Goal: Answer question/provide support: Share knowledge or assist other users

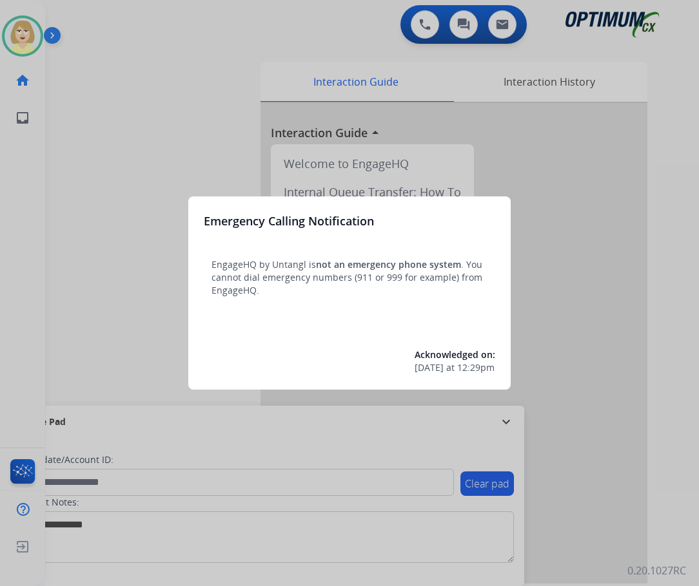
click at [86, 131] on div at bounding box center [349, 293] width 699 height 586
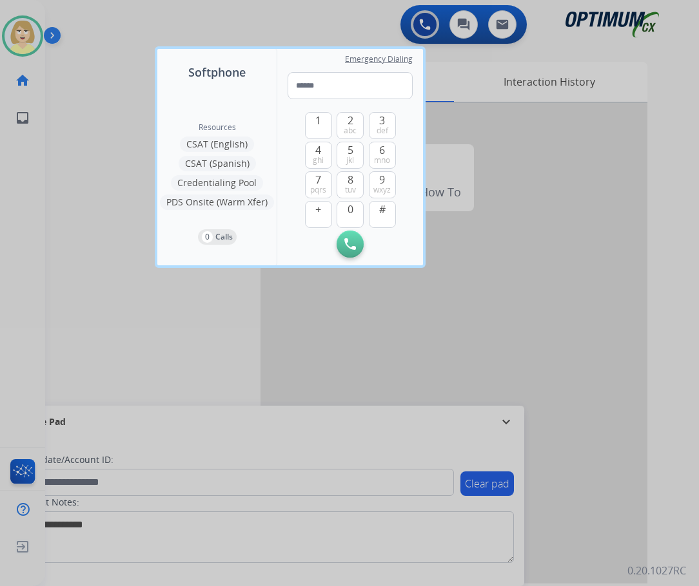
click at [92, 119] on div at bounding box center [349, 293] width 699 height 586
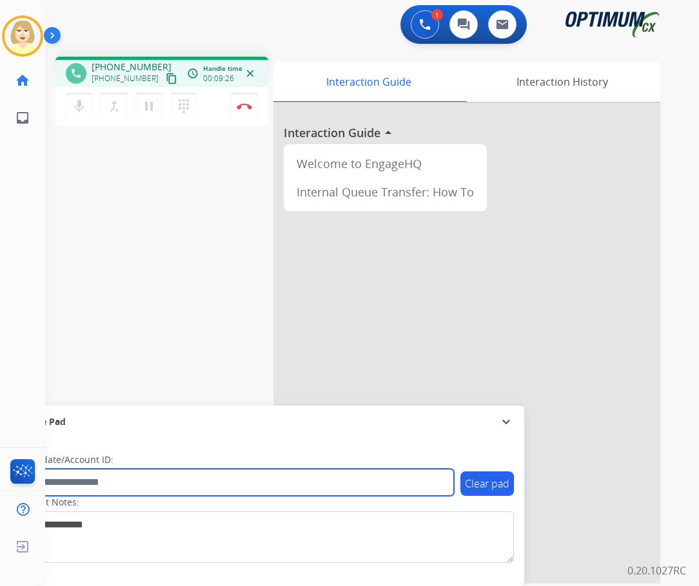
click at [85, 484] on input "text" at bounding box center [235, 482] width 437 height 27
paste input "*******"
type input "*******"
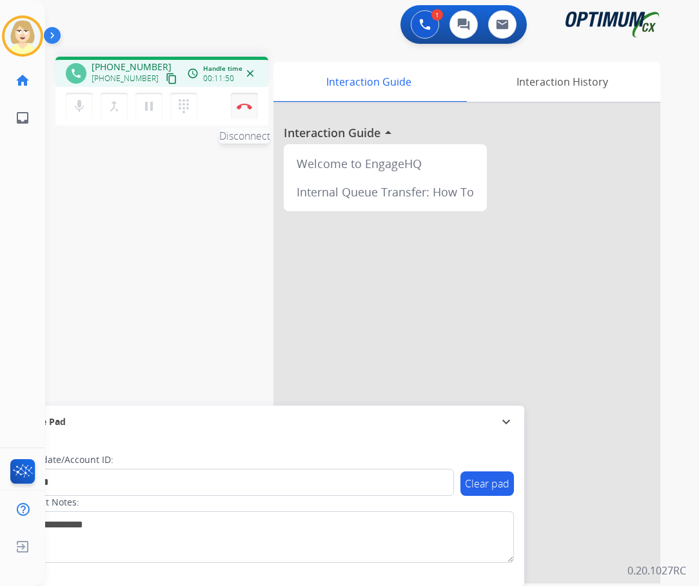
click at [245, 104] on img at bounding box center [244, 106] width 15 height 6
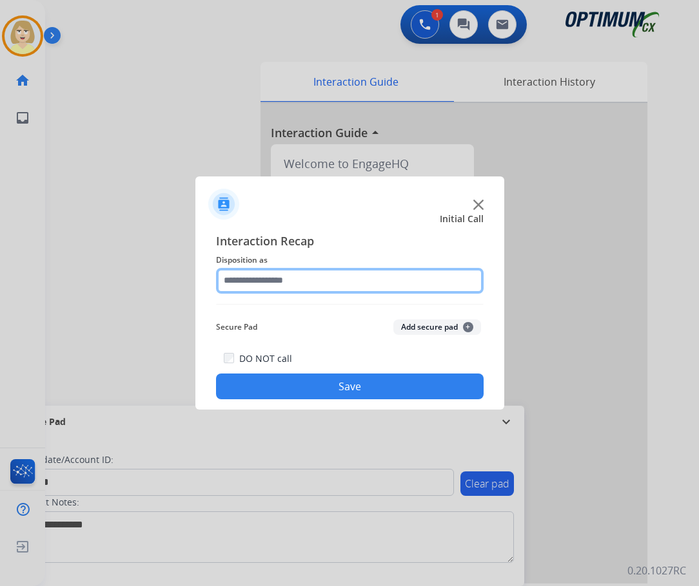
click at [266, 284] on input "text" at bounding box center [349, 281] width 267 height 26
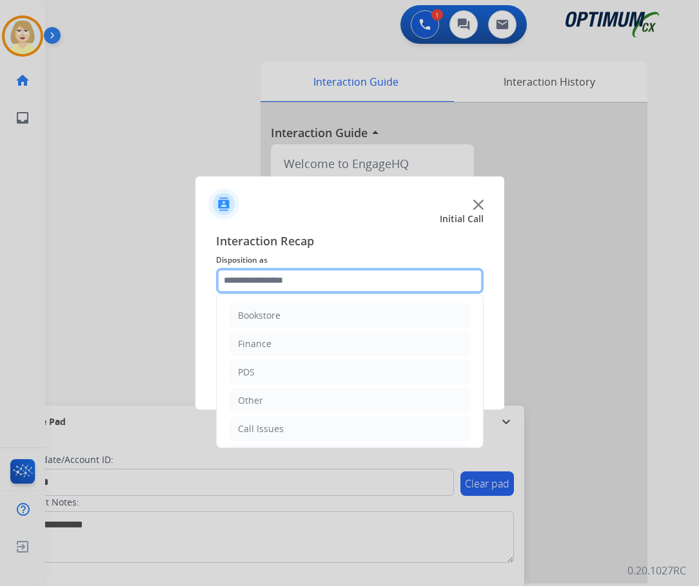
scroll to position [88, 0]
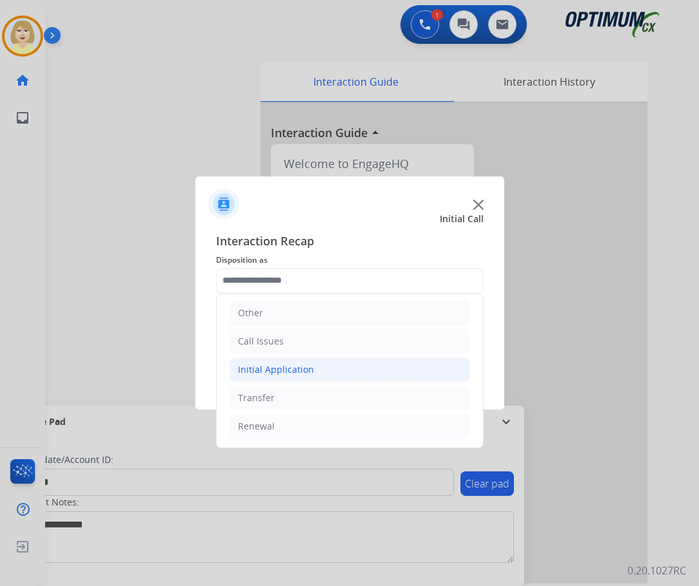
click at [267, 373] on div "Initial Application" at bounding box center [276, 369] width 76 height 13
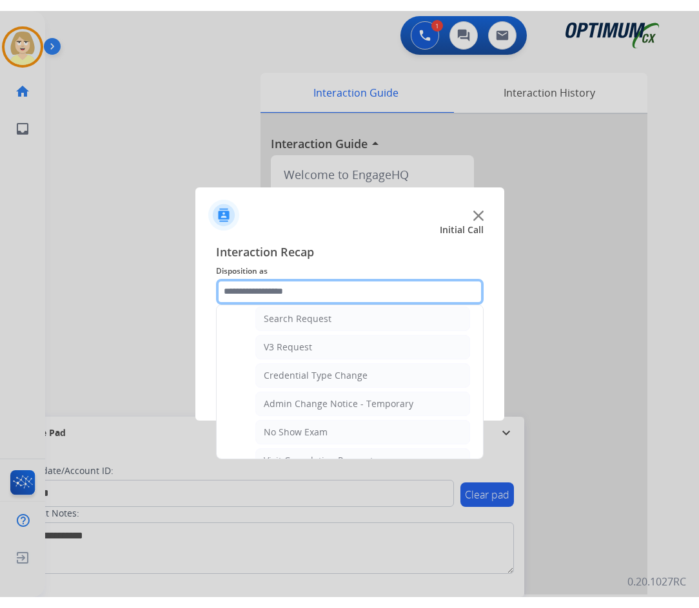
scroll to position [668, 0]
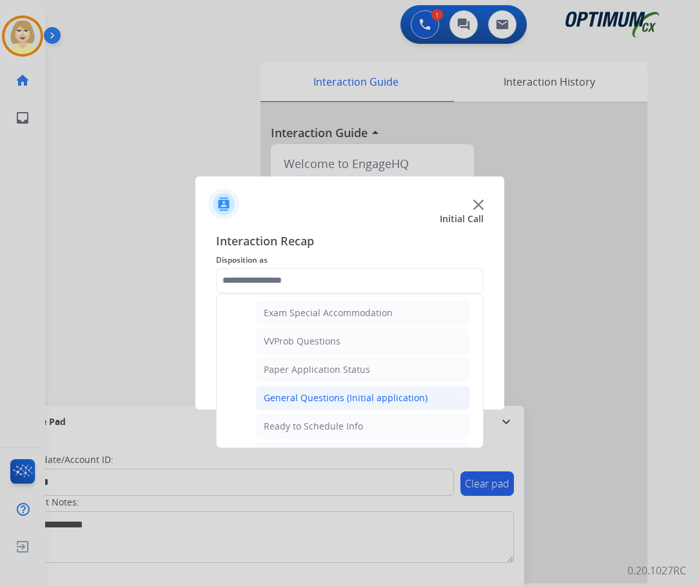
click at [350, 398] on div "General Questions (Initial application)" at bounding box center [346, 398] width 164 height 13
type input "**********"
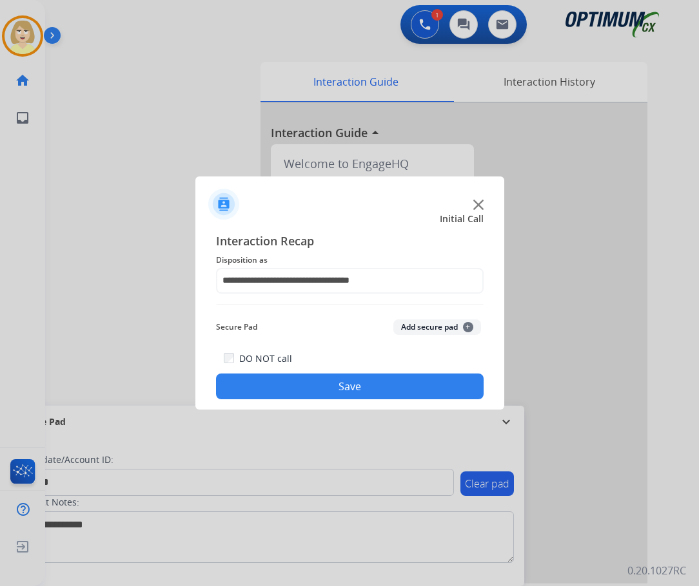
click at [409, 331] on button "Add secure pad +" at bounding box center [437, 327] width 88 height 15
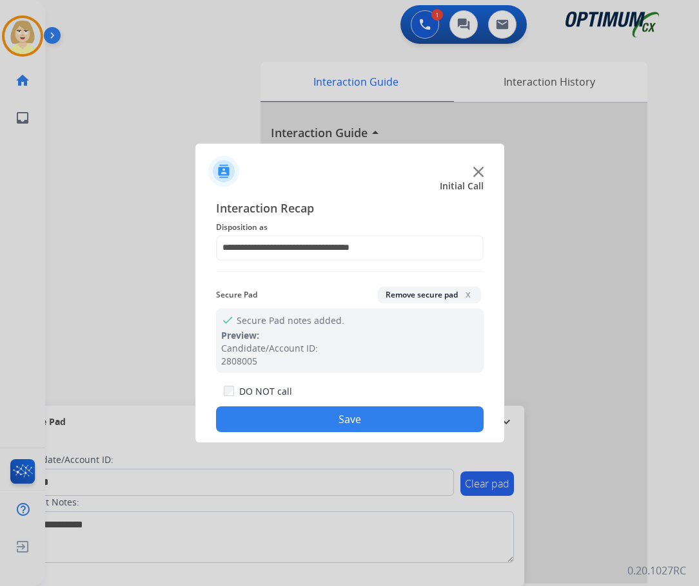
drag, startPoint x: 318, startPoint y: 412, endPoint x: 312, endPoint y: 414, distance: 6.6
click at [318, 412] on button "Save" at bounding box center [349, 420] width 267 height 26
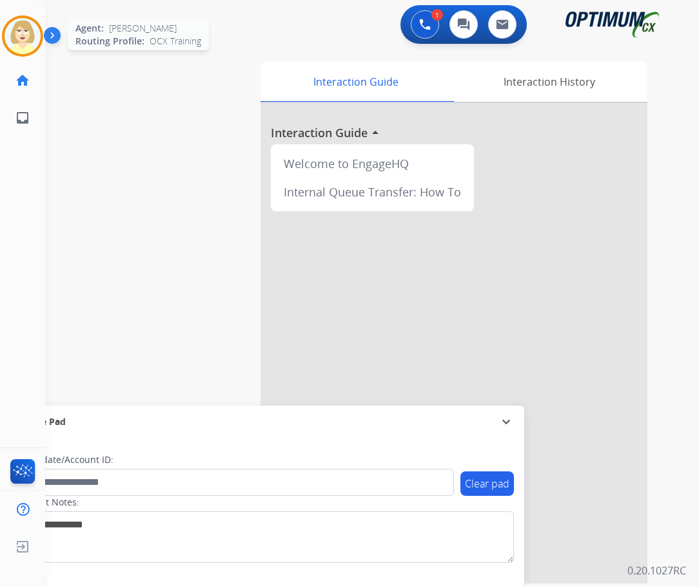
click at [21, 39] on img at bounding box center [23, 36] width 36 height 36
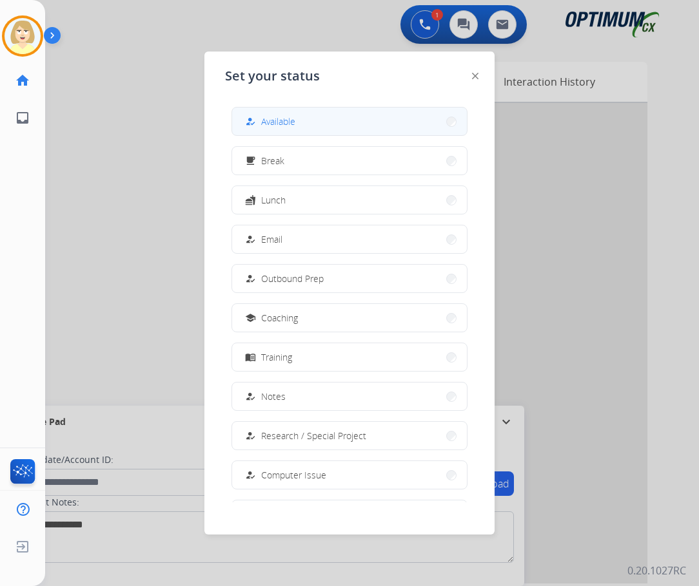
click at [269, 128] on div "how_to_reg Available" at bounding box center [268, 121] width 53 height 15
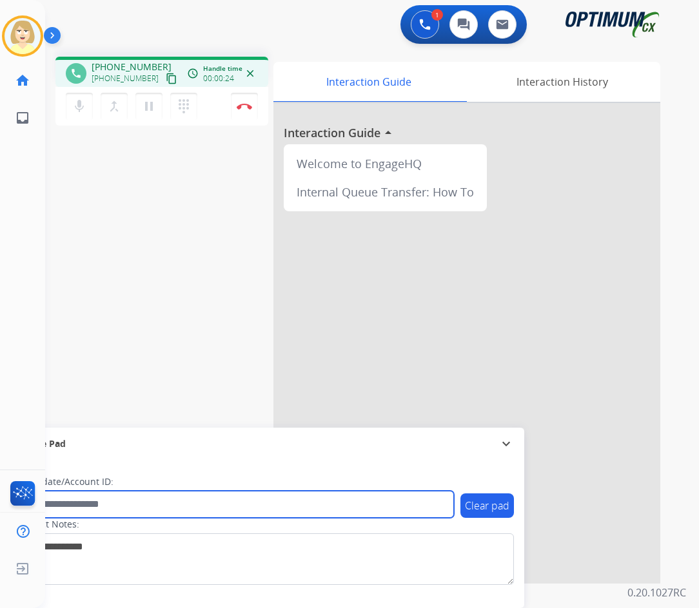
click at [71, 504] on input "text" at bounding box center [235, 504] width 437 height 27
paste input "*******"
type input "*******"
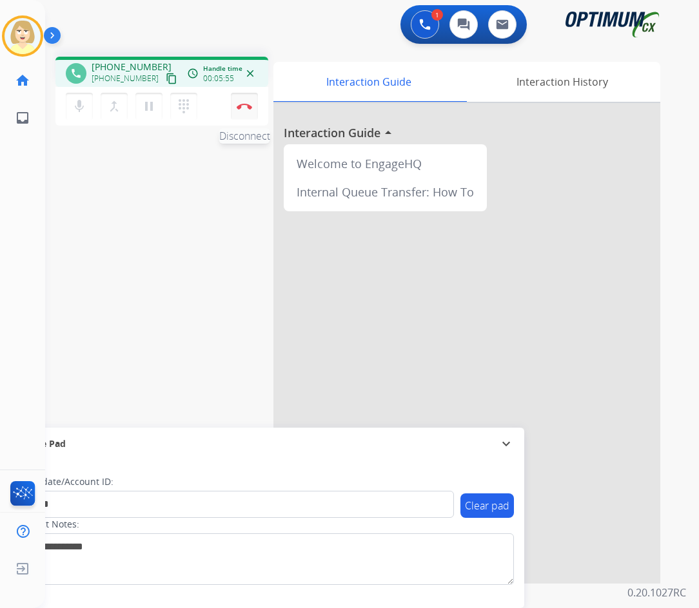
click at [244, 104] on img at bounding box center [244, 106] width 15 height 6
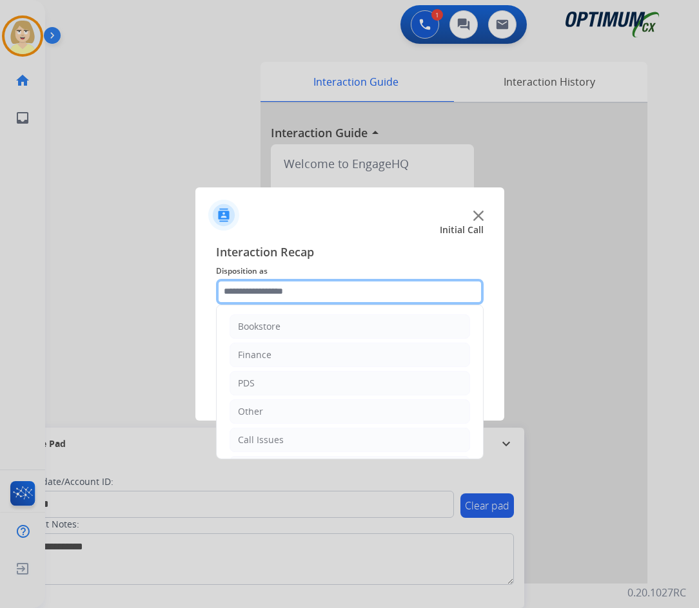
click at [253, 296] on input "text" at bounding box center [349, 292] width 267 height 26
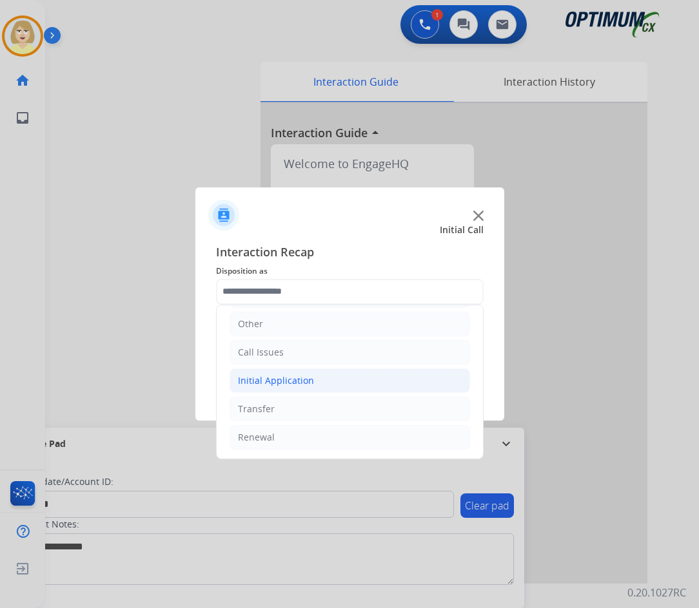
click at [270, 383] on div "Initial Application" at bounding box center [276, 380] width 76 height 13
click at [320, 408] on div "Credential Resend (Initial application)" at bounding box center [345, 409] width 163 height 13
type input "**********"
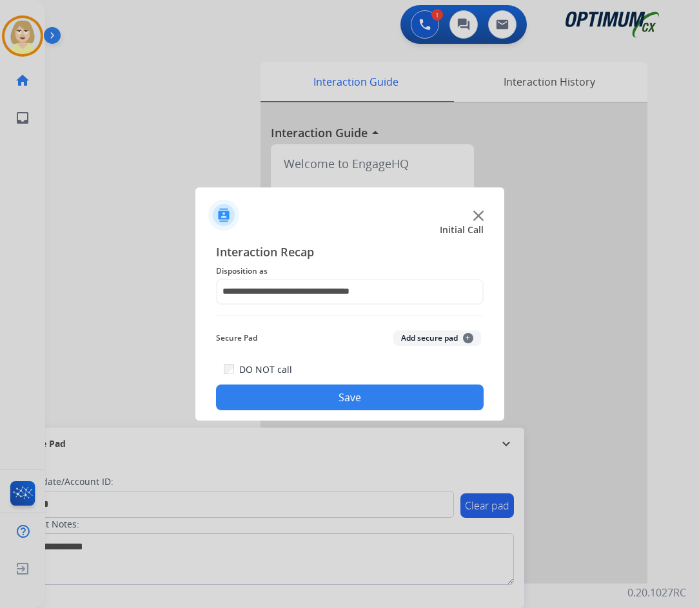
click at [421, 340] on button "Add secure pad +" at bounding box center [437, 338] width 88 height 15
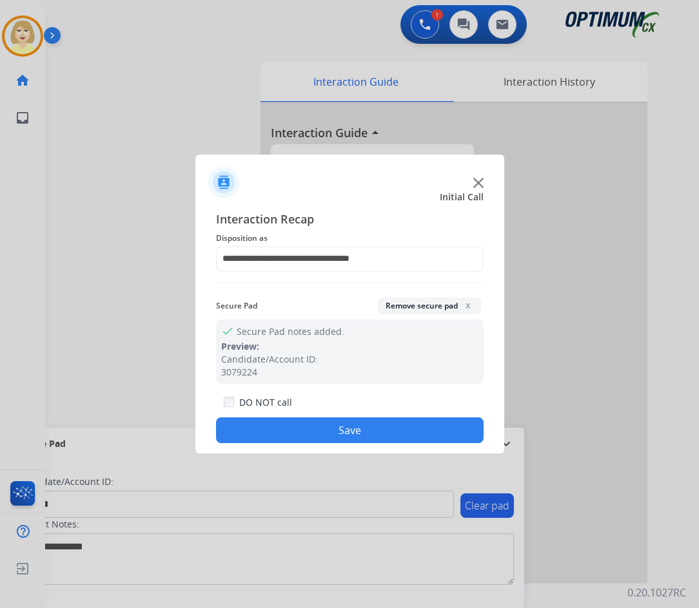
drag, startPoint x: 312, startPoint y: 432, endPoint x: 301, endPoint y: 422, distance: 15.0
click at [310, 431] on button "Save" at bounding box center [349, 431] width 267 height 26
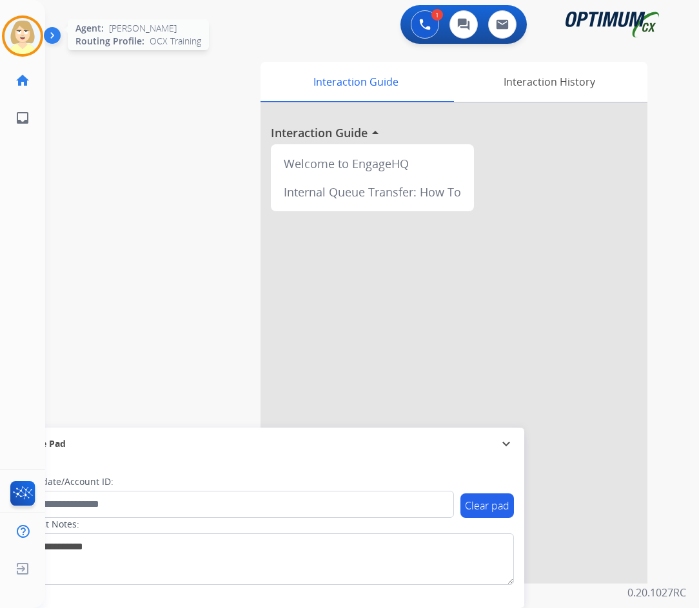
click at [23, 31] on img at bounding box center [23, 36] width 36 height 36
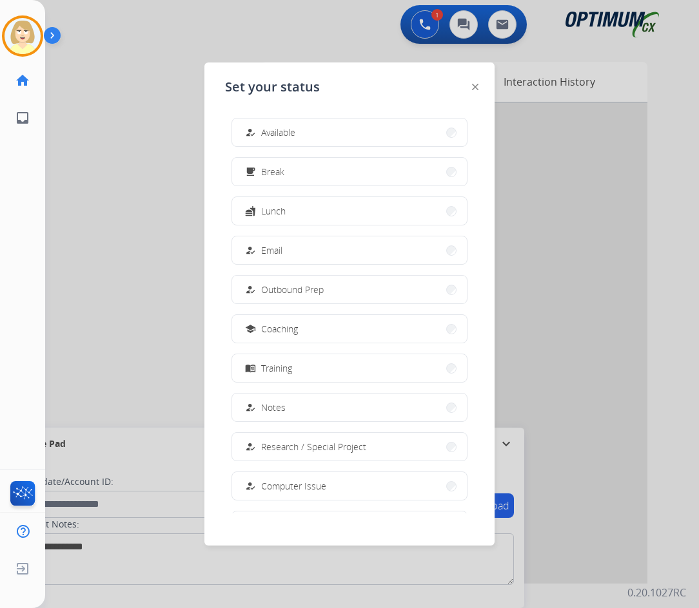
drag, startPoint x: 277, startPoint y: 128, endPoint x: 6, endPoint y: 177, distance: 275.8
click at [276, 126] on span "Available" at bounding box center [278, 133] width 34 height 14
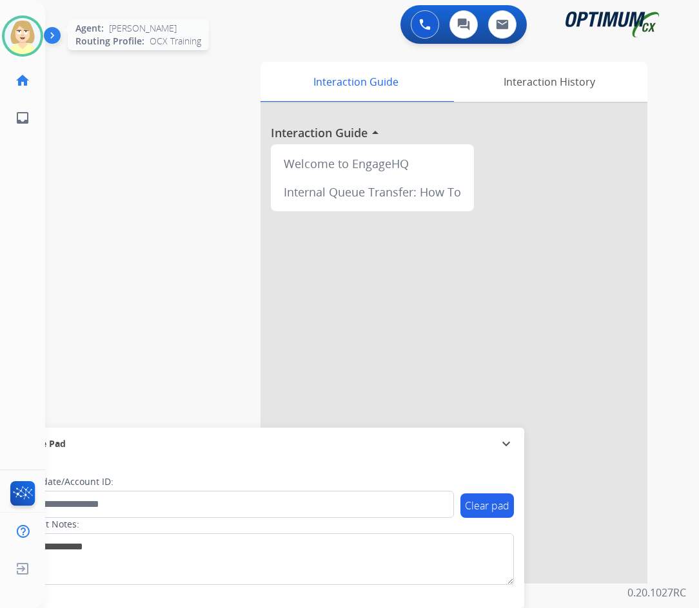
drag, startPoint x: 19, startPoint y: 35, endPoint x: 35, endPoint y: 44, distance: 19.0
click at [19, 35] on img at bounding box center [23, 36] width 36 height 36
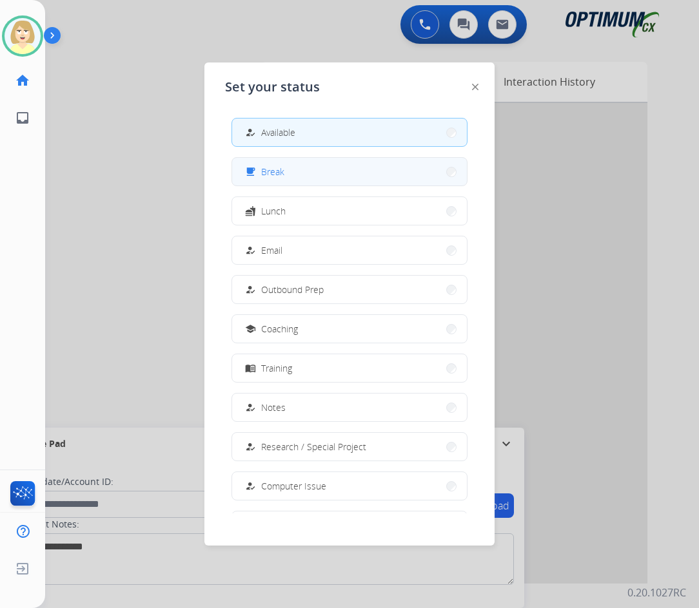
click at [280, 170] on span "Break" at bounding box center [272, 172] width 23 height 14
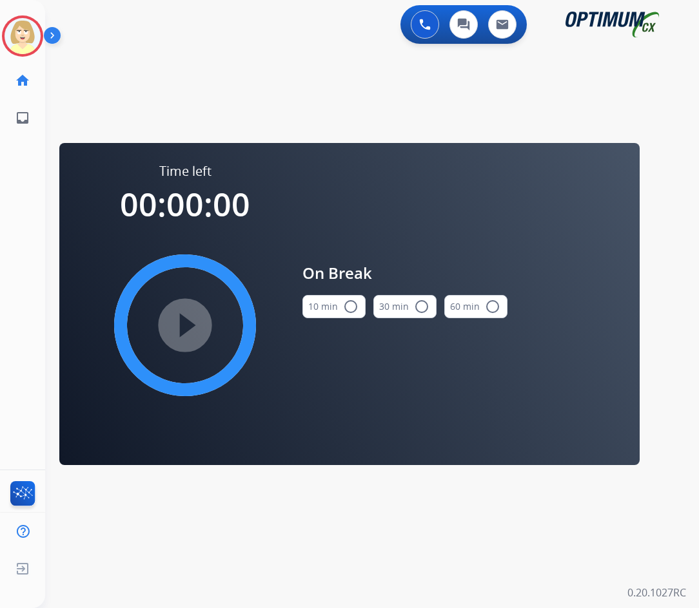
drag, startPoint x: 344, startPoint y: 306, endPoint x: 211, endPoint y: 322, distance: 133.0
click at [343, 306] on mat-icon "radio_button_unchecked" at bounding box center [350, 306] width 15 height 15
click at [193, 323] on mat-icon "play_circle_filled" at bounding box center [184, 325] width 15 height 15
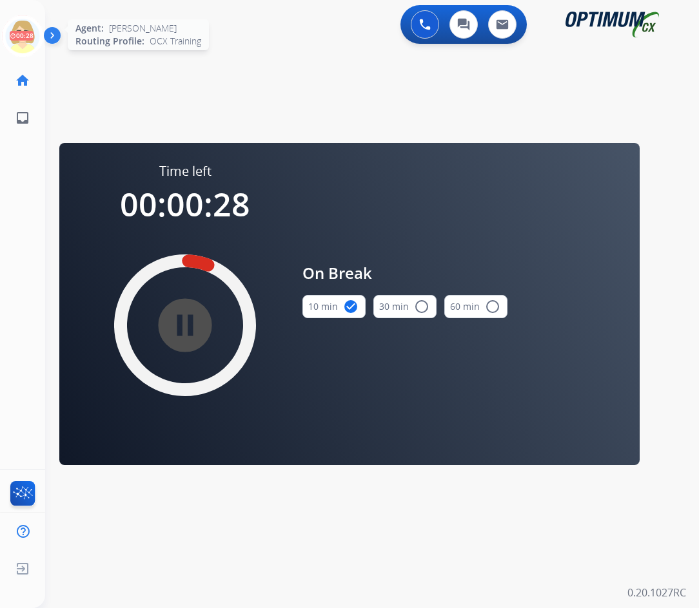
click at [18, 28] on icon at bounding box center [23, 36] width 42 height 42
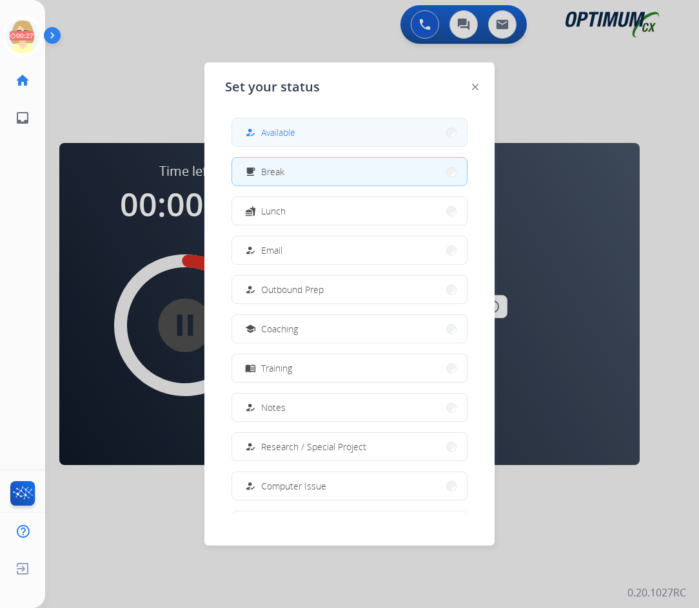
click at [287, 128] on span "Available" at bounding box center [278, 133] width 34 height 14
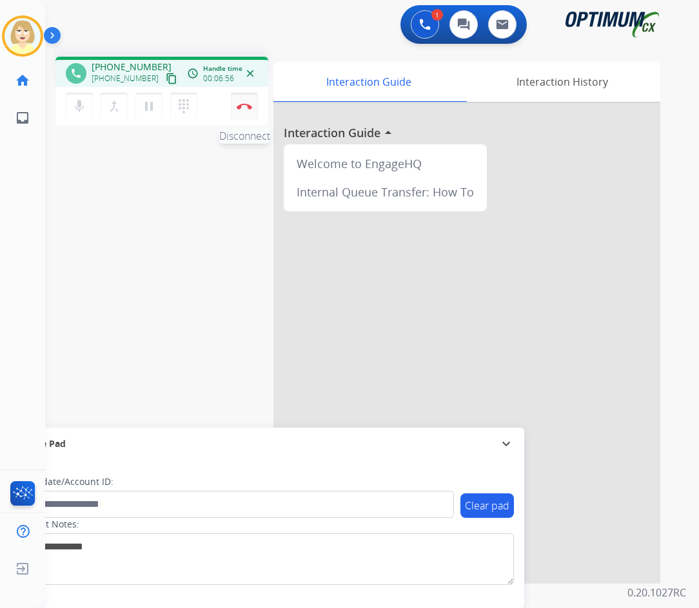
click at [236, 104] on button "Disconnect" at bounding box center [244, 106] width 27 height 27
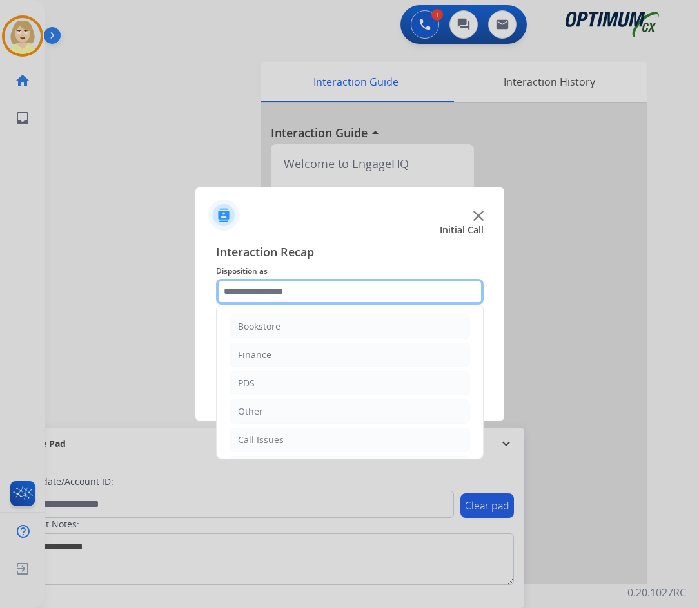
click at [247, 293] on input "text" at bounding box center [349, 292] width 267 height 26
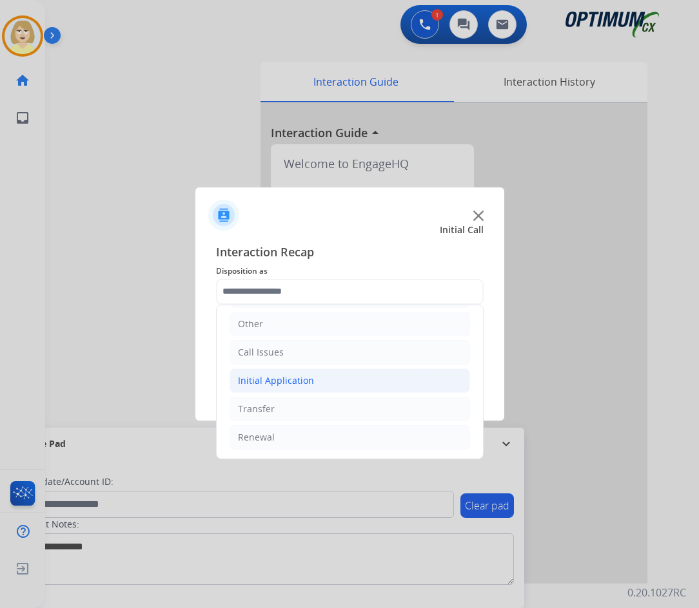
click at [267, 378] on div "Initial Application" at bounding box center [276, 380] width 76 height 13
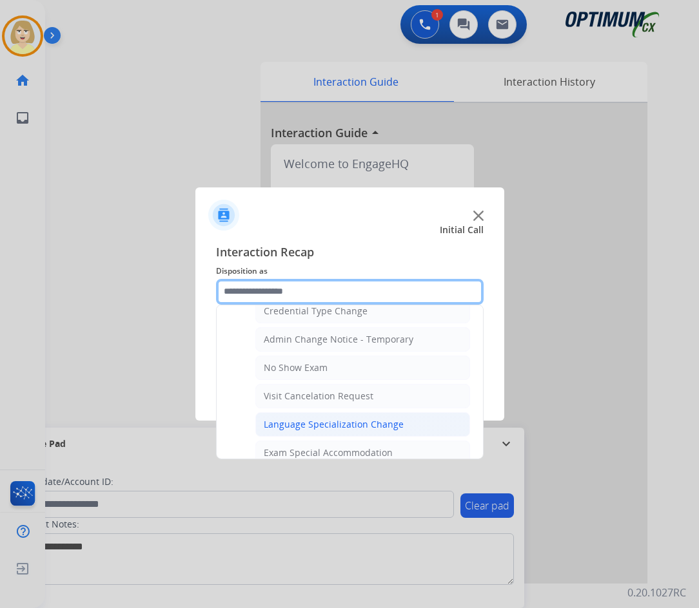
scroll to position [668, 0]
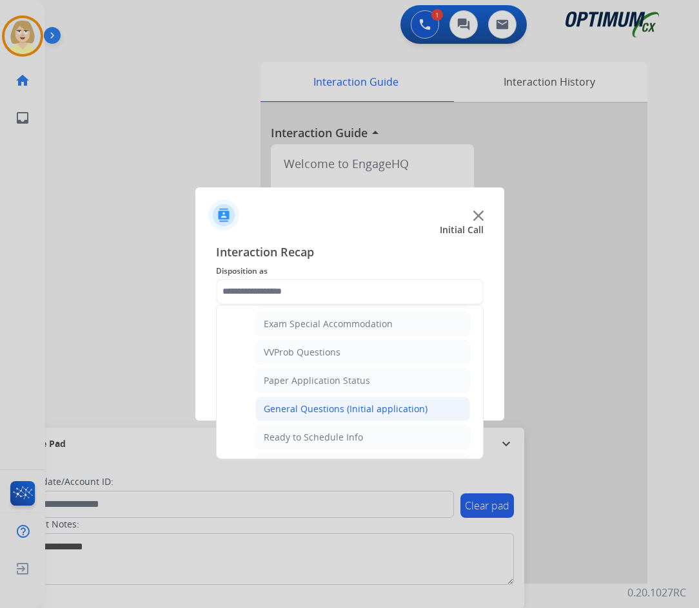
click at [317, 408] on div "General Questions (Initial application)" at bounding box center [346, 409] width 164 height 13
type input "**********"
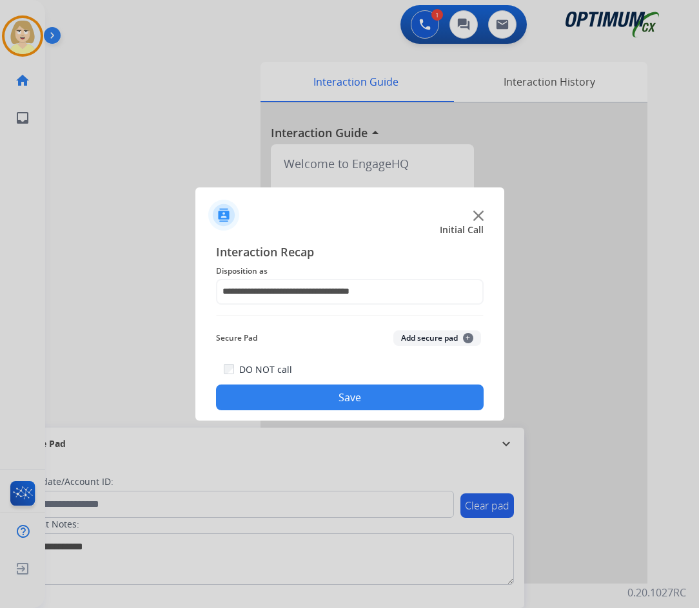
drag, startPoint x: 309, startPoint y: 399, endPoint x: 289, endPoint y: 383, distance: 25.7
click at [307, 398] on button "Save" at bounding box center [349, 398] width 267 height 26
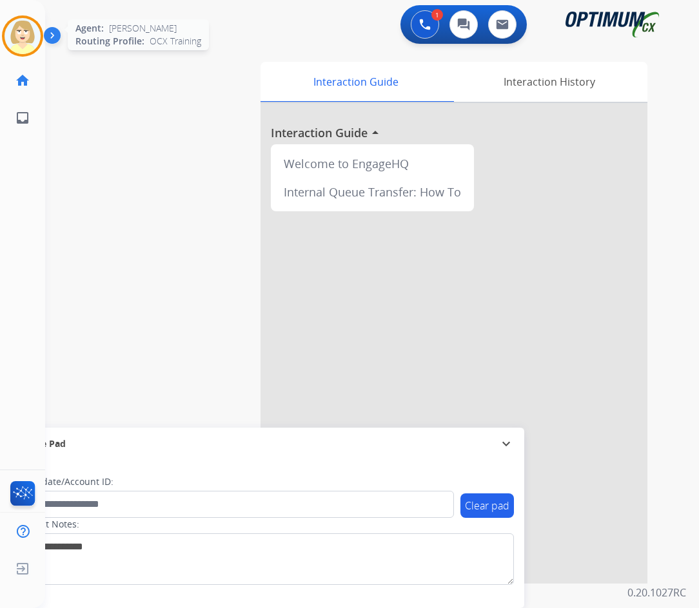
click at [22, 34] on img at bounding box center [23, 36] width 36 height 36
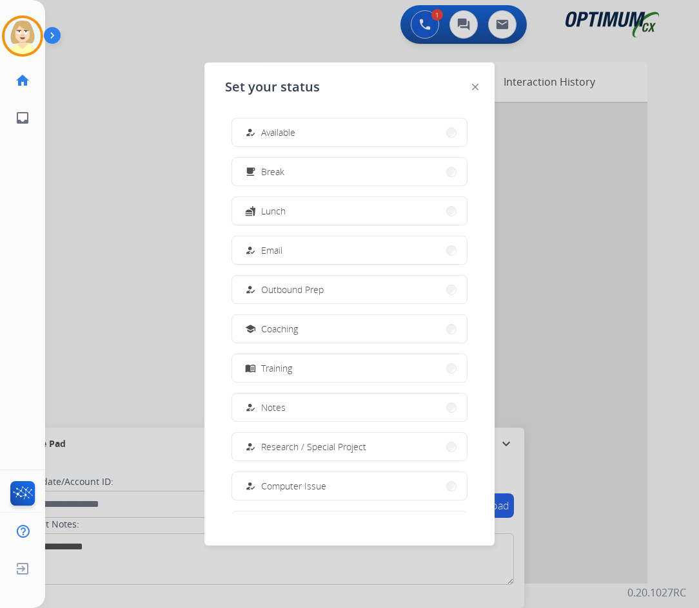
drag, startPoint x: 272, startPoint y: 129, endPoint x: 239, endPoint y: 126, distance: 33.0
click at [273, 129] on span "Available" at bounding box center [278, 133] width 34 height 14
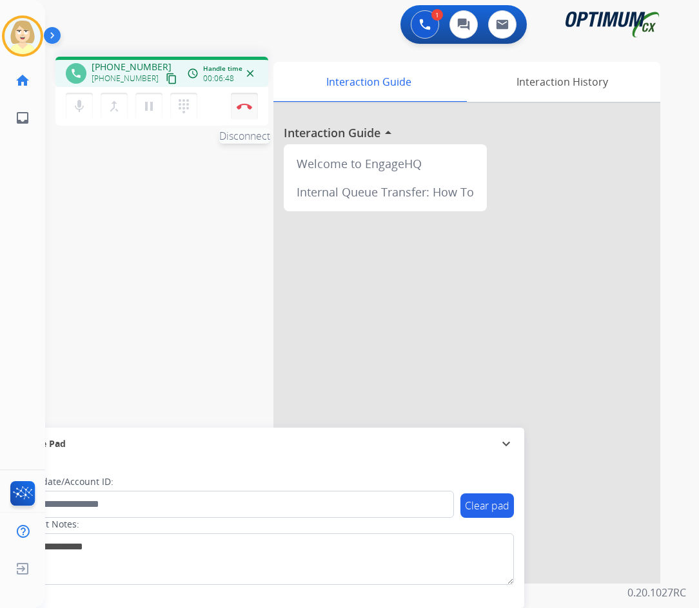
click at [247, 102] on button "Disconnect" at bounding box center [244, 106] width 27 height 27
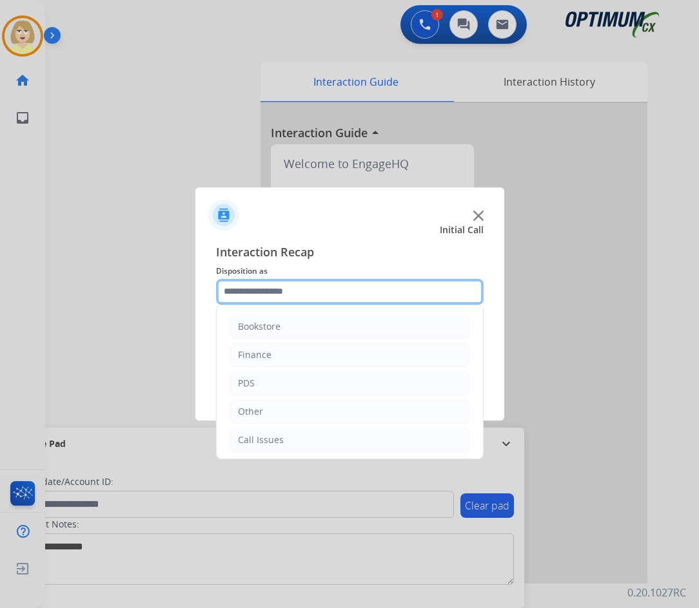
click at [267, 294] on input "text" at bounding box center [349, 292] width 267 height 26
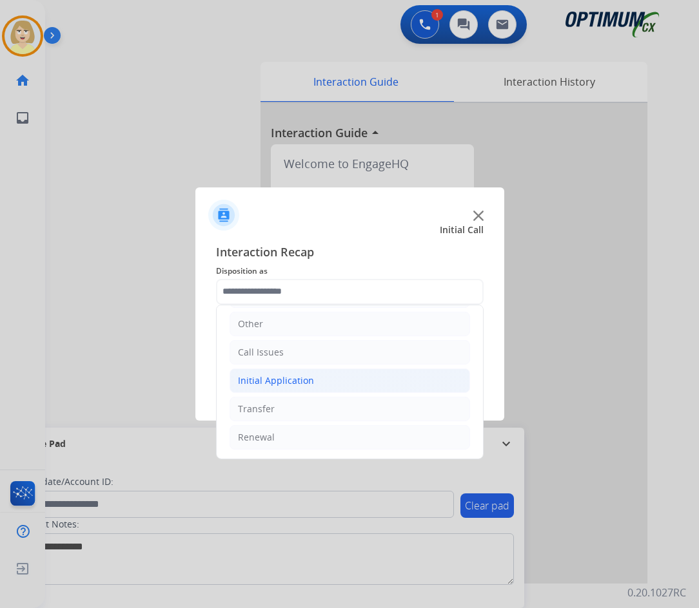
click at [271, 382] on div "Initial Application" at bounding box center [276, 380] width 76 height 13
click at [301, 411] on div "Credential Resend (Initial application)" at bounding box center [345, 409] width 163 height 13
type input "**********"
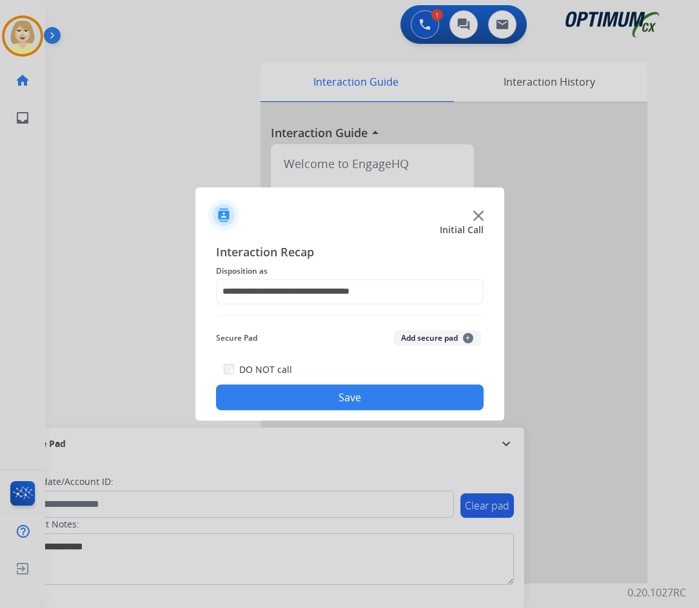
drag, startPoint x: 348, startPoint y: 400, endPoint x: 258, endPoint y: 335, distance: 110.9
click at [339, 394] on button "Save" at bounding box center [349, 398] width 267 height 26
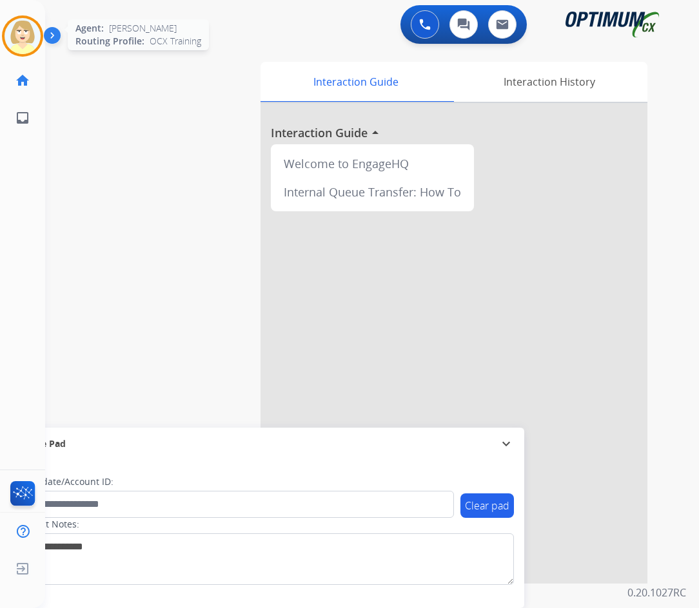
click at [15, 31] on img at bounding box center [23, 36] width 36 height 36
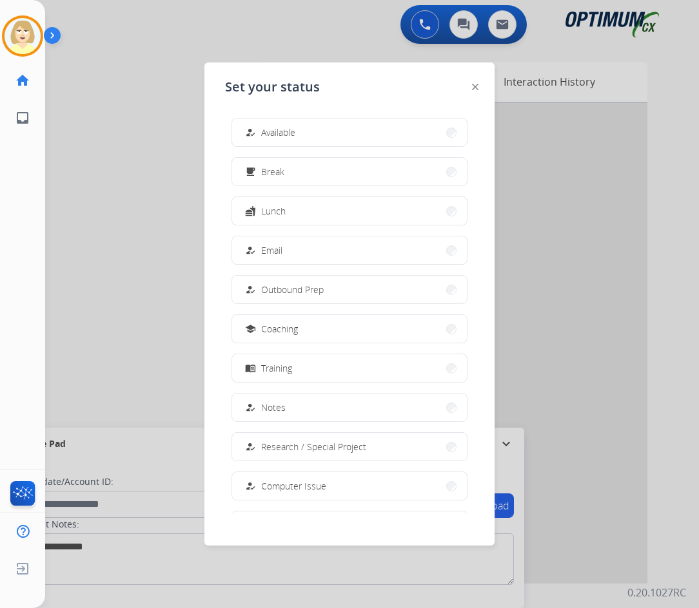
drag, startPoint x: 286, startPoint y: 129, endPoint x: 37, endPoint y: 143, distance: 249.8
click at [285, 129] on span "Available" at bounding box center [278, 133] width 34 height 14
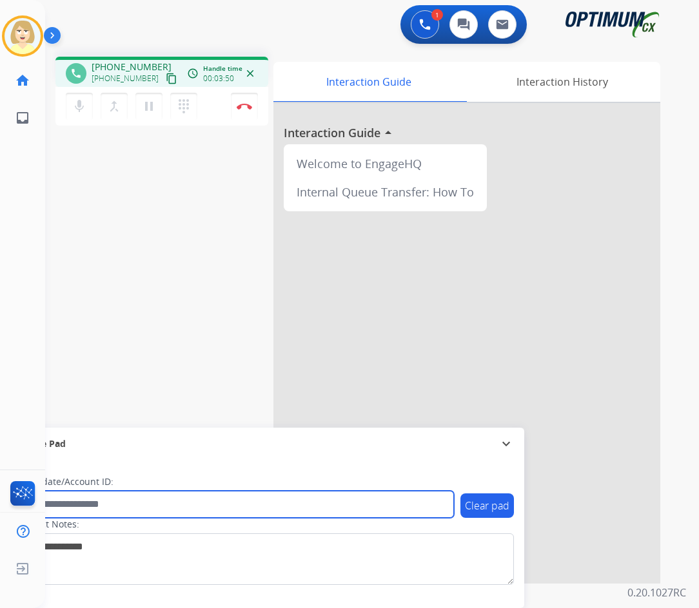
click at [75, 504] on input "text" at bounding box center [235, 504] width 437 height 27
paste input "*******"
type input "*******"
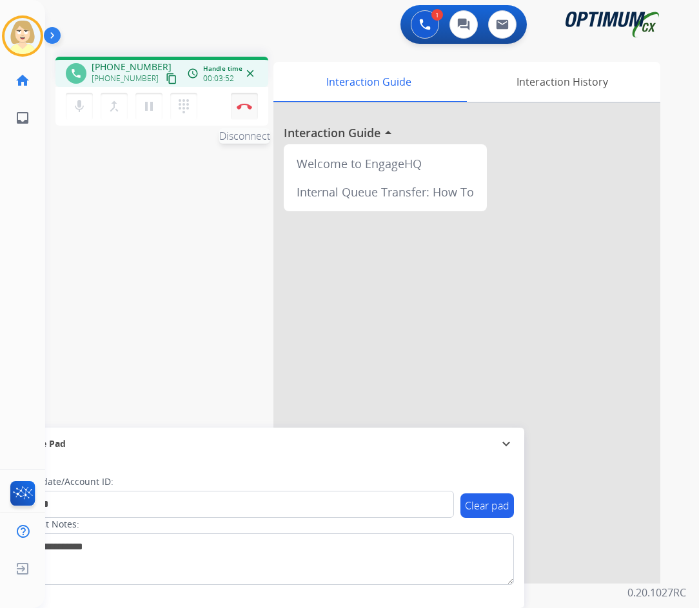
click at [245, 104] on img at bounding box center [244, 106] width 15 height 6
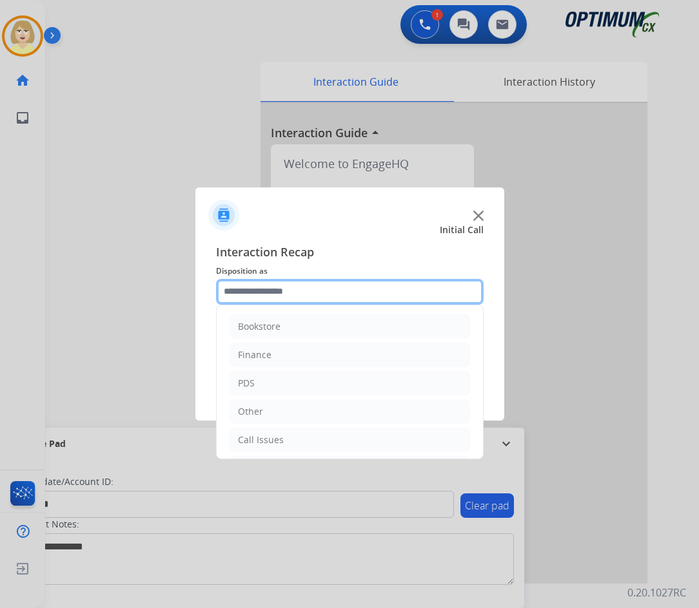
click at [256, 290] on input "text" at bounding box center [349, 292] width 267 height 26
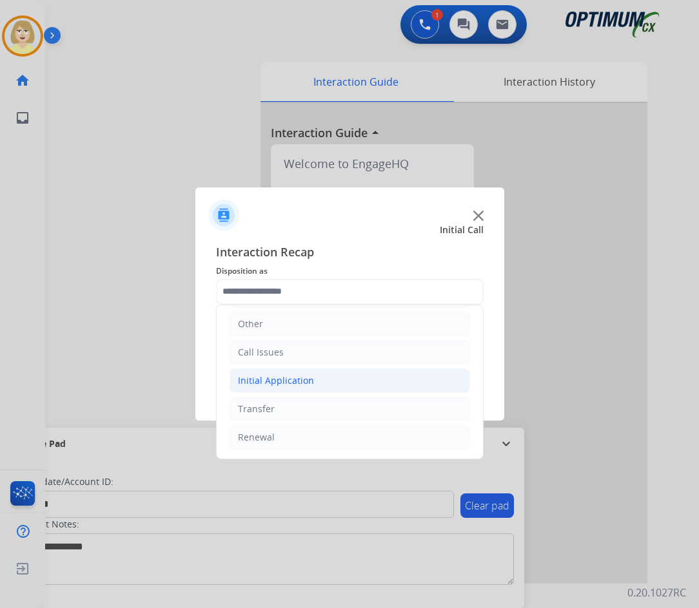
click at [269, 378] on div "Initial Application" at bounding box center [276, 380] width 76 height 13
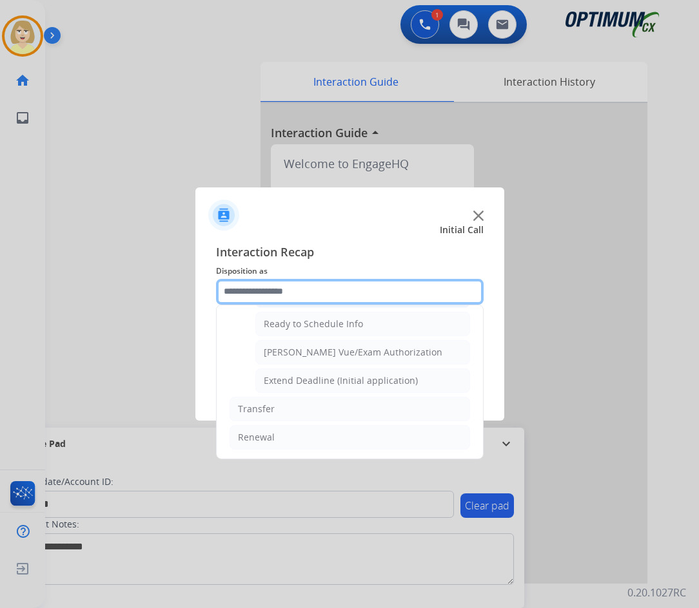
scroll to position [717, 0]
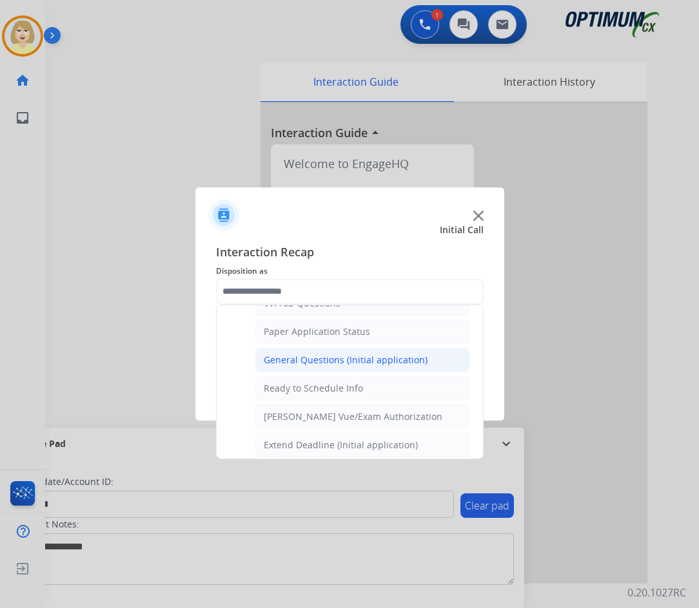
click at [309, 360] on div "General Questions (Initial application)" at bounding box center [346, 360] width 164 height 13
type input "**********"
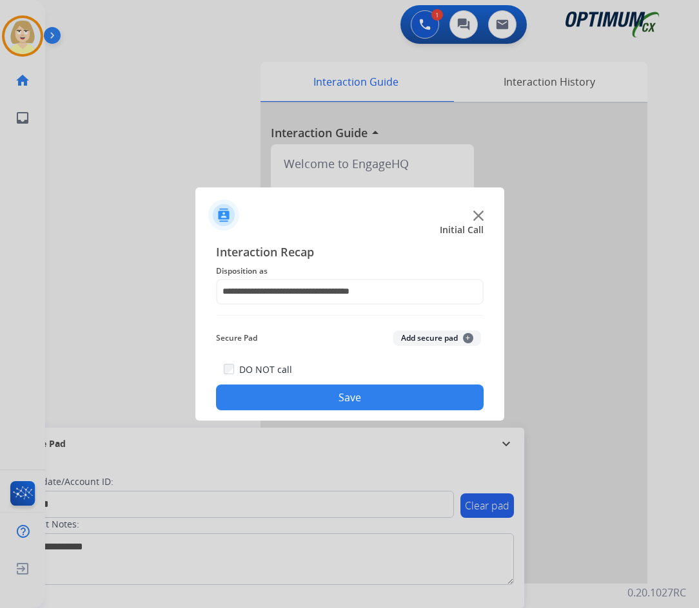
click at [402, 340] on button "Add secure pad +" at bounding box center [437, 338] width 88 height 15
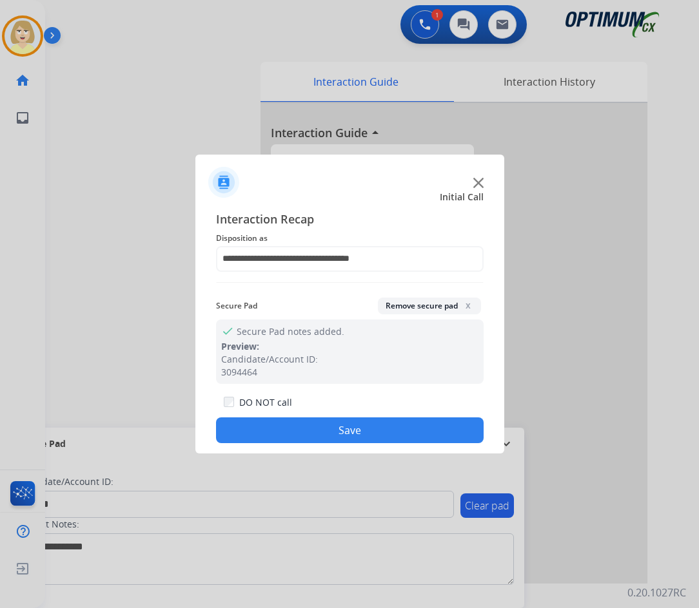
drag, startPoint x: 283, startPoint y: 432, endPoint x: 202, endPoint y: 338, distance: 124.3
click at [280, 431] on button "Save" at bounding box center [349, 431] width 267 height 26
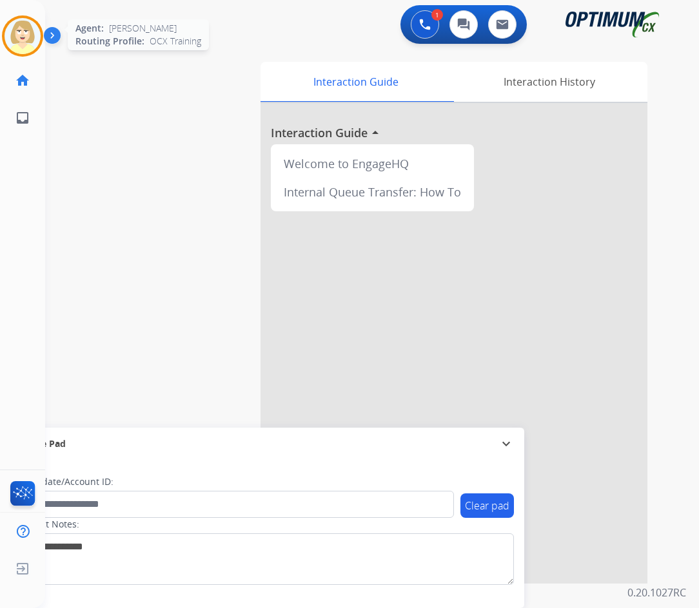
click at [24, 30] on img at bounding box center [23, 36] width 36 height 36
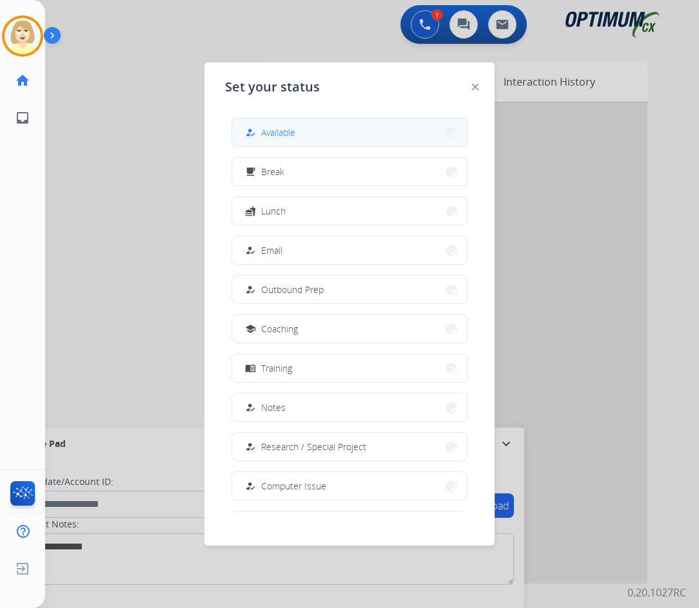
click at [263, 131] on div "how_to_reg Available" at bounding box center [268, 132] width 53 height 15
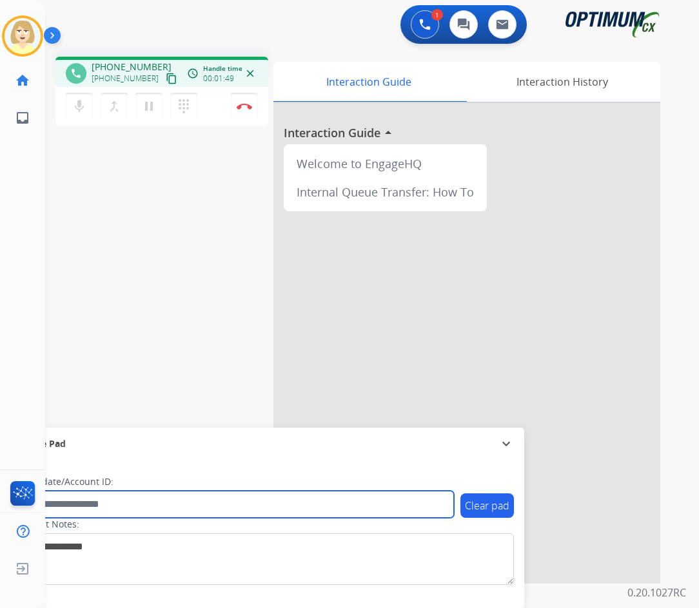
click at [70, 503] on input "text" at bounding box center [235, 504] width 437 height 27
click at [97, 501] on input "text" at bounding box center [235, 504] width 437 height 27
paste input "*******"
type input "*******"
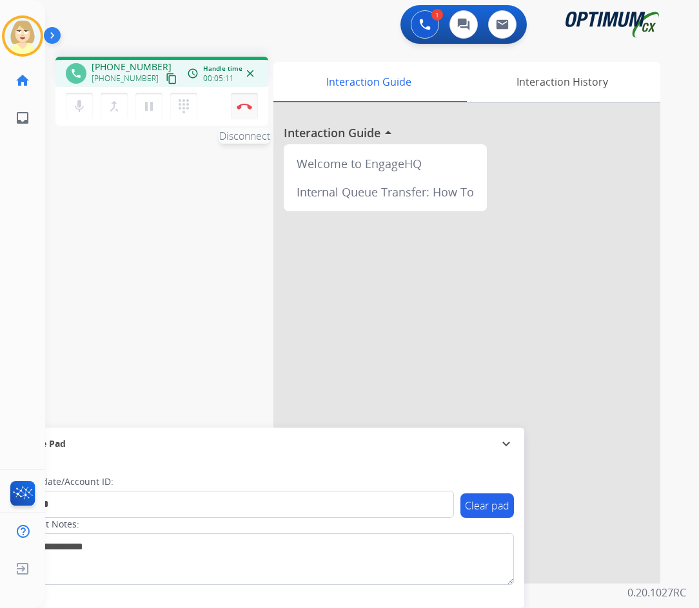
click at [244, 103] on img at bounding box center [244, 106] width 15 height 6
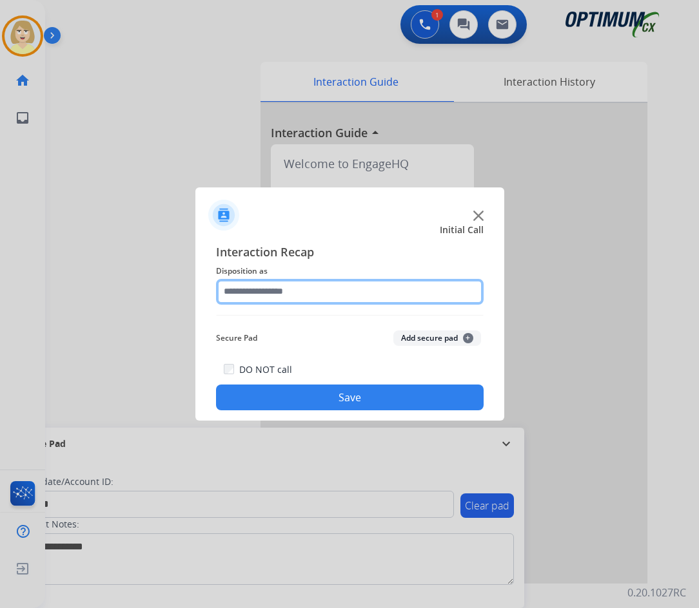
click at [262, 295] on input "text" at bounding box center [349, 292] width 267 height 26
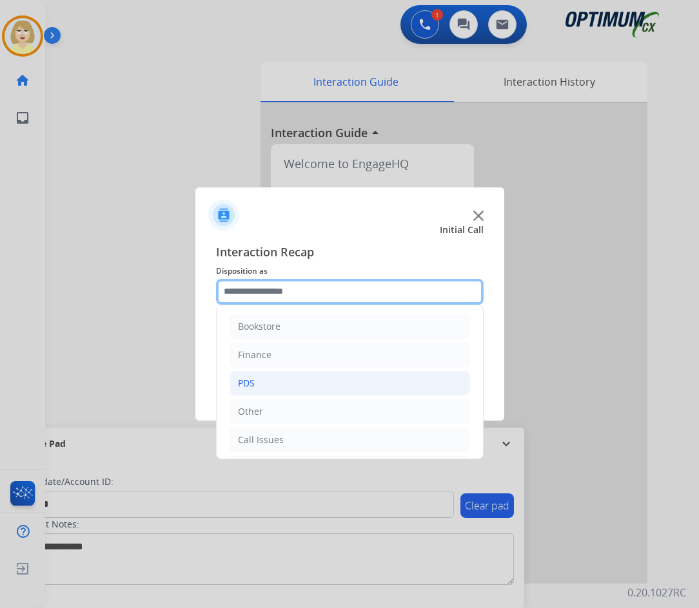
scroll to position [88, 0]
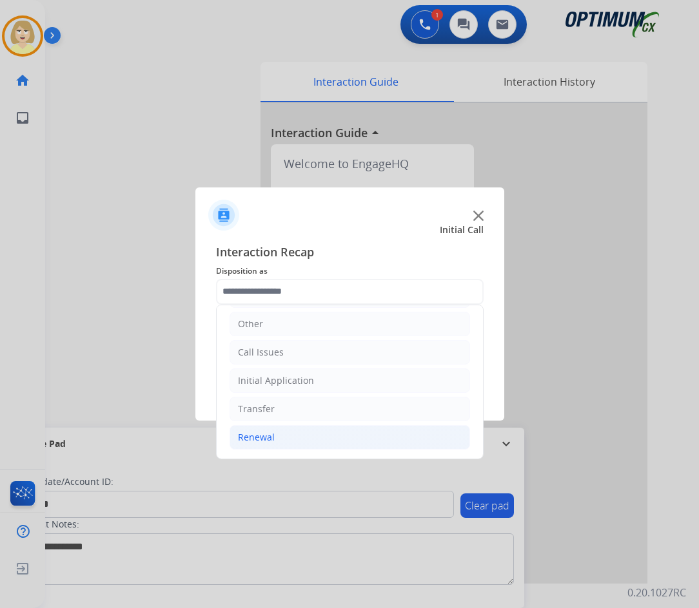
click at [259, 436] on div "Renewal" at bounding box center [256, 437] width 37 height 13
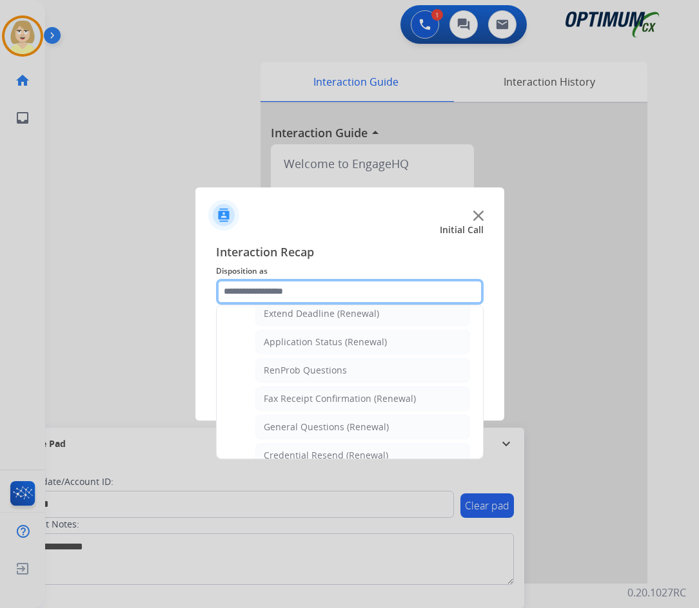
scroll to position [345, 0]
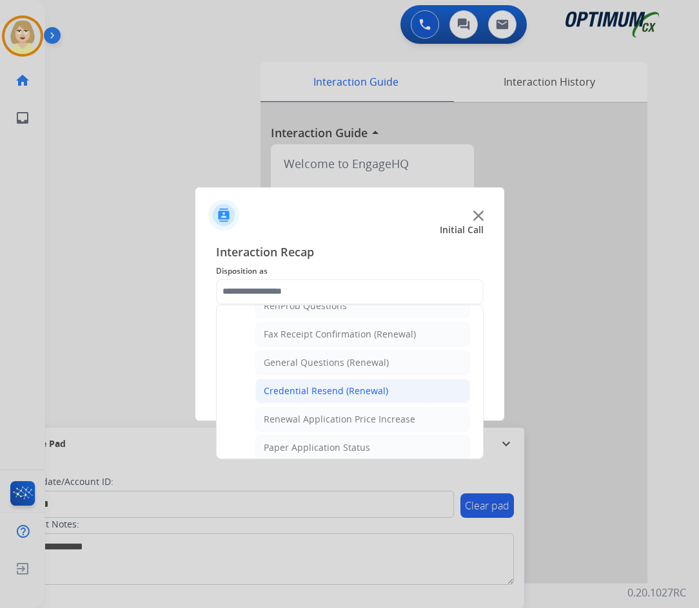
click at [333, 389] on div "Credential Resend (Renewal)" at bounding box center [326, 391] width 124 height 13
type input "**********"
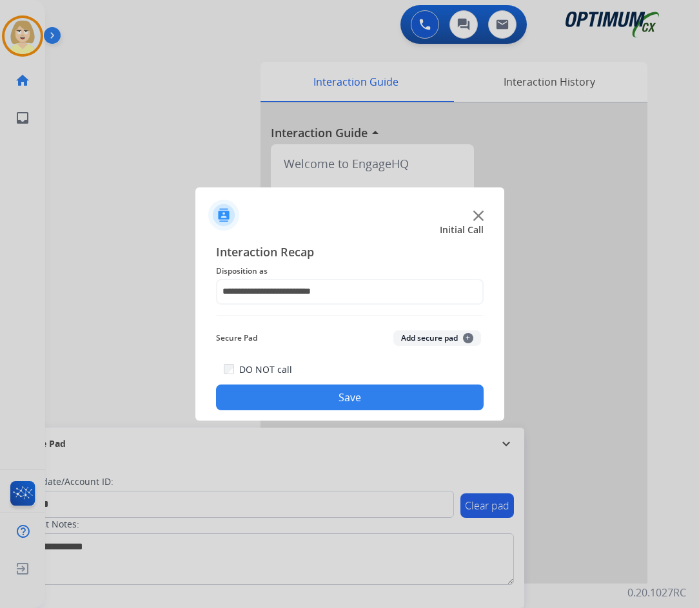
click at [414, 336] on button "Add secure pad +" at bounding box center [437, 338] width 88 height 15
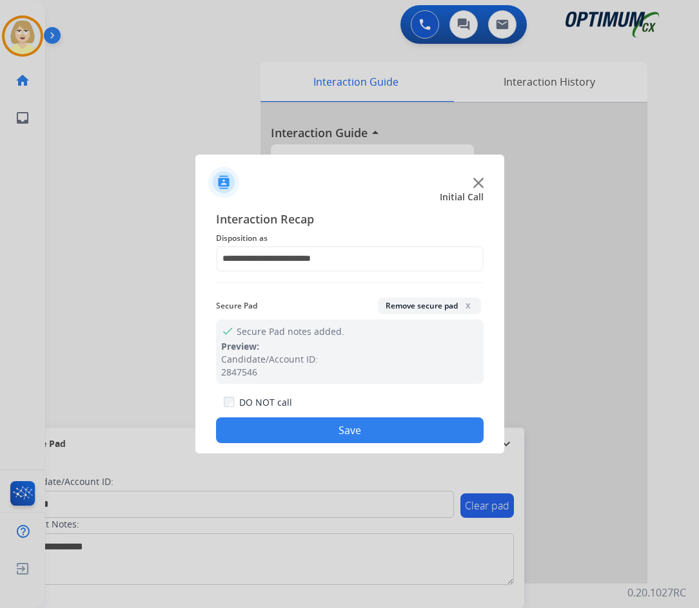
click at [319, 423] on button "Save" at bounding box center [349, 431] width 267 height 26
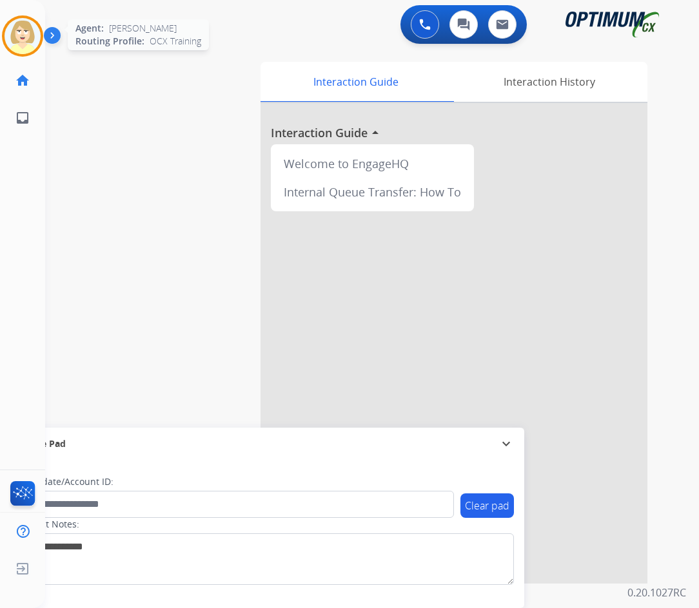
click at [19, 27] on img at bounding box center [23, 36] width 36 height 36
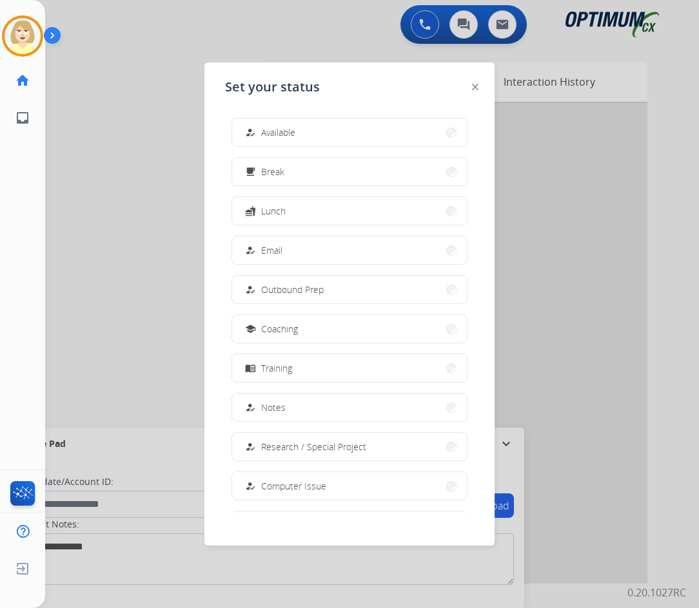
click at [284, 135] on span "Available" at bounding box center [278, 133] width 34 height 14
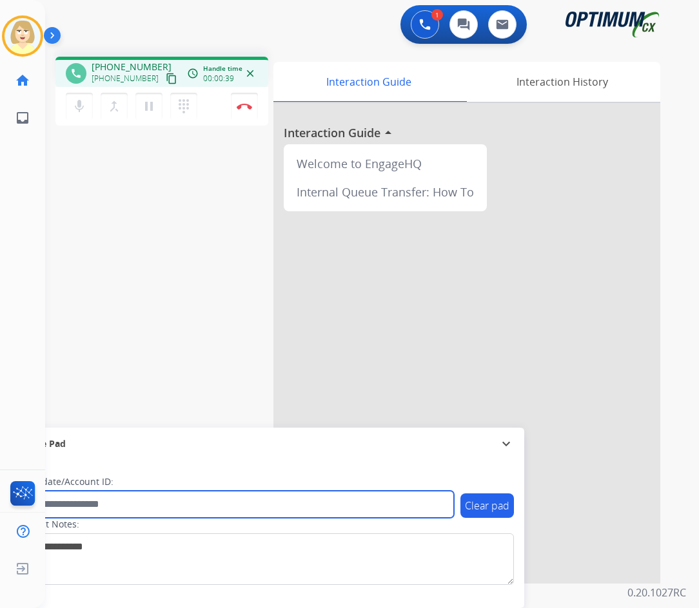
click at [89, 498] on input "text" at bounding box center [235, 504] width 437 height 27
paste input "*******"
type input "*******"
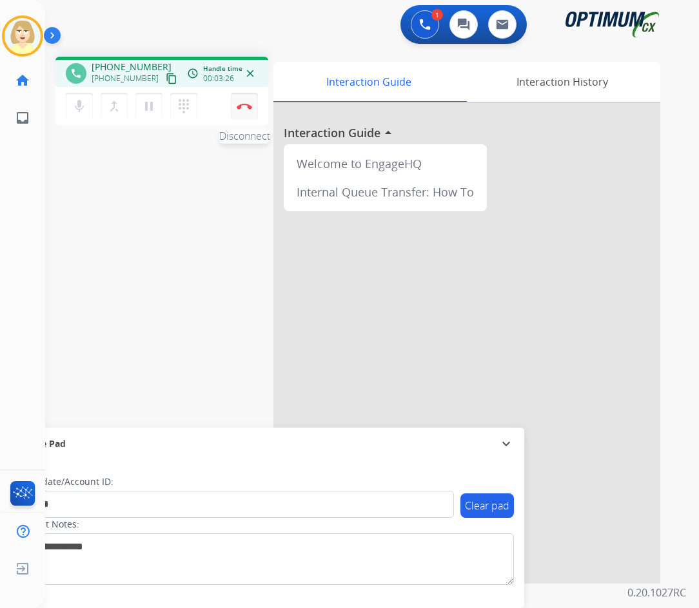
click at [244, 102] on button "Disconnect" at bounding box center [244, 106] width 27 height 27
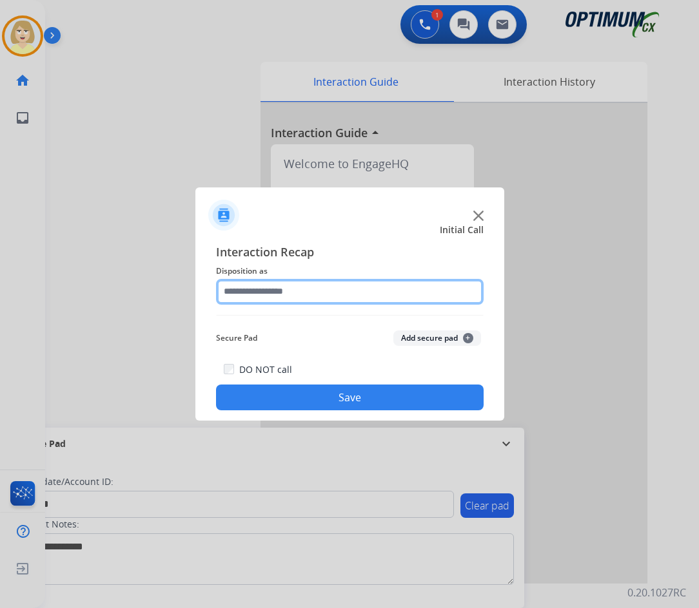
click at [267, 291] on input "text" at bounding box center [349, 292] width 267 height 26
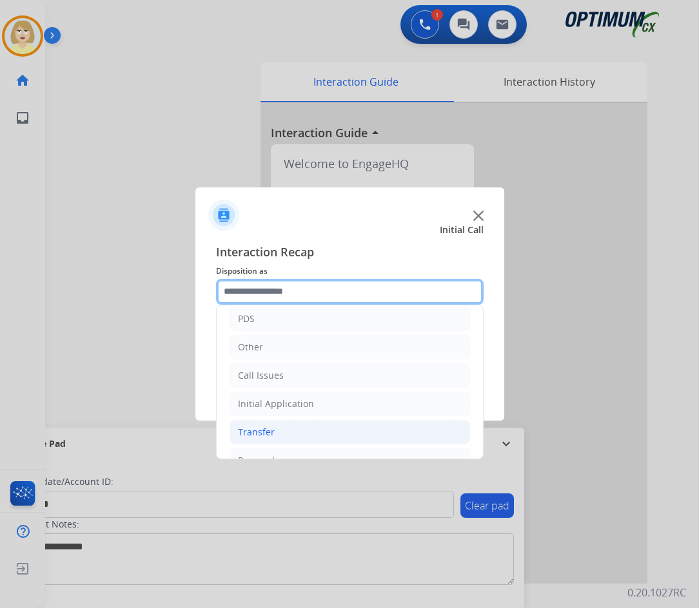
scroll to position [88, 0]
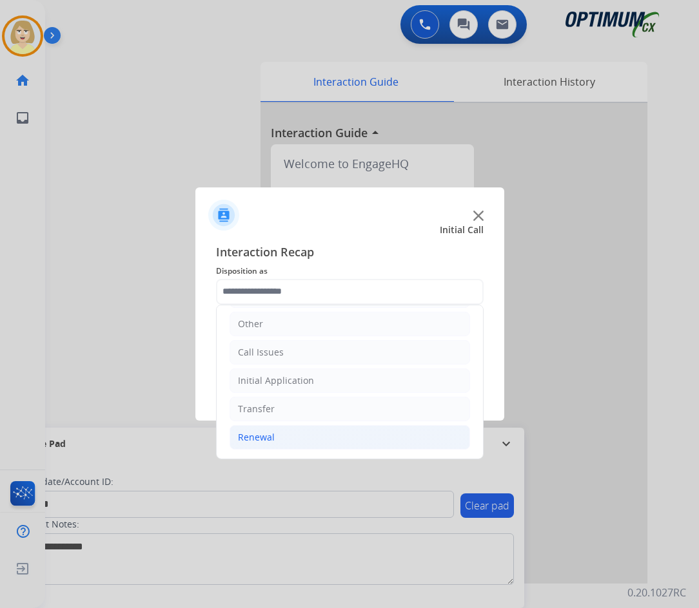
click at [266, 435] on div "Renewal" at bounding box center [256, 437] width 37 height 13
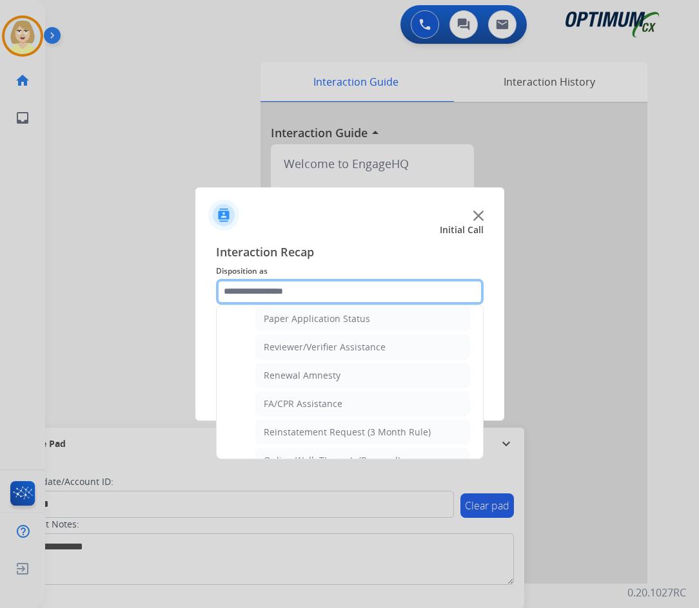
scroll to position [498, 0]
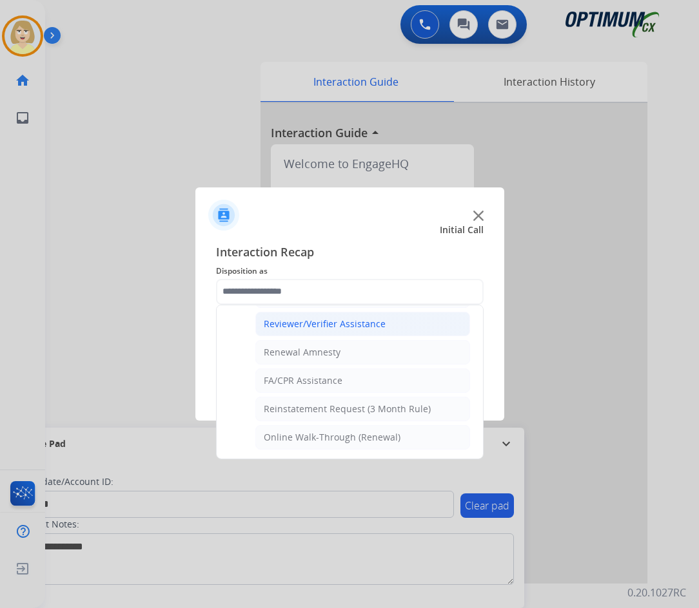
click at [316, 324] on div "Reviewer/Verifier Assistance" at bounding box center [325, 324] width 122 height 13
type input "**********"
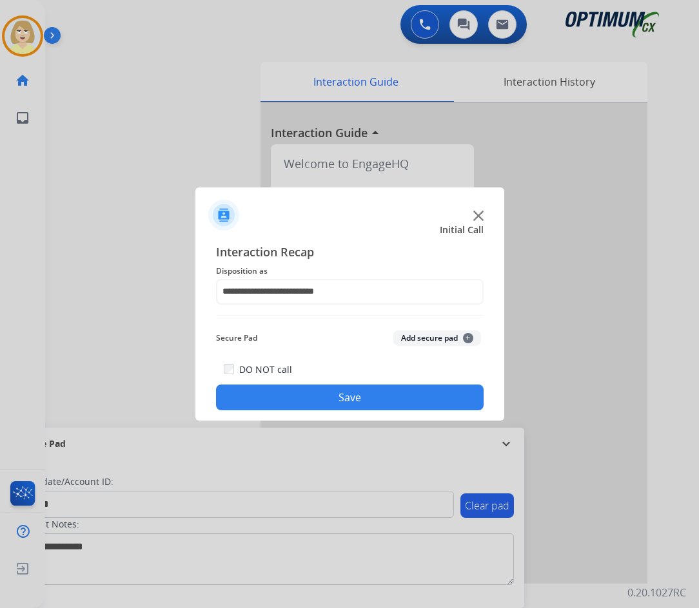
click at [420, 338] on button "Add secure pad +" at bounding box center [437, 338] width 88 height 15
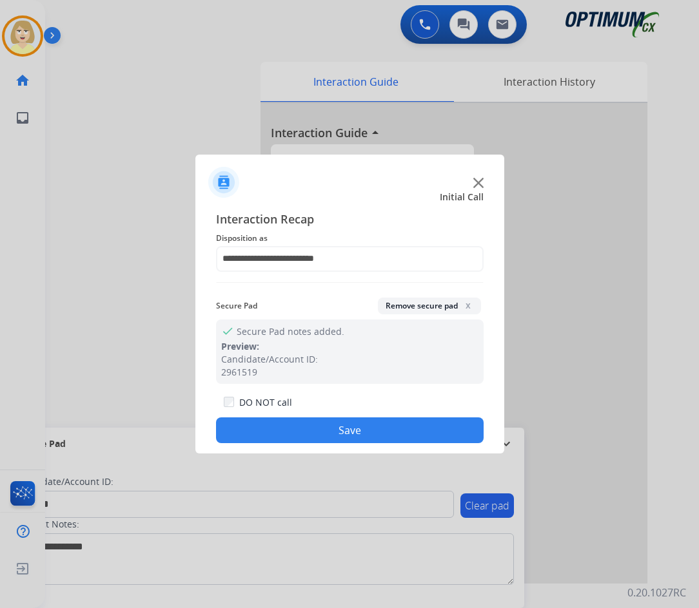
drag, startPoint x: 324, startPoint y: 429, endPoint x: 202, endPoint y: 253, distance: 214.5
click at [323, 429] on button "Save" at bounding box center [349, 431] width 267 height 26
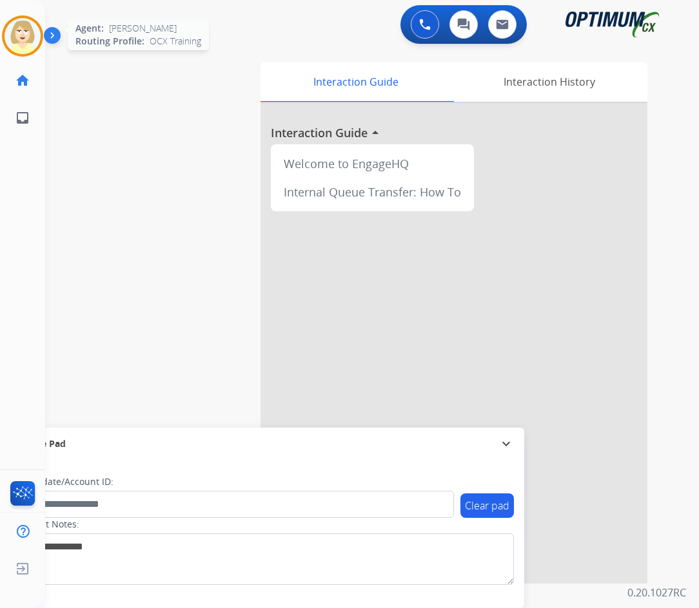
click at [21, 30] on img at bounding box center [23, 36] width 36 height 36
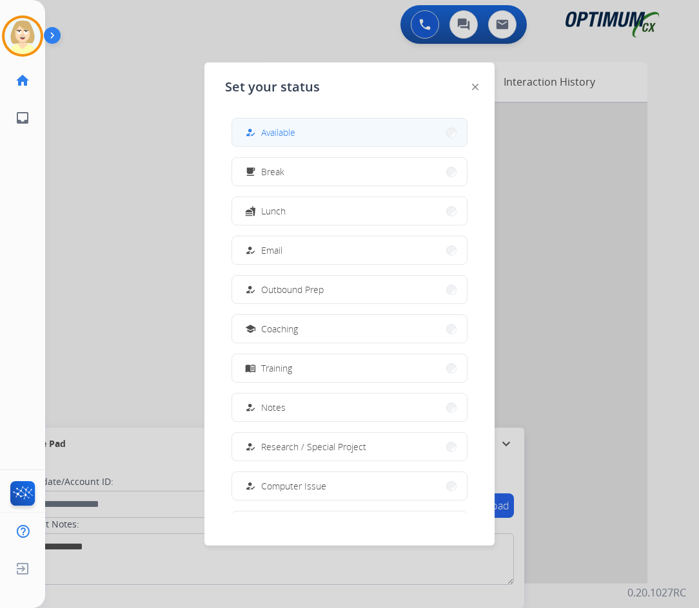
click at [274, 129] on span "Available" at bounding box center [278, 133] width 34 height 14
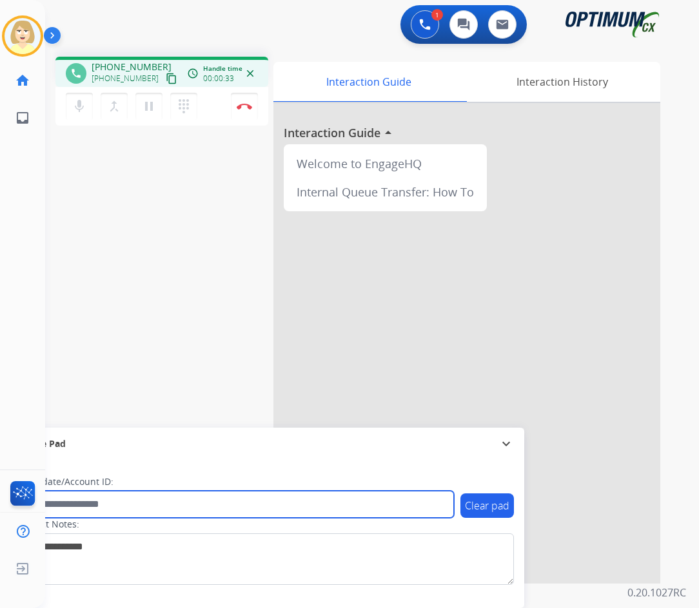
click at [94, 505] on input "text" at bounding box center [235, 504] width 437 height 27
paste input "*********"
type input "*********"
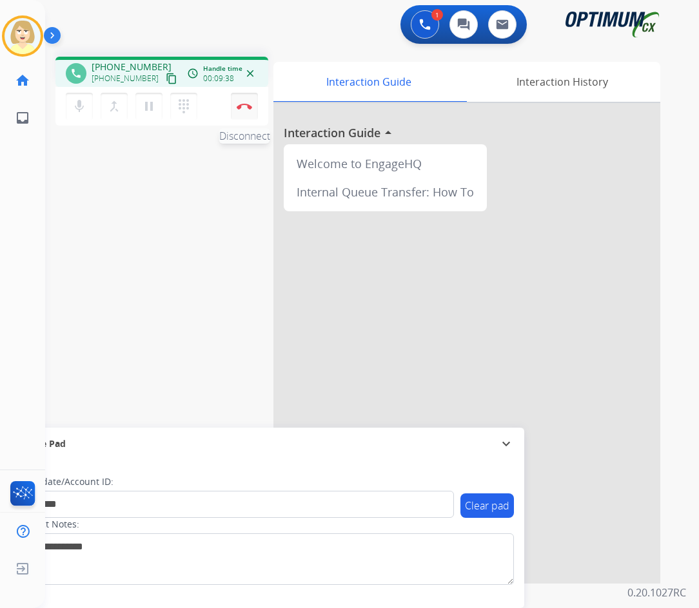
click at [246, 101] on button "Disconnect" at bounding box center [244, 106] width 27 height 27
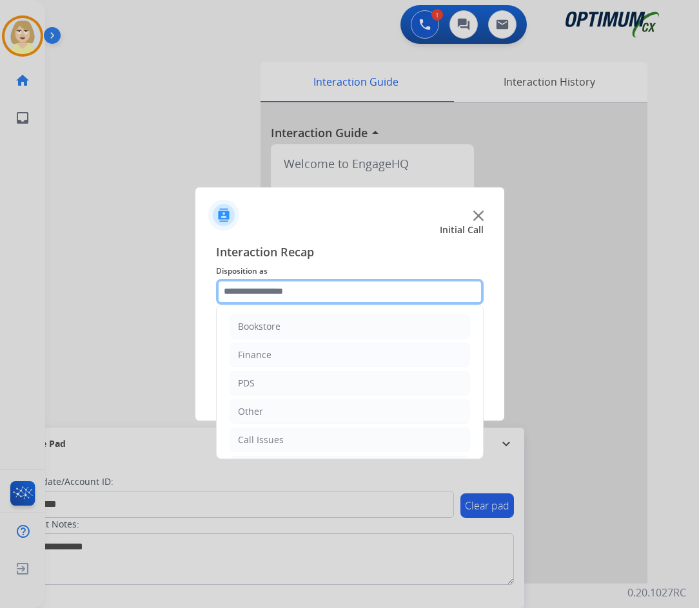
click at [260, 297] on input "text" at bounding box center [349, 292] width 267 height 26
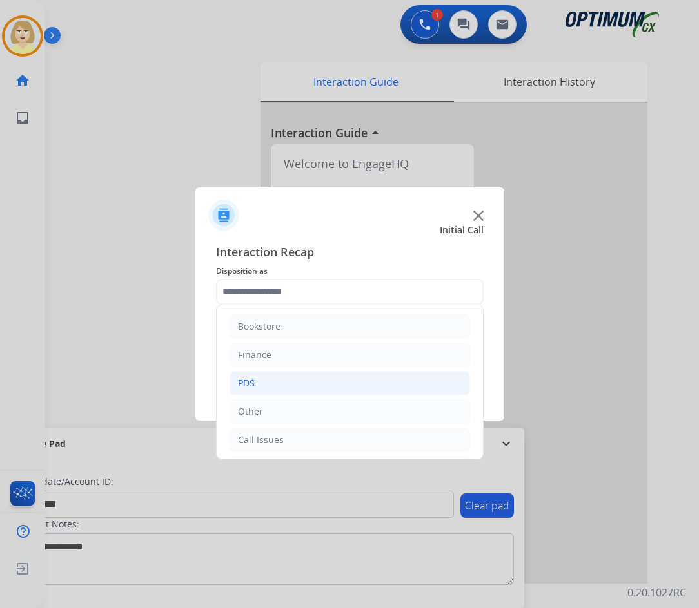
click at [237, 387] on li "PDS" at bounding box center [349, 383] width 240 height 24
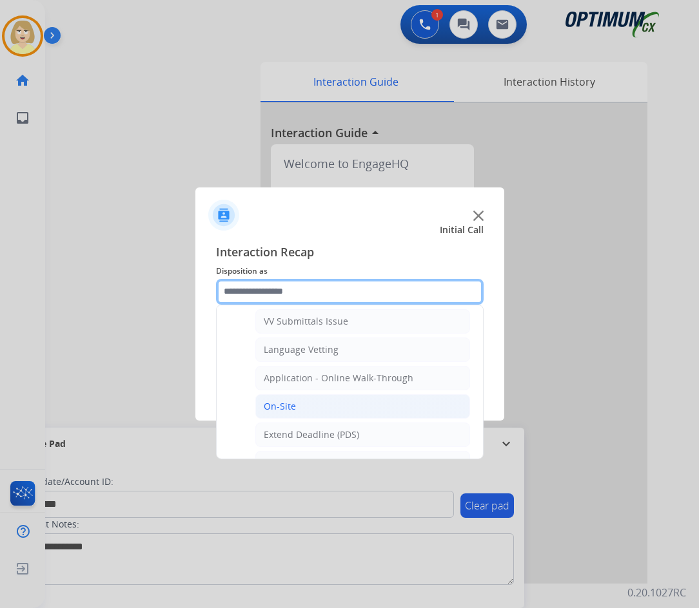
scroll to position [387, 0]
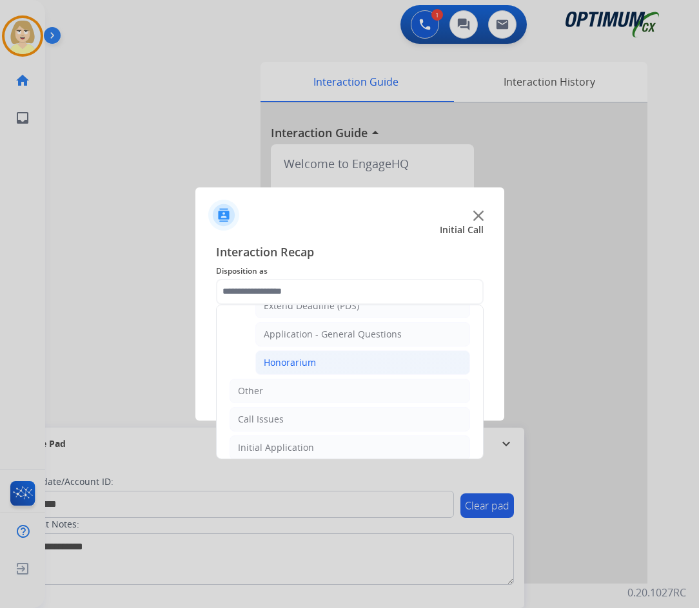
click at [292, 363] on div "Honorarium" at bounding box center [290, 362] width 52 height 13
type input "**********"
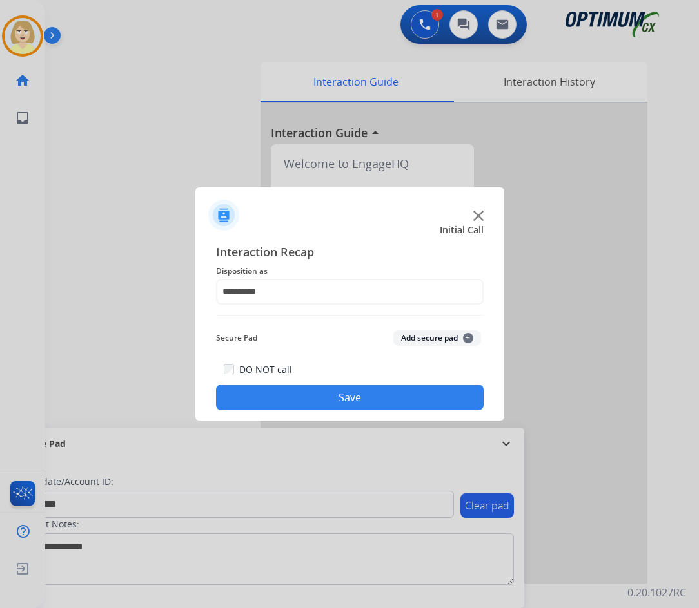
click at [414, 334] on button "Add secure pad +" at bounding box center [437, 338] width 88 height 15
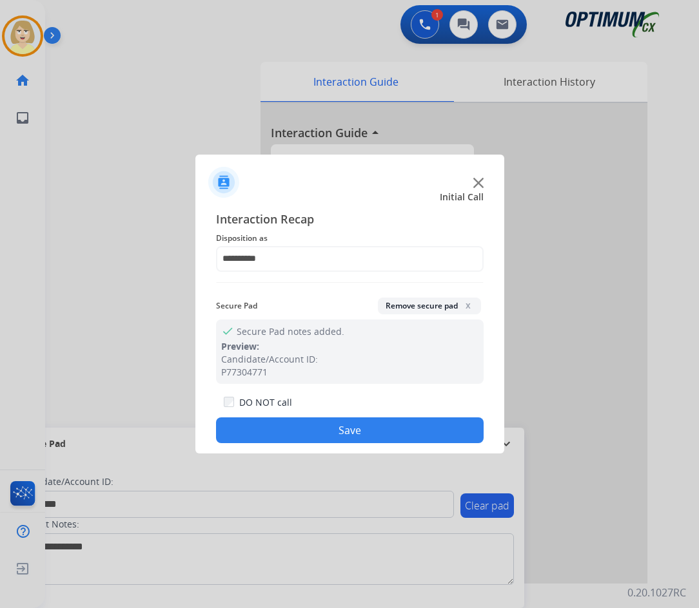
drag, startPoint x: 299, startPoint y: 428, endPoint x: 154, endPoint y: 279, distance: 207.8
click at [289, 420] on button "Save" at bounding box center [349, 431] width 267 height 26
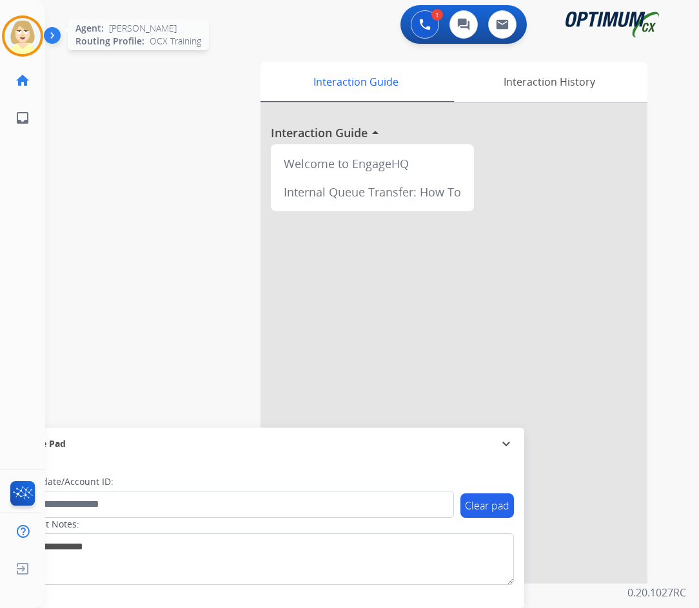
click at [18, 28] on img at bounding box center [23, 36] width 36 height 36
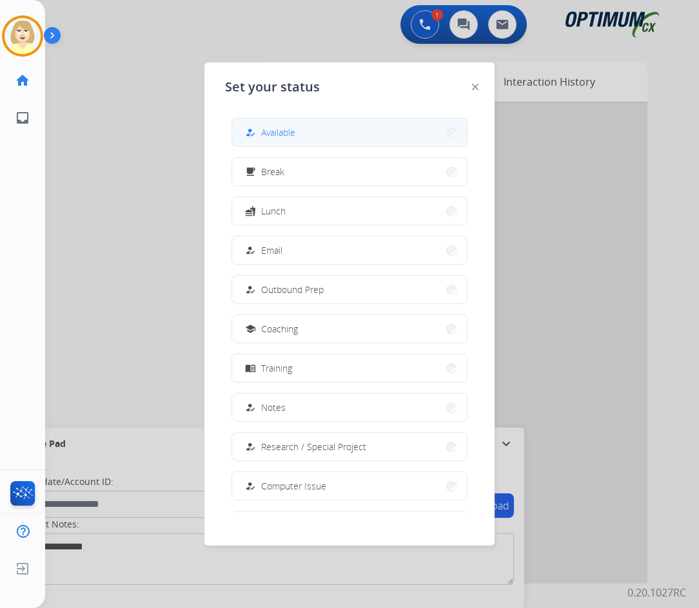
click at [270, 128] on span "Available" at bounding box center [278, 133] width 34 height 14
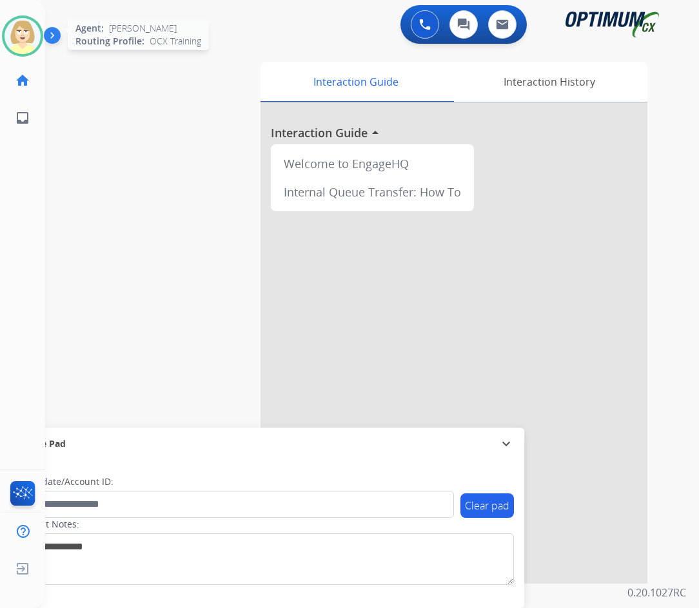
click at [23, 30] on img at bounding box center [23, 36] width 36 height 36
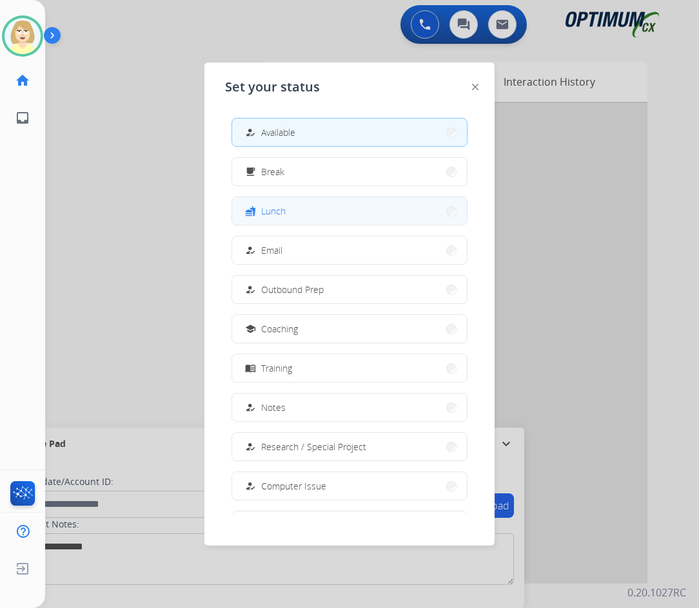
click at [279, 212] on span "Lunch" at bounding box center [273, 211] width 24 height 14
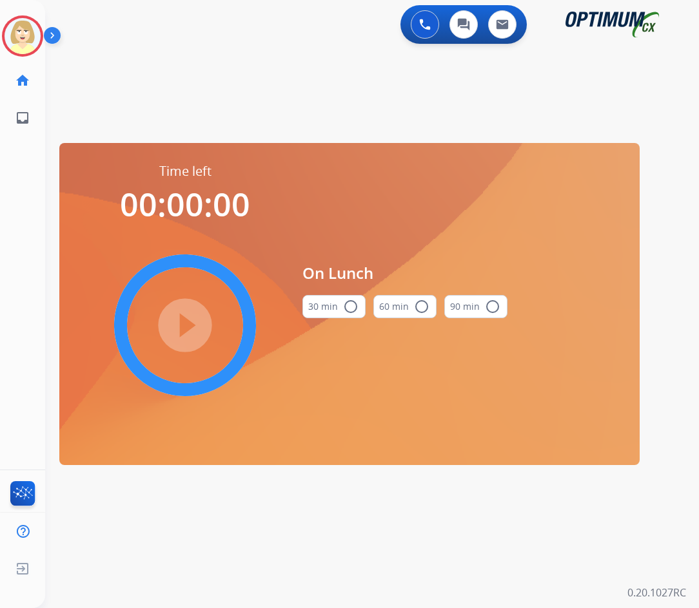
click at [338, 305] on button "30 min radio_button_unchecked" at bounding box center [333, 306] width 63 height 23
click at [177, 319] on mat-icon "play_circle_filled" at bounding box center [184, 325] width 15 height 15
drag, startPoint x: 17, startPoint y: 33, endPoint x: 48, endPoint y: 43, distance: 33.0
click at [17, 33] on icon at bounding box center [23, 36] width 42 height 42
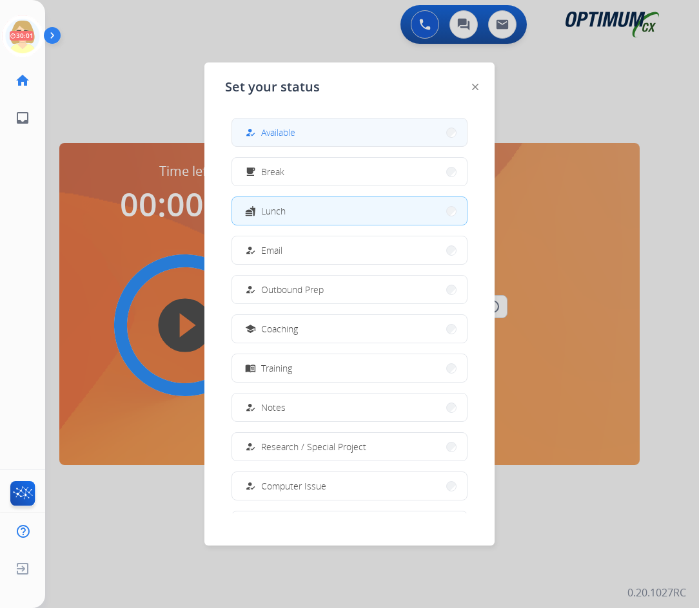
click at [291, 133] on span "Available" at bounding box center [278, 133] width 34 height 14
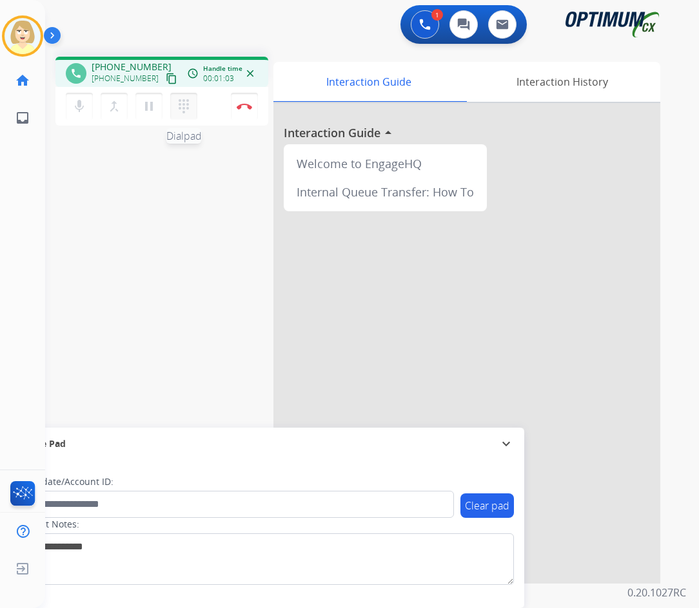
click at [179, 98] on button "dialpad Dialpad" at bounding box center [183, 106] width 27 height 27
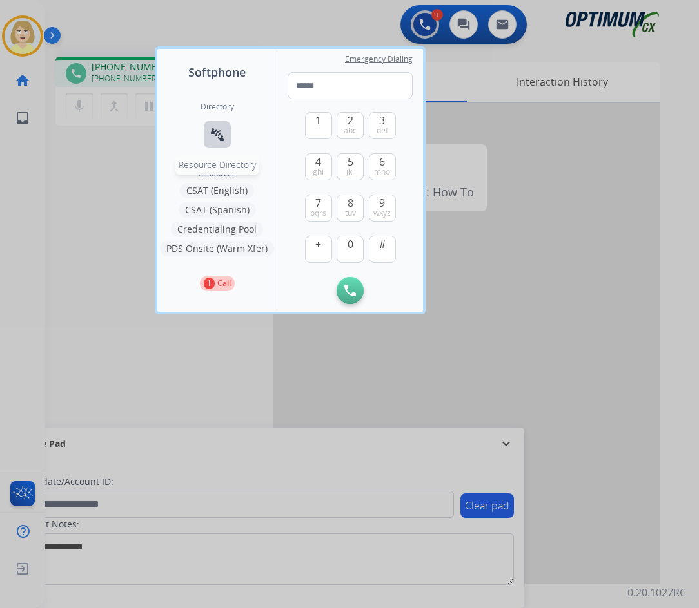
click at [215, 128] on mat-icon "connect_without_contact" at bounding box center [216, 134] width 15 height 15
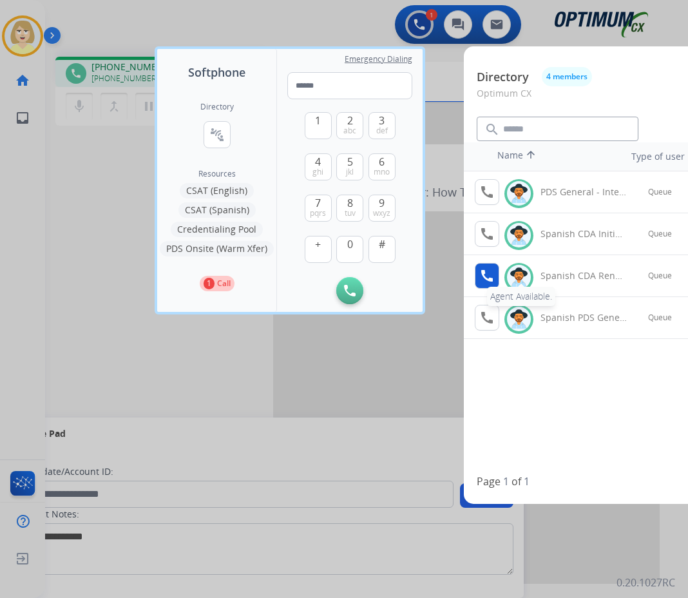
click at [487, 277] on mat-icon "call" at bounding box center [486, 275] width 15 height 15
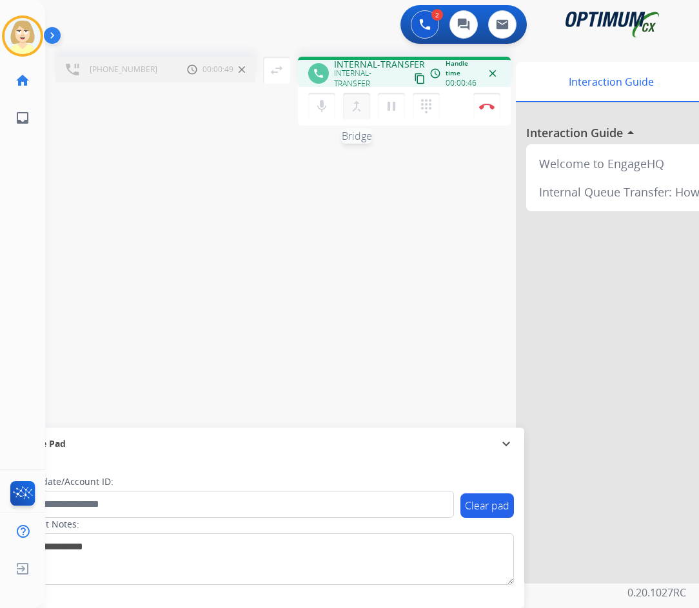
click at [352, 106] on mat-icon "merge_type" at bounding box center [356, 106] width 15 height 15
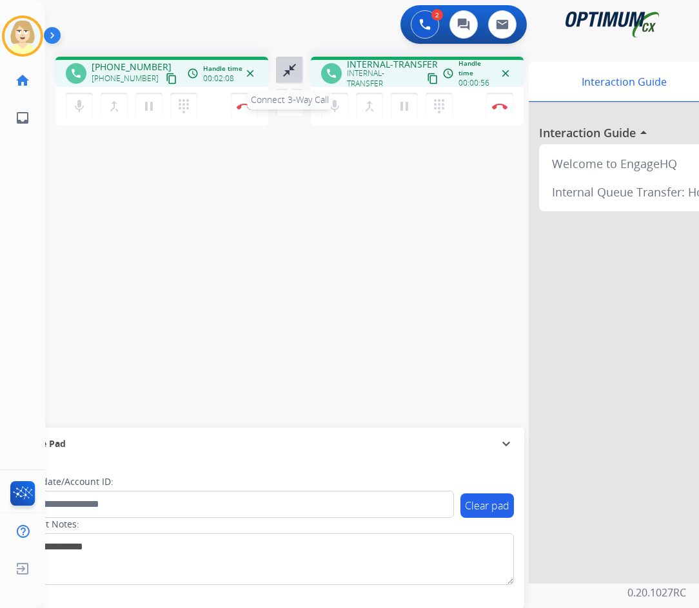
click at [287, 66] on mat-icon "close_fullscreen" at bounding box center [289, 70] width 15 height 15
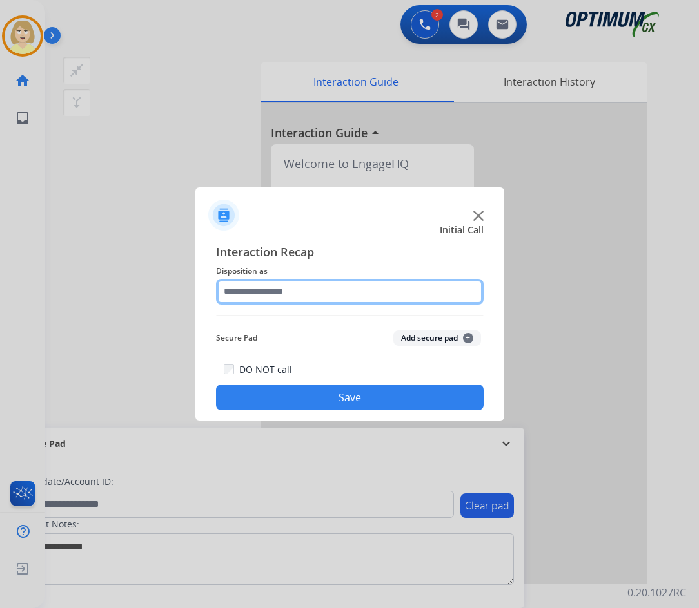
click at [276, 288] on input "text" at bounding box center [349, 292] width 267 height 26
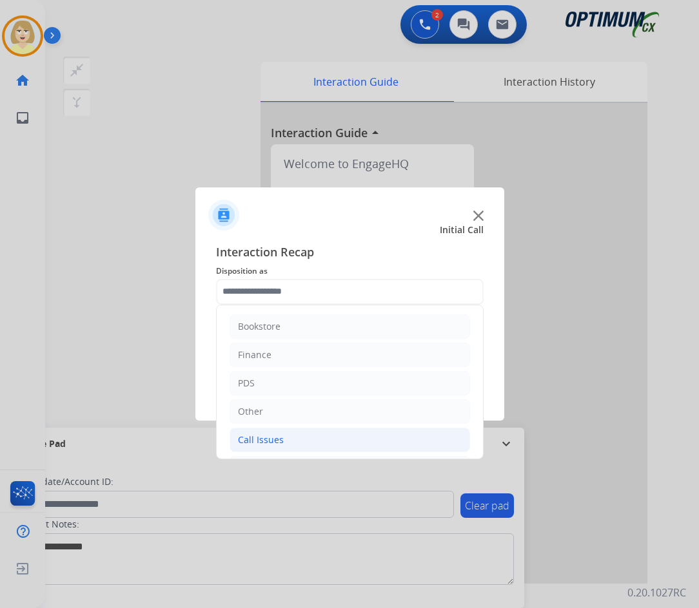
click at [256, 439] on div "Call Issues" at bounding box center [261, 440] width 46 height 13
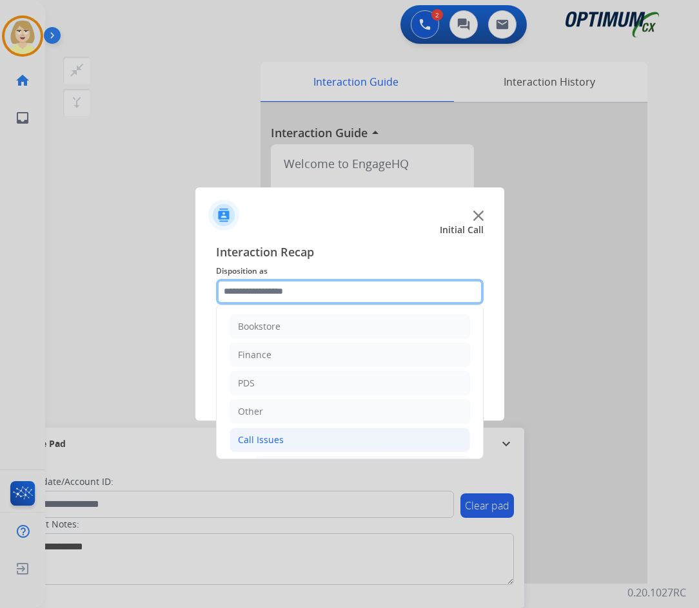
scroll to position [64, 0]
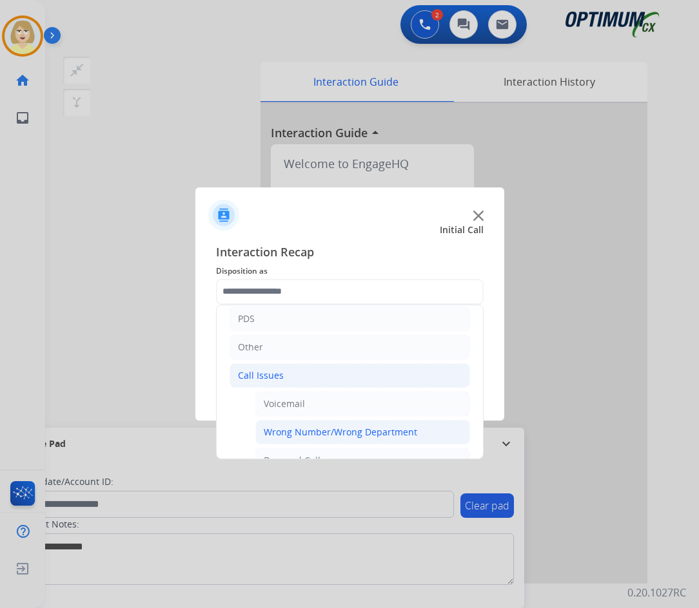
click at [330, 437] on div "Wrong Number/Wrong Department" at bounding box center [340, 432] width 153 height 13
type input "**********"
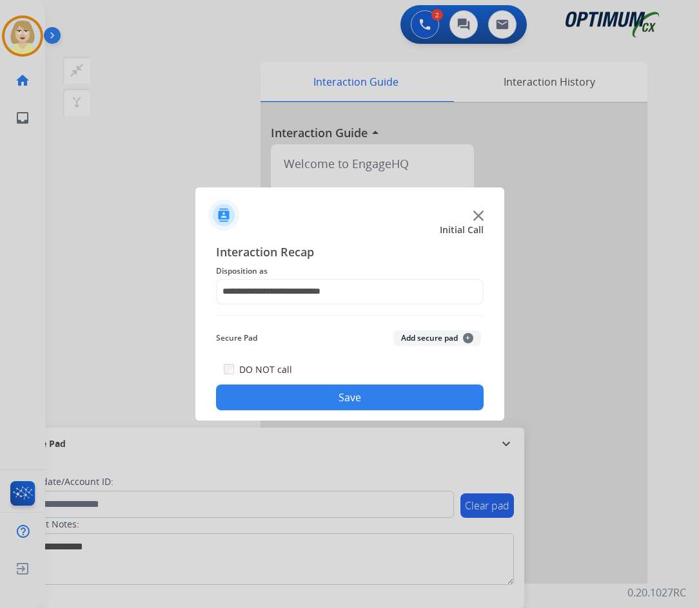
click at [421, 336] on button "Add secure pad +" at bounding box center [437, 338] width 88 height 15
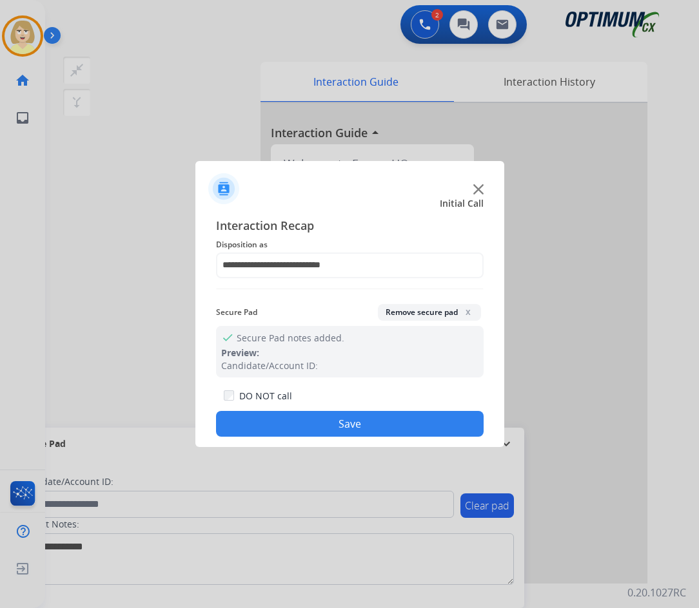
drag, startPoint x: 294, startPoint y: 427, endPoint x: 202, endPoint y: 305, distance: 152.7
click at [291, 423] on button "Save" at bounding box center [349, 424] width 267 height 26
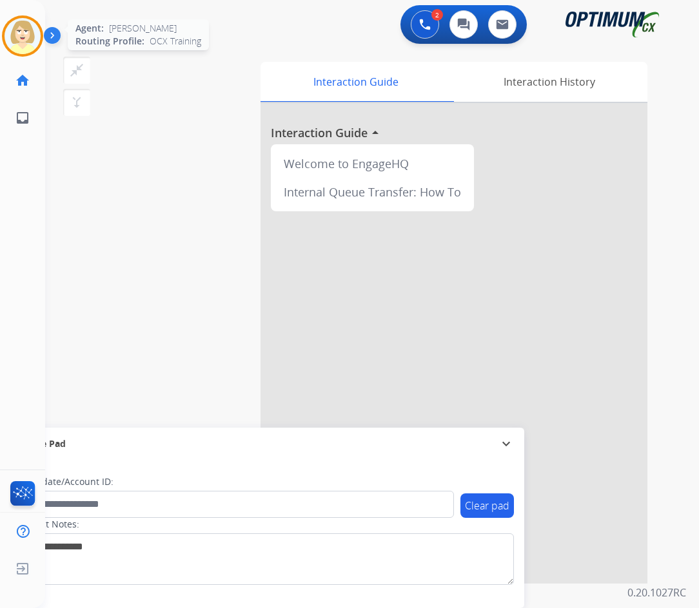
click at [25, 37] on img at bounding box center [23, 36] width 36 height 36
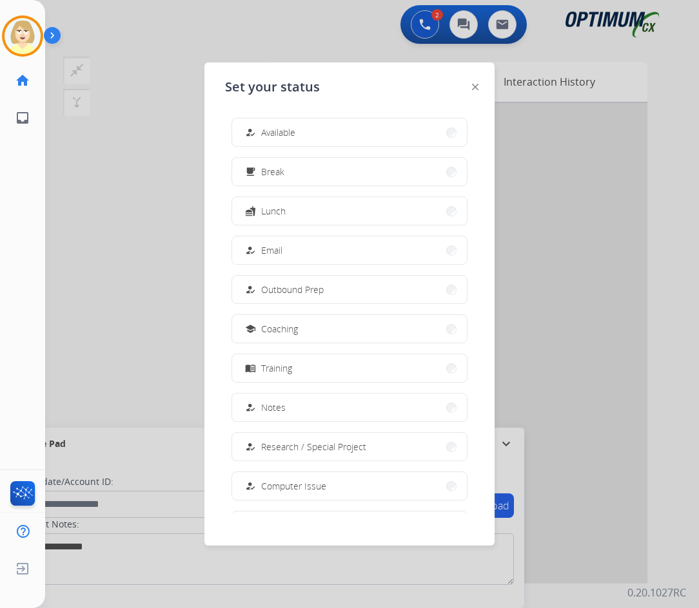
click at [291, 138] on span "Available" at bounding box center [278, 133] width 34 height 14
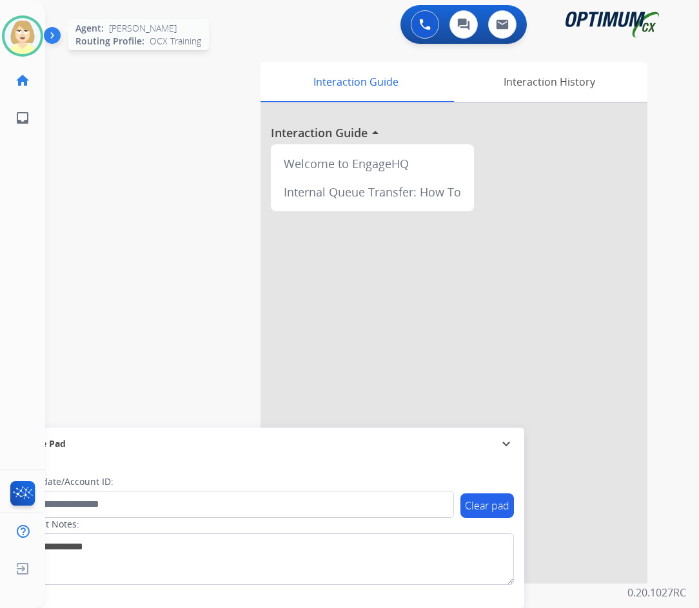
click at [19, 26] on img at bounding box center [23, 36] width 36 height 36
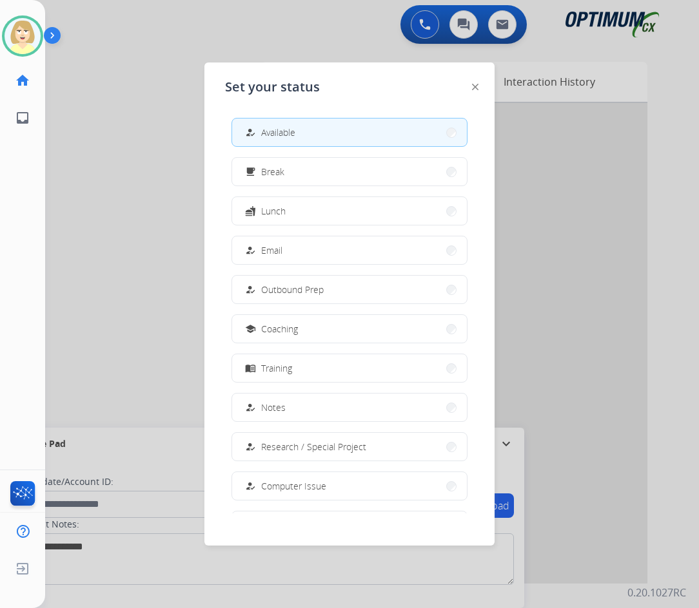
drag, startPoint x: 277, startPoint y: 324, endPoint x: 576, endPoint y: 403, distance: 308.9
click at [277, 324] on span "Coaching" at bounding box center [279, 329] width 37 height 14
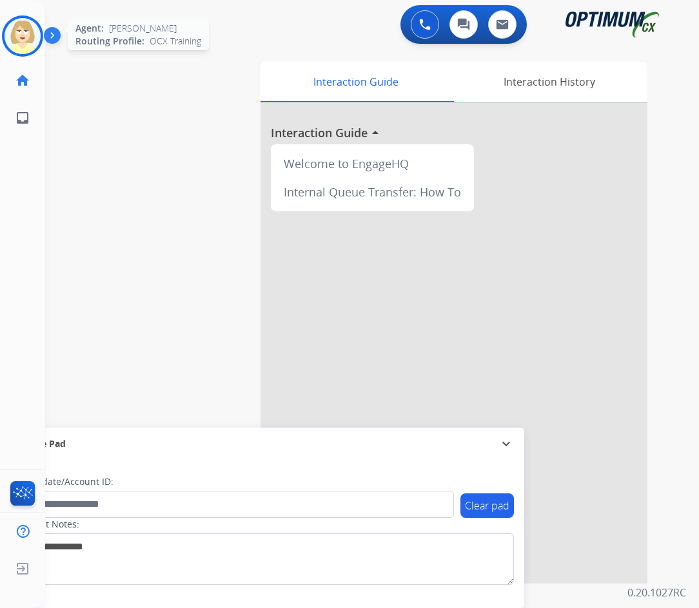
drag, startPoint x: 25, startPoint y: 35, endPoint x: 34, endPoint y: 32, distance: 9.0
click at [25, 35] on img at bounding box center [23, 36] width 36 height 36
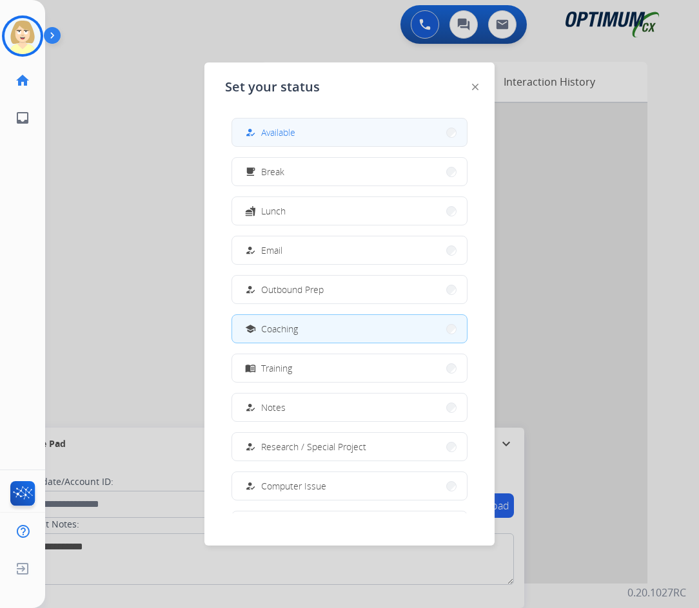
click at [295, 130] on span "Available" at bounding box center [278, 133] width 34 height 14
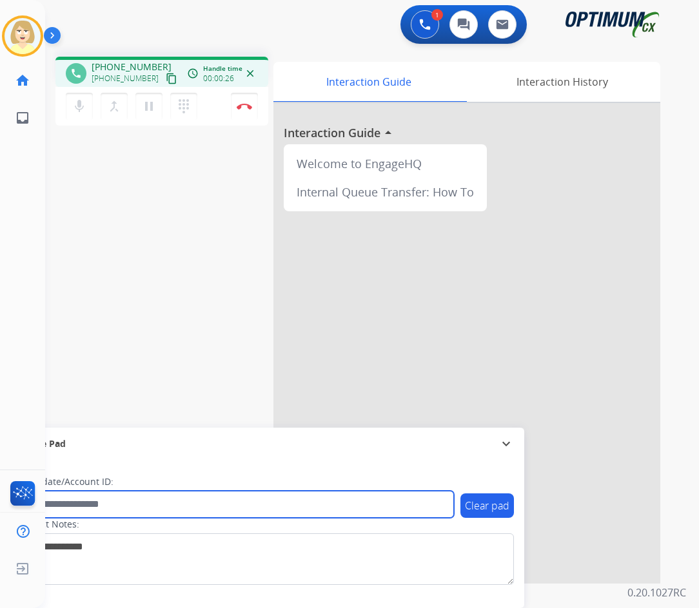
click at [76, 507] on input "text" at bounding box center [235, 504] width 437 height 27
paste input "*********"
type input "*********"
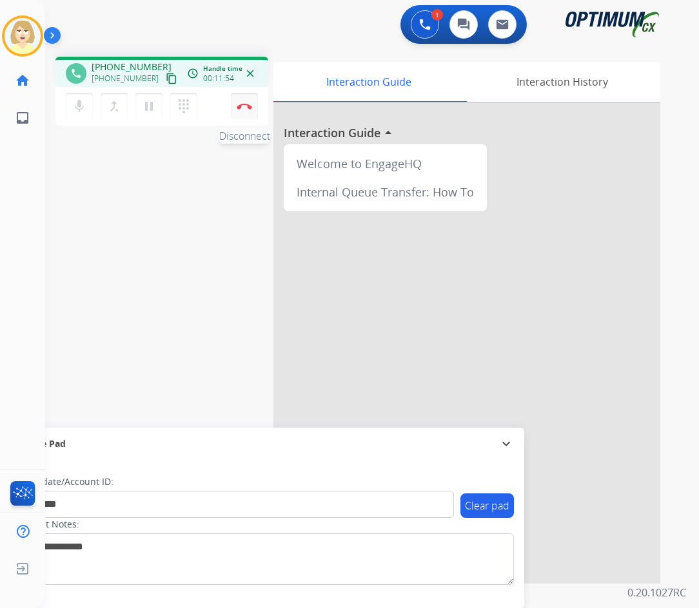
click at [245, 103] on img at bounding box center [244, 106] width 15 height 6
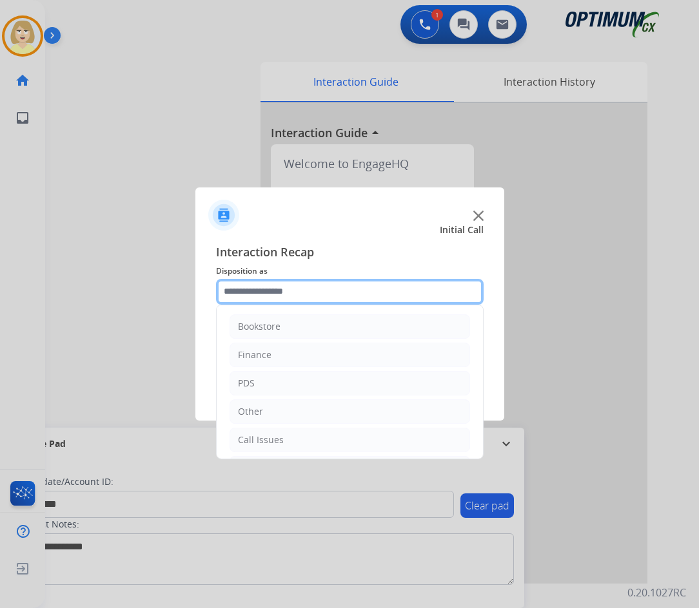
click at [240, 292] on input "text" at bounding box center [349, 292] width 267 height 26
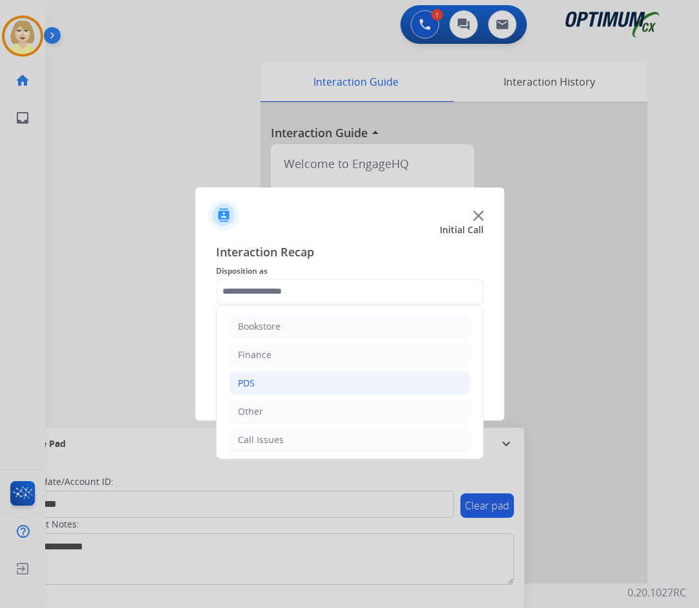
click at [251, 385] on div "PDS" at bounding box center [246, 383] width 17 height 13
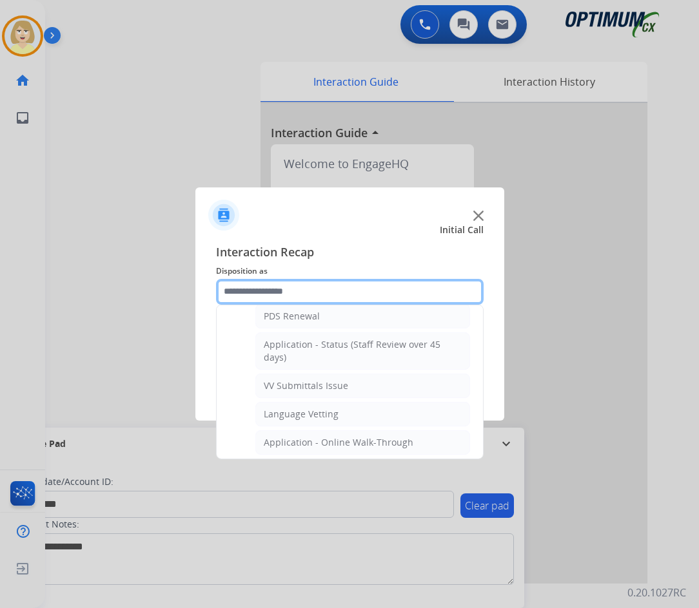
scroll to position [129, 0]
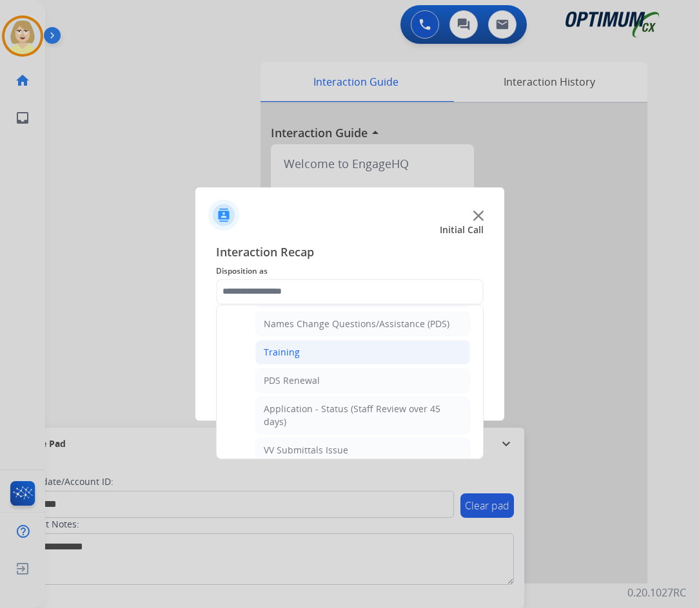
click at [286, 350] on div "Training" at bounding box center [282, 352] width 36 height 13
type input "********"
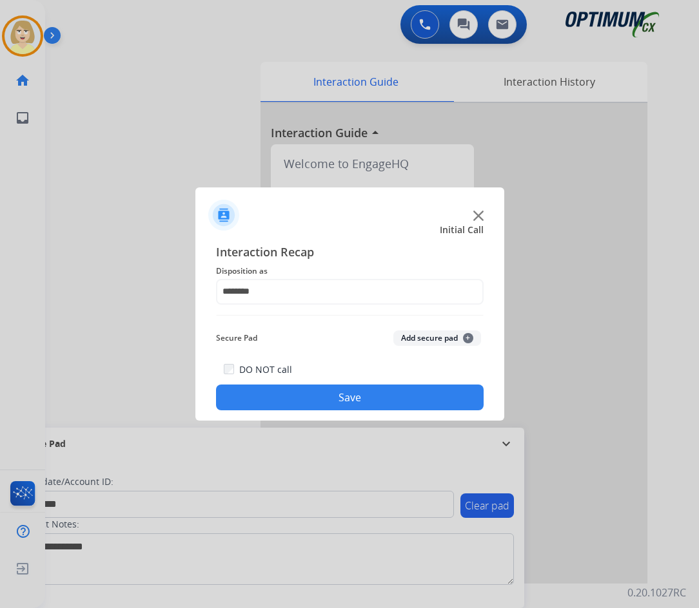
click at [417, 337] on button "Add secure pad +" at bounding box center [437, 338] width 88 height 15
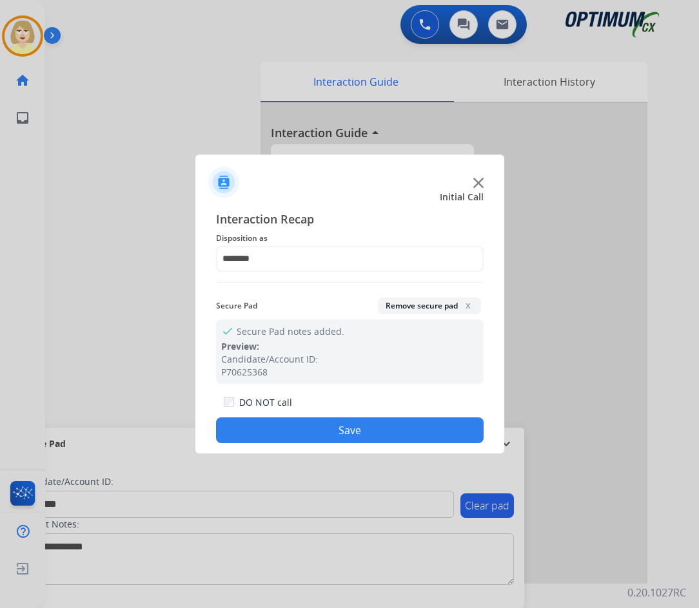
drag, startPoint x: 278, startPoint y: 425, endPoint x: 144, endPoint y: 249, distance: 221.2
click at [278, 423] on button "Save" at bounding box center [349, 431] width 267 height 26
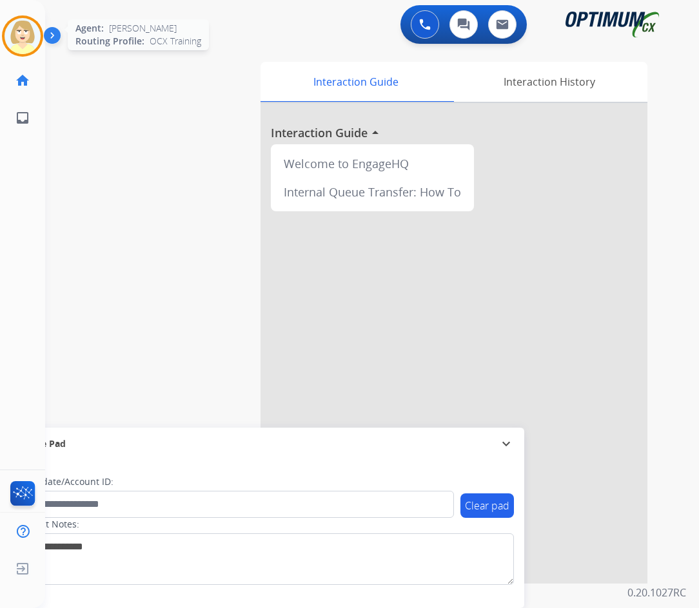
click at [23, 32] on img at bounding box center [23, 36] width 36 height 36
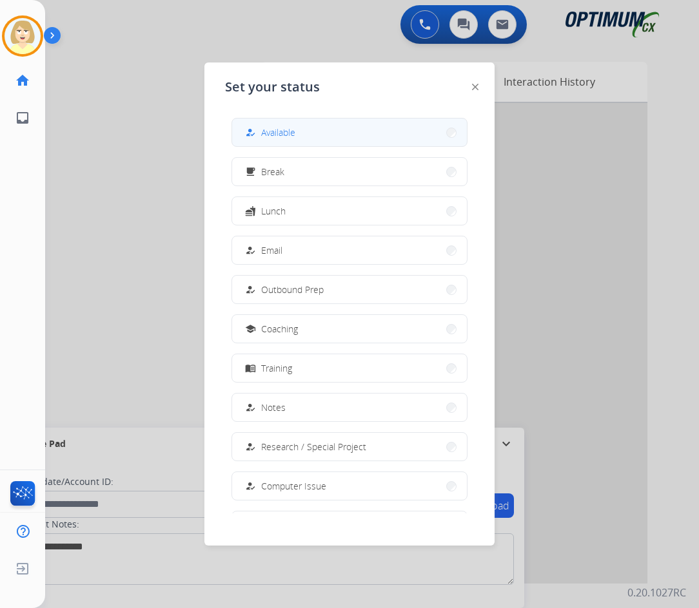
click at [284, 126] on span "Available" at bounding box center [278, 133] width 34 height 14
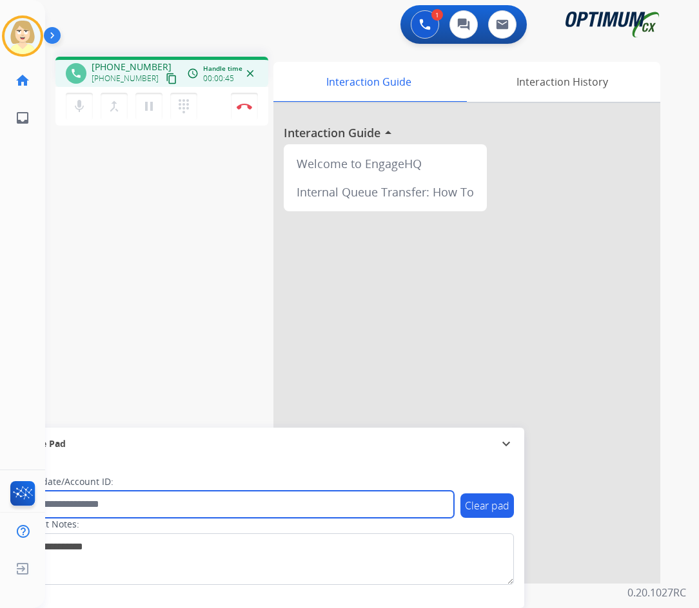
drag, startPoint x: 113, startPoint y: 506, endPoint x: 90, endPoint y: 495, distance: 25.7
click at [113, 506] on input "text" at bounding box center [235, 504] width 437 height 27
paste input "*******"
type input "*******"
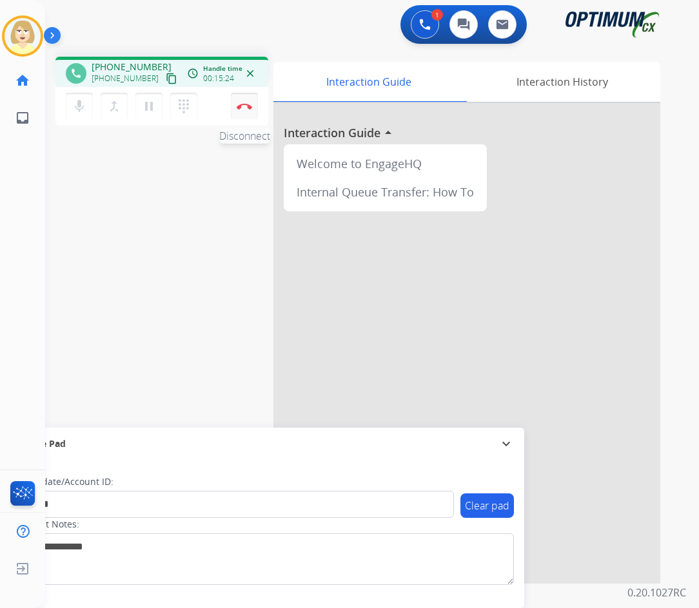
click at [242, 101] on button "Disconnect" at bounding box center [244, 106] width 27 height 27
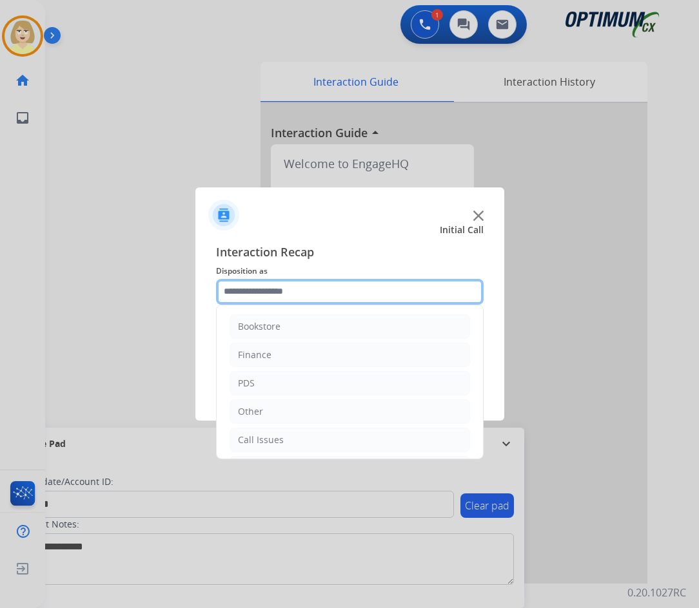
click at [247, 289] on input "text" at bounding box center [349, 292] width 267 height 26
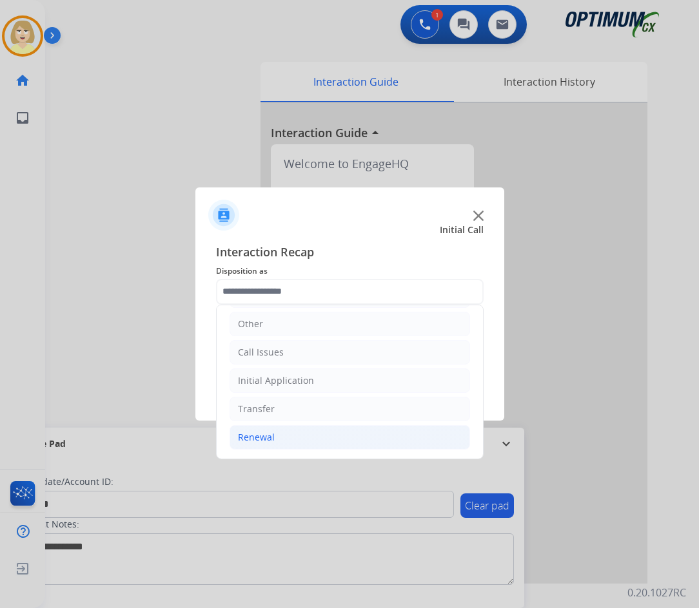
click at [251, 440] on div "Renewal" at bounding box center [256, 437] width 37 height 13
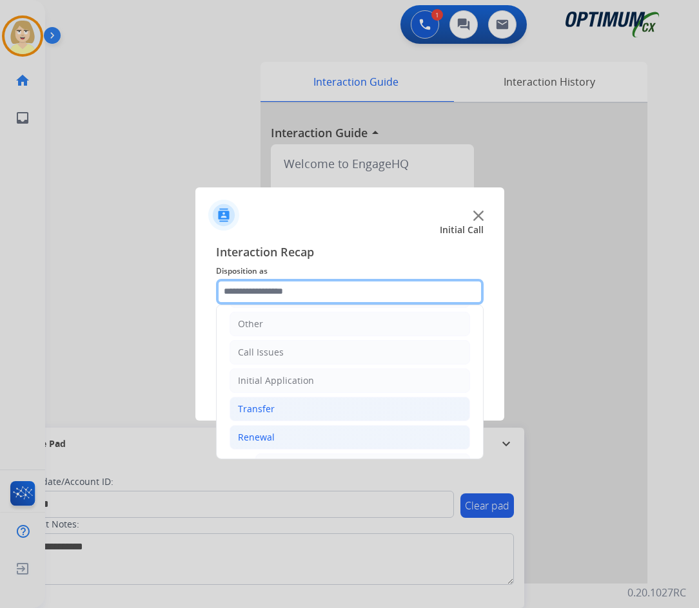
scroll to position [345, 0]
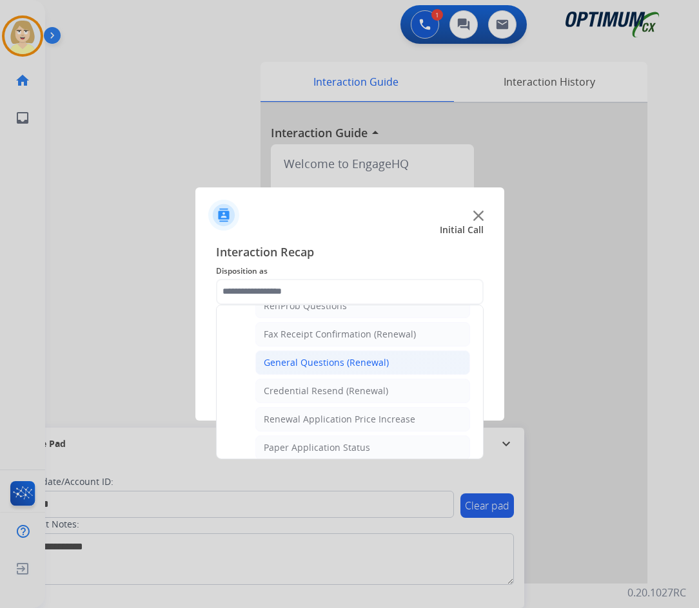
click at [305, 363] on div "General Questions (Renewal)" at bounding box center [326, 362] width 125 height 13
type input "**********"
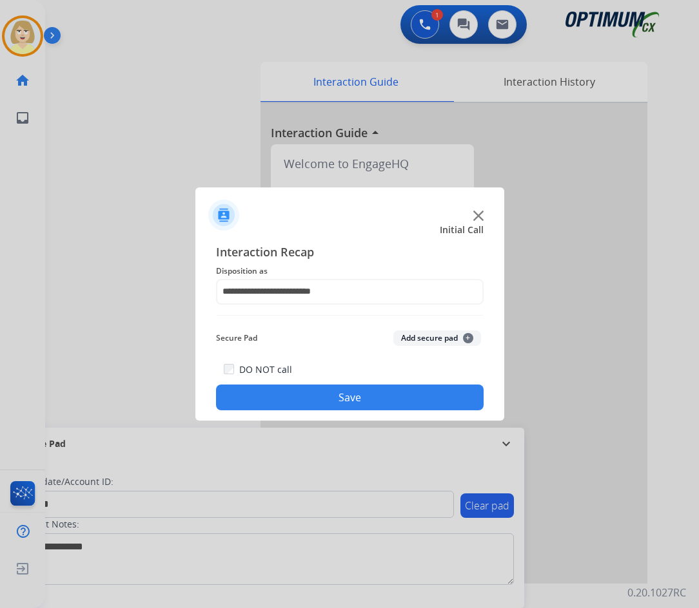
click at [407, 338] on button "Add secure pad +" at bounding box center [437, 338] width 88 height 15
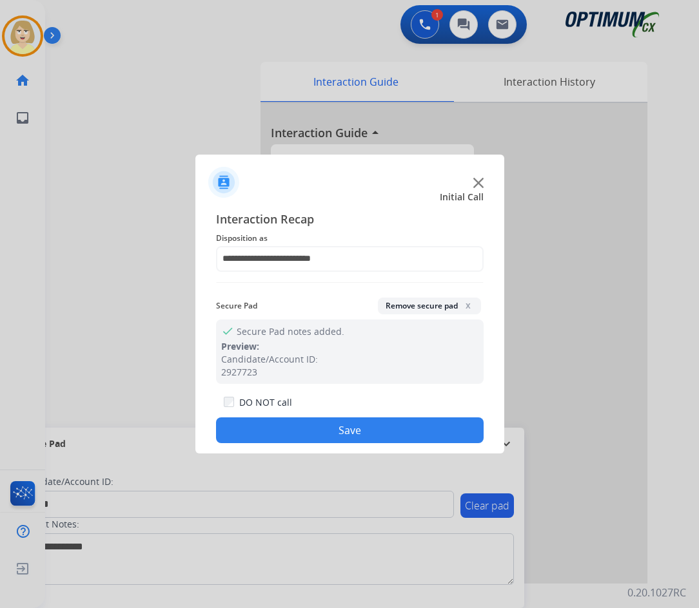
drag, startPoint x: 311, startPoint y: 429, endPoint x: 289, endPoint y: 411, distance: 28.9
click at [307, 426] on button "Save" at bounding box center [349, 431] width 267 height 26
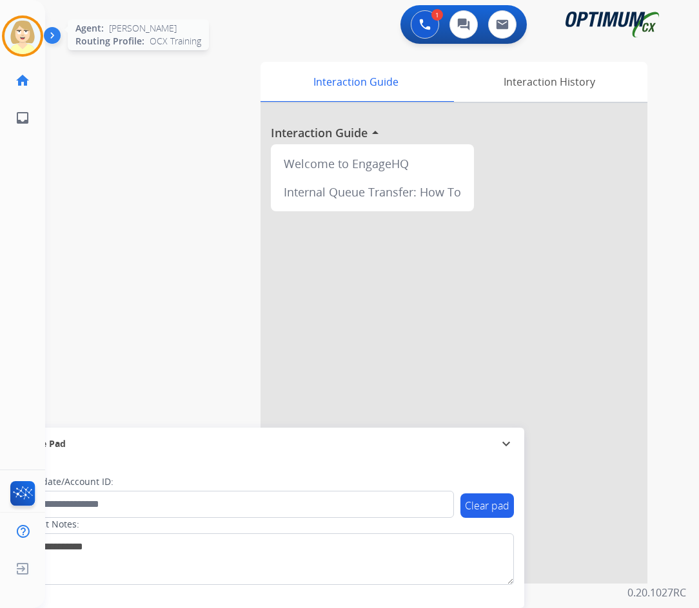
click at [19, 26] on img at bounding box center [23, 36] width 36 height 36
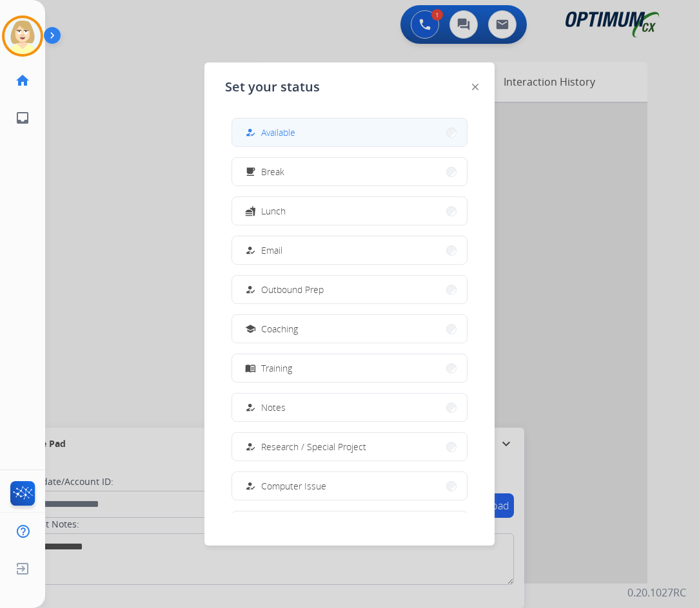
click at [269, 131] on span "Available" at bounding box center [278, 133] width 34 height 14
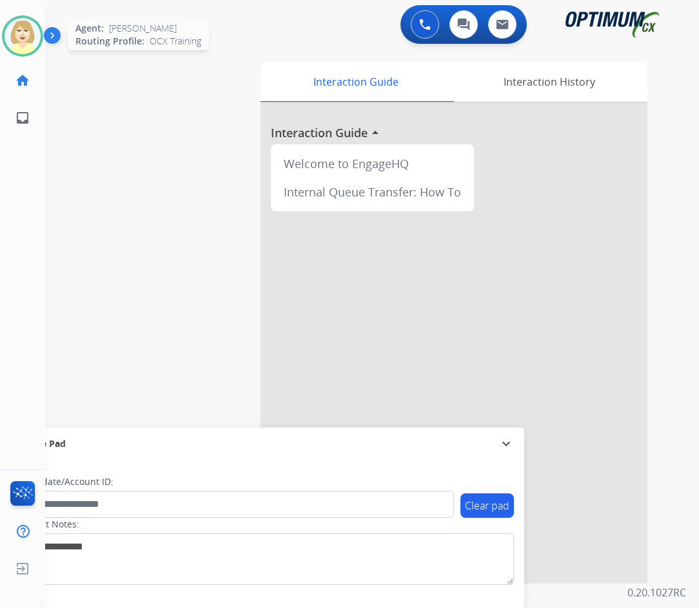
click at [32, 30] on img at bounding box center [23, 36] width 36 height 36
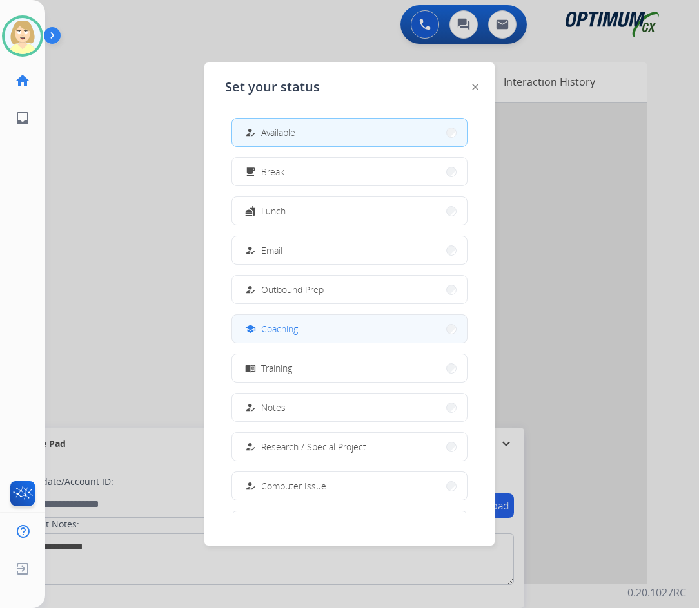
click at [284, 322] on div "school Coaching" at bounding box center [269, 329] width 55 height 15
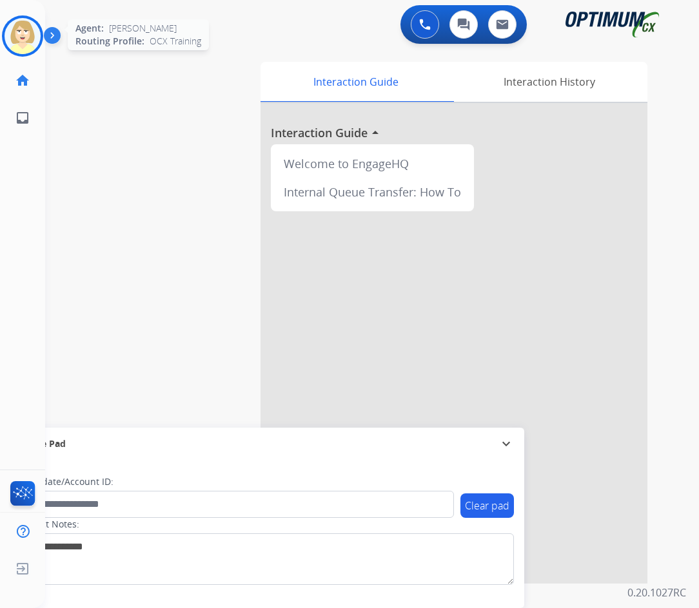
click at [21, 35] on img at bounding box center [23, 36] width 36 height 36
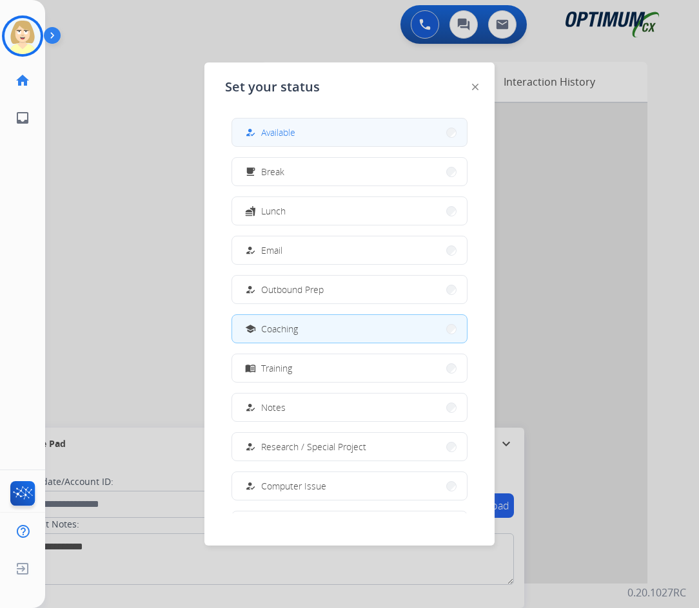
click at [289, 135] on span "Available" at bounding box center [278, 133] width 34 height 14
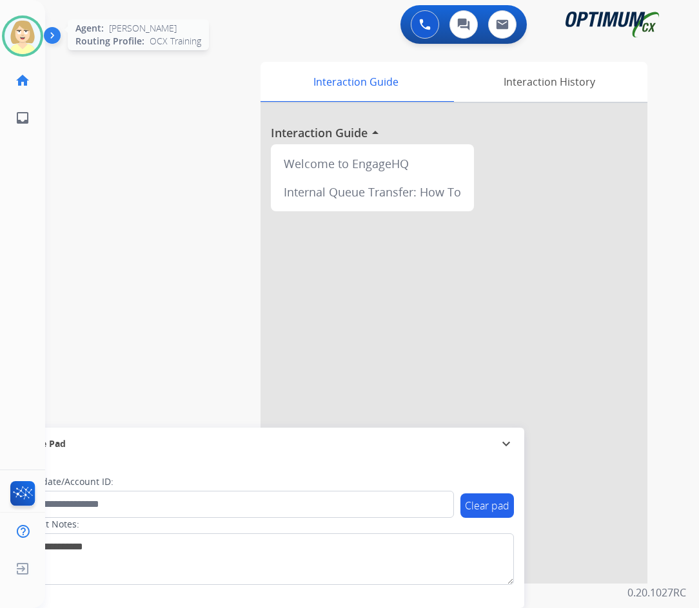
click at [24, 30] on img at bounding box center [23, 36] width 36 height 36
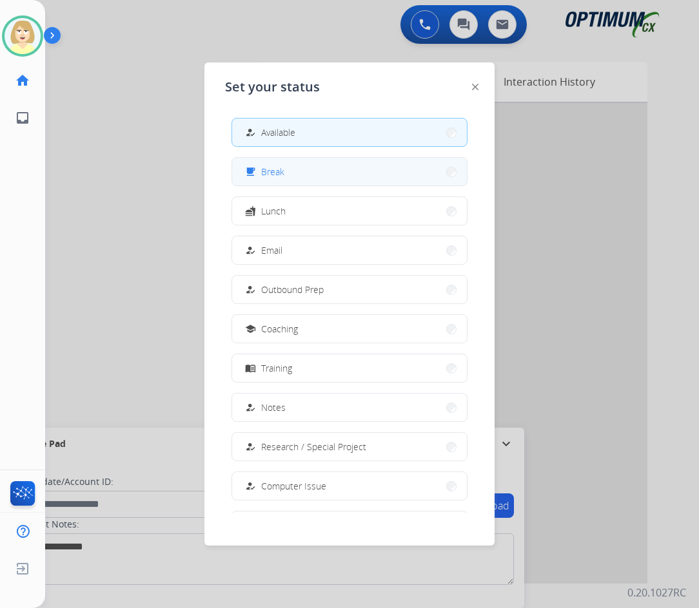
click at [280, 169] on span "Break" at bounding box center [272, 172] width 23 height 14
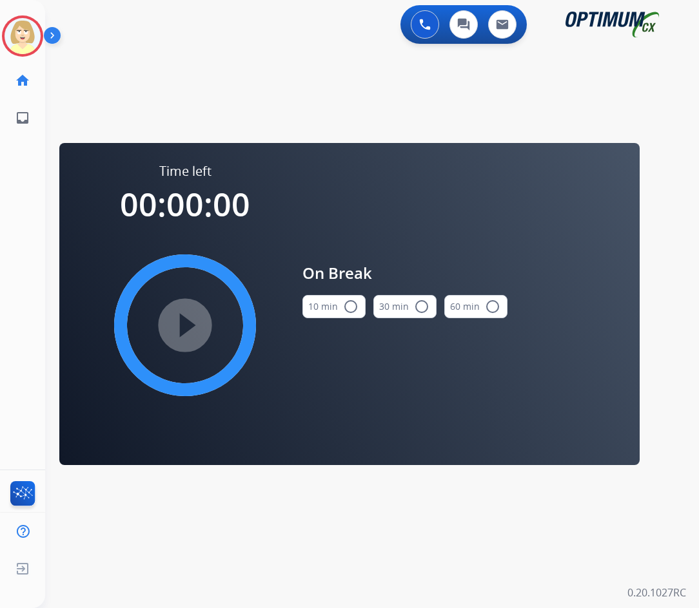
click at [341, 305] on button "10 min radio_button_unchecked" at bounding box center [333, 306] width 63 height 23
click at [190, 318] on mat-icon "play_circle_filled" at bounding box center [184, 325] width 15 height 15
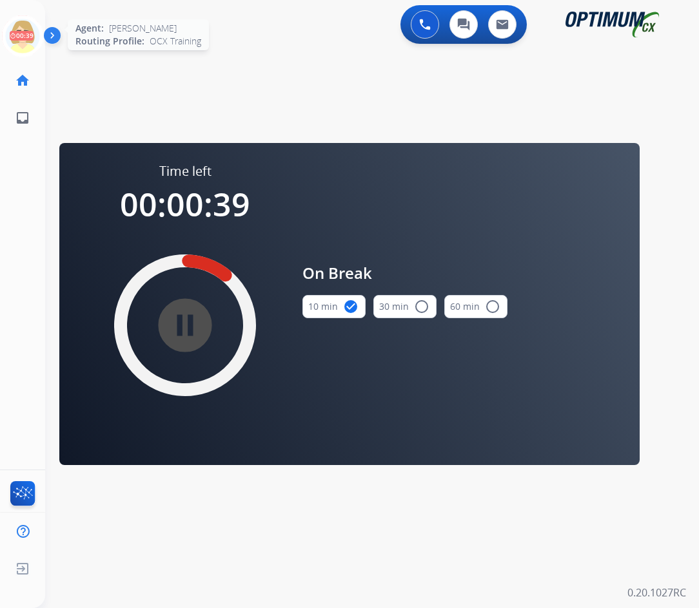
click at [24, 21] on icon at bounding box center [23, 36] width 42 height 42
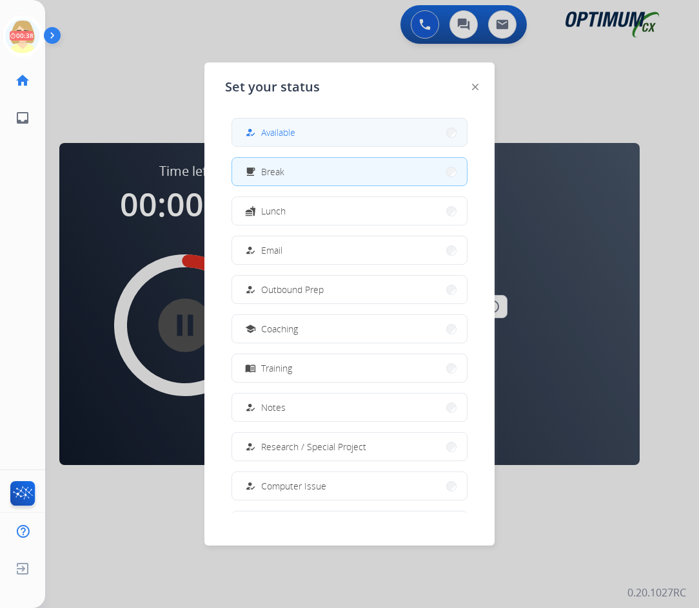
click at [288, 130] on span "Available" at bounding box center [278, 133] width 34 height 14
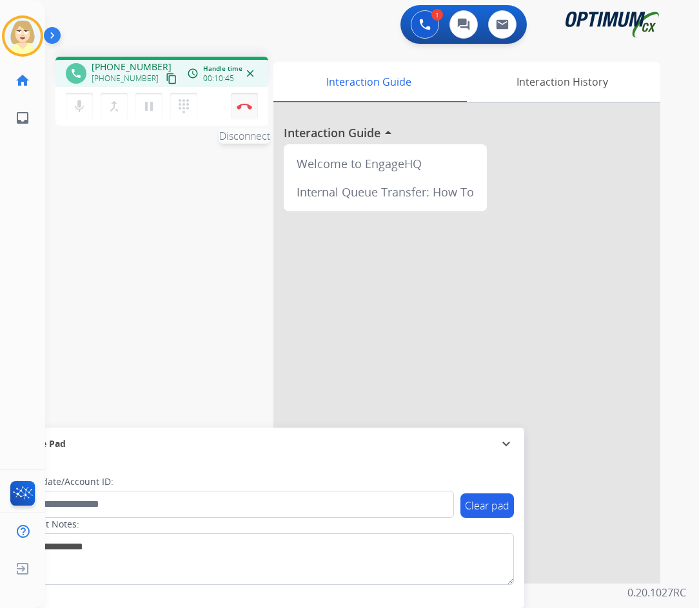
click at [245, 101] on button "Disconnect" at bounding box center [244, 106] width 27 height 27
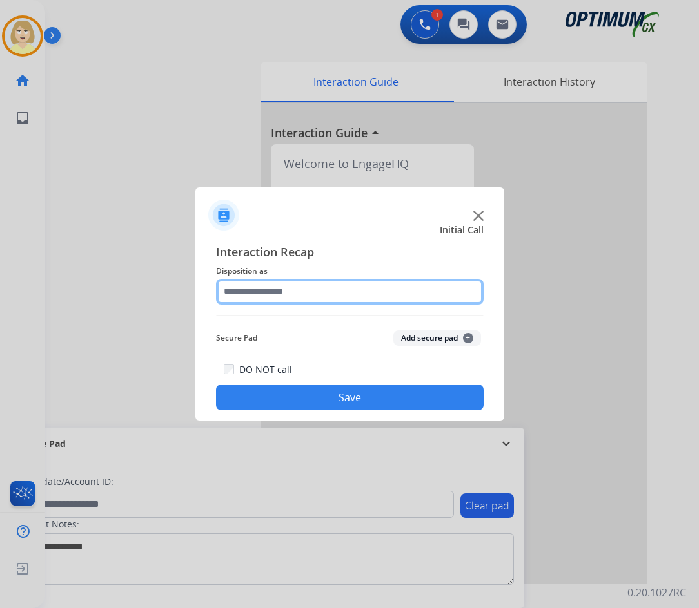
click at [250, 286] on input "text" at bounding box center [349, 292] width 267 height 26
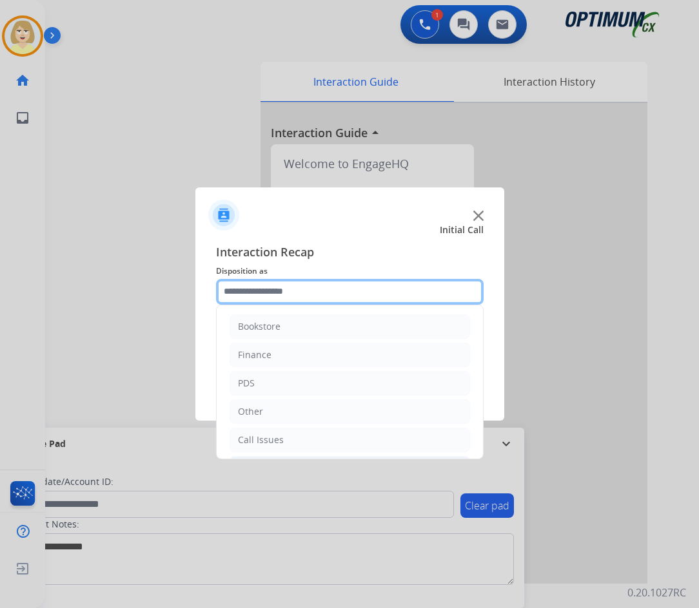
scroll to position [88, 0]
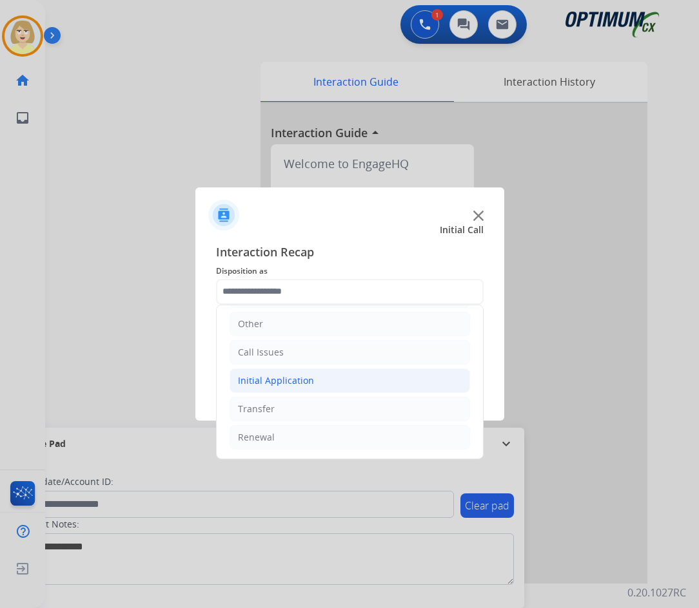
click at [266, 371] on li "Initial Application" at bounding box center [349, 381] width 240 height 24
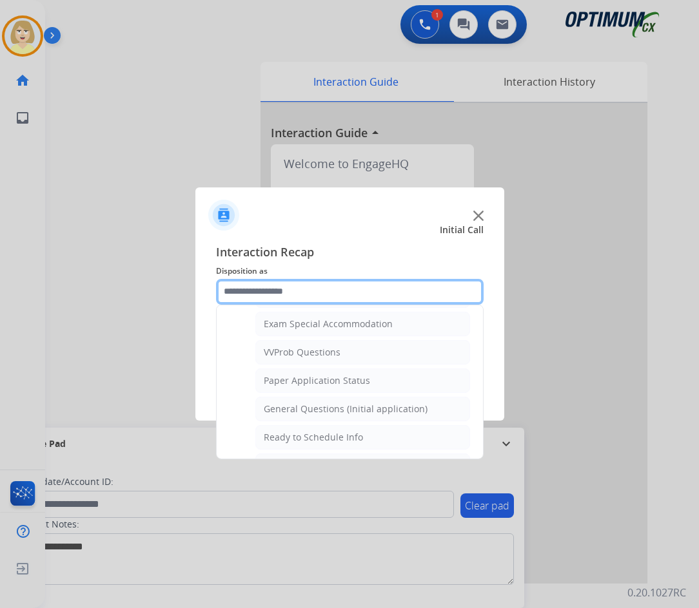
scroll to position [732, 0]
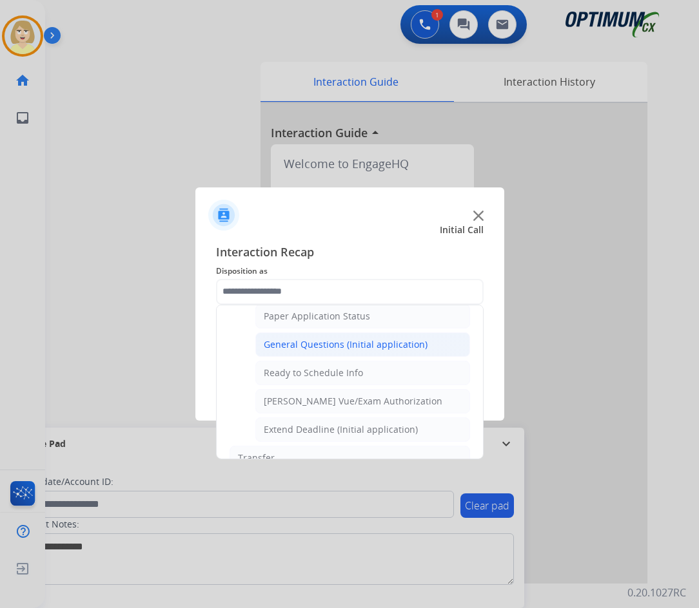
click at [306, 344] on div "General Questions (Initial application)" at bounding box center [346, 344] width 164 height 13
type input "**********"
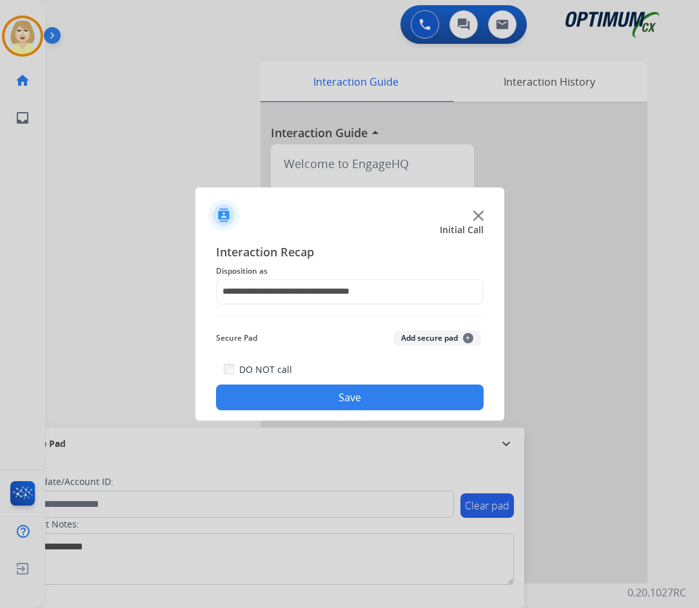
click at [418, 335] on button "Add secure pad +" at bounding box center [437, 338] width 88 height 15
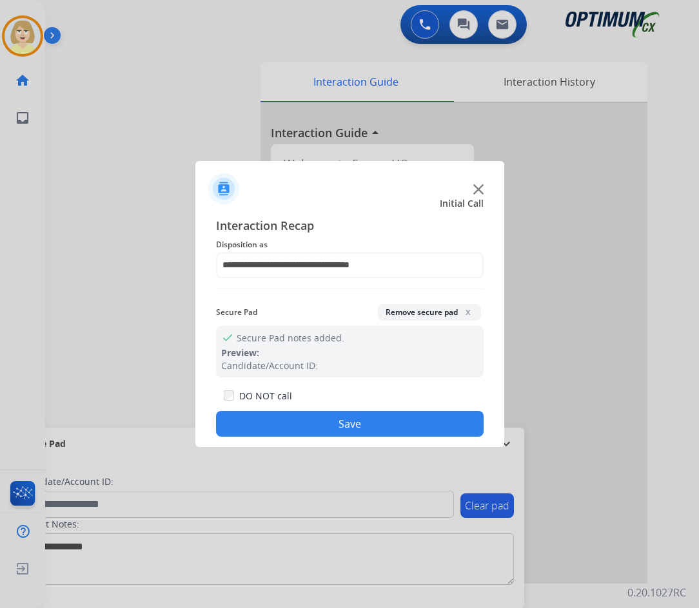
click at [322, 424] on button "Save" at bounding box center [349, 424] width 267 height 26
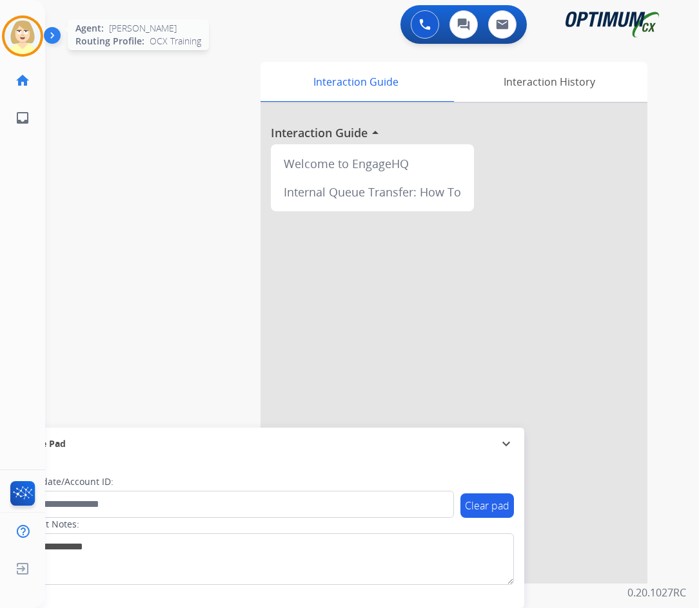
click at [18, 24] on img at bounding box center [23, 36] width 36 height 36
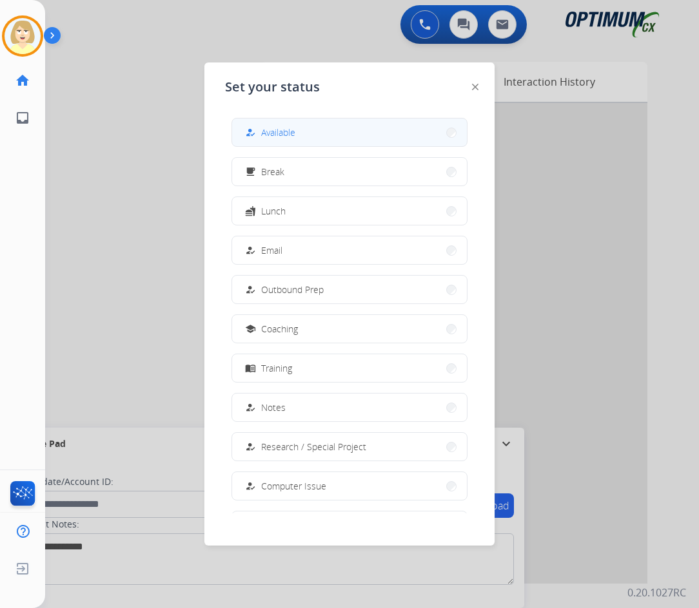
click at [290, 131] on span "Available" at bounding box center [278, 133] width 34 height 14
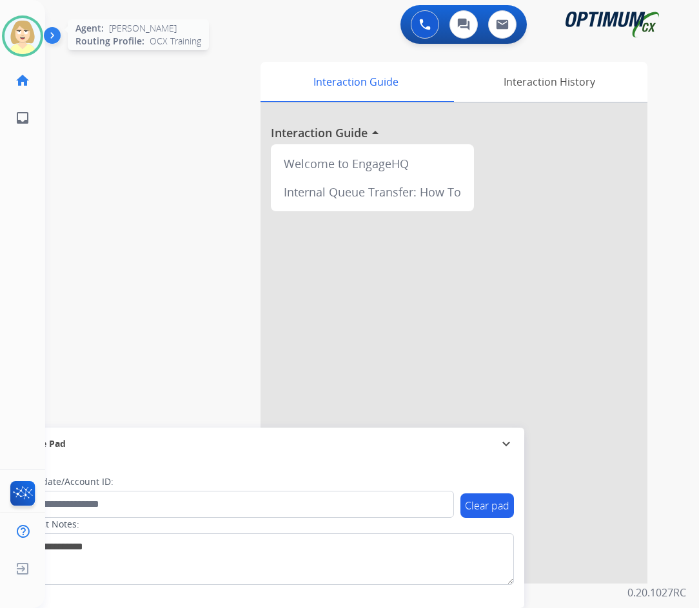
click at [11, 29] on img at bounding box center [23, 36] width 36 height 36
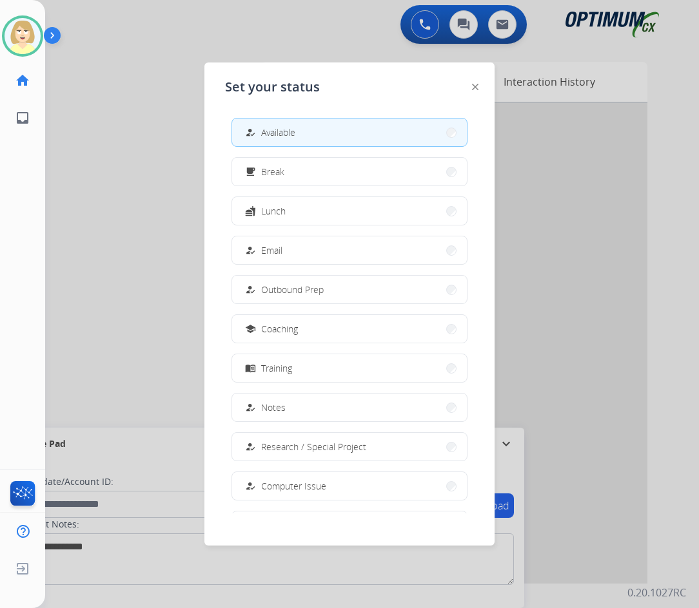
click at [301, 134] on button "how_to_reg Available" at bounding box center [349, 133] width 235 height 28
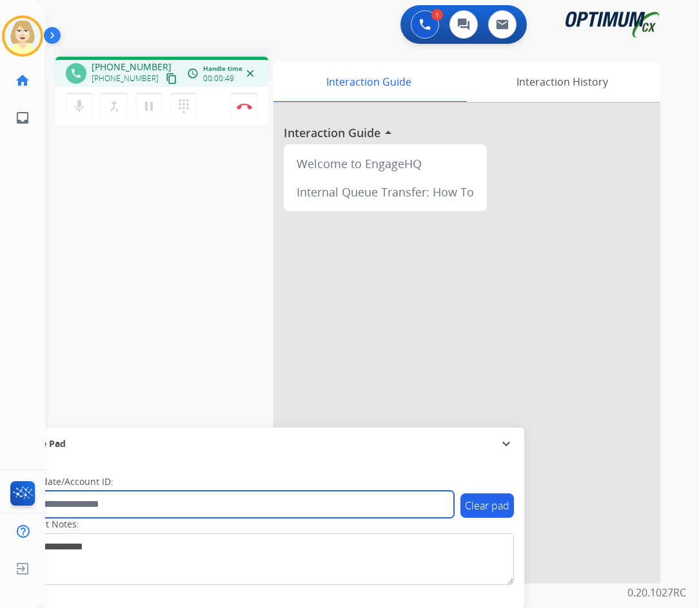
click at [66, 503] on input "text" at bounding box center [235, 504] width 437 height 27
paste input "*******"
type input "*******"
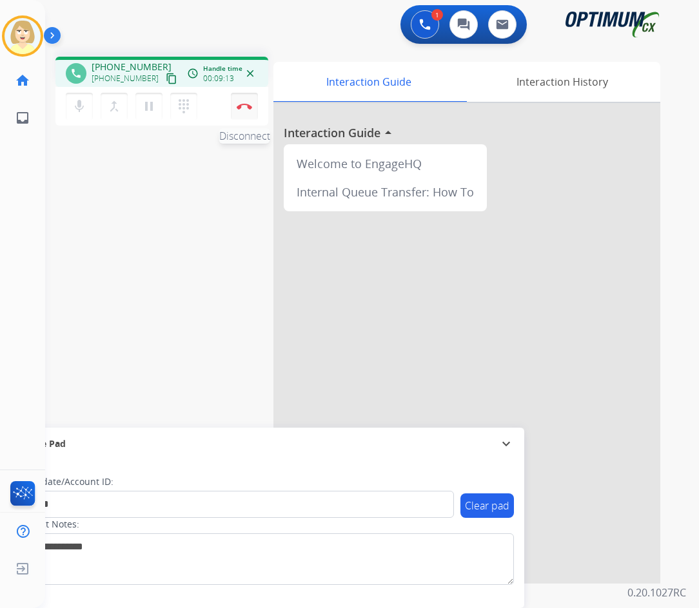
click at [244, 104] on img at bounding box center [244, 106] width 15 height 6
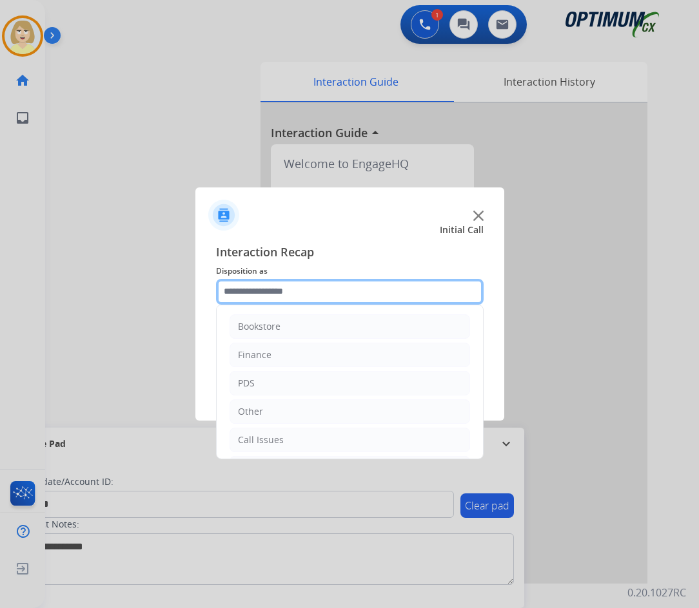
click at [261, 293] on input "text" at bounding box center [349, 292] width 267 height 26
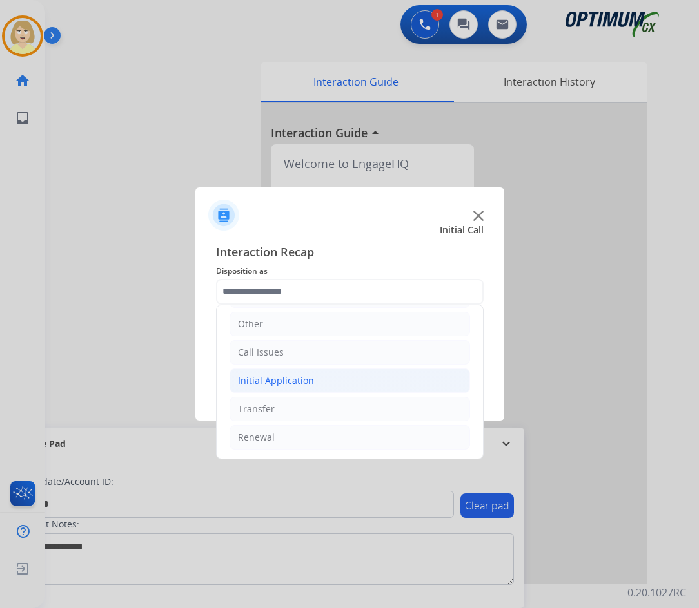
click at [298, 380] on div "Initial Application" at bounding box center [276, 380] width 76 height 13
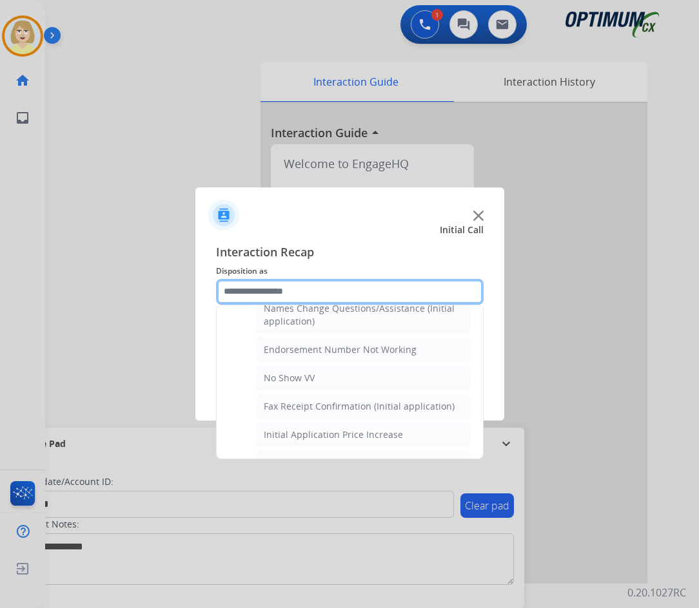
scroll to position [266, 0]
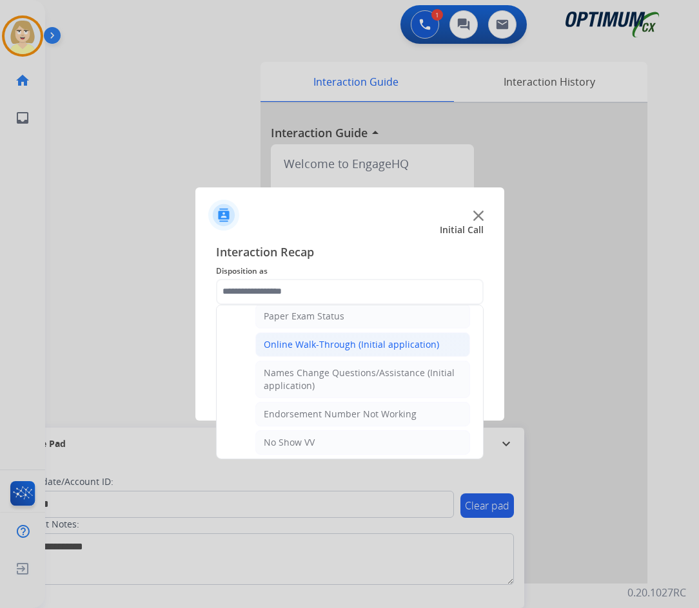
click at [309, 338] on div "Online Walk-Through (Initial application)" at bounding box center [351, 344] width 175 height 13
type input "**********"
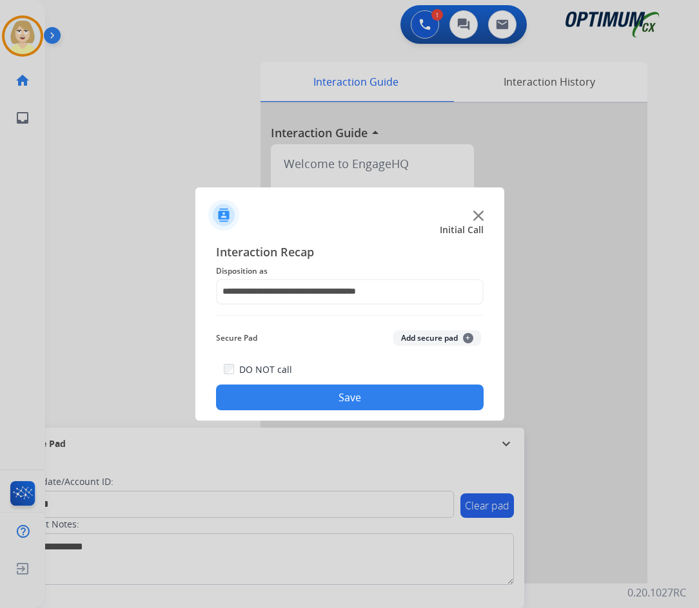
click at [425, 336] on button "Add secure pad +" at bounding box center [437, 338] width 88 height 15
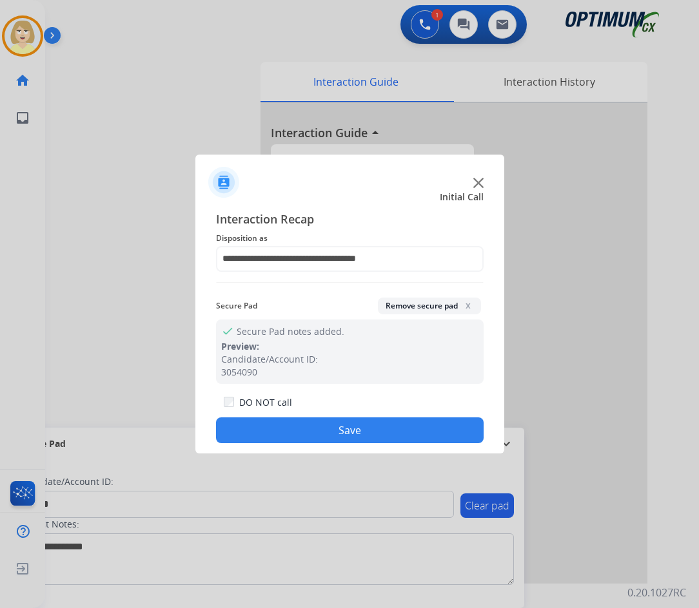
drag, startPoint x: 316, startPoint y: 430, endPoint x: 307, endPoint y: 414, distance: 18.5
click at [316, 429] on button "Save" at bounding box center [349, 431] width 267 height 26
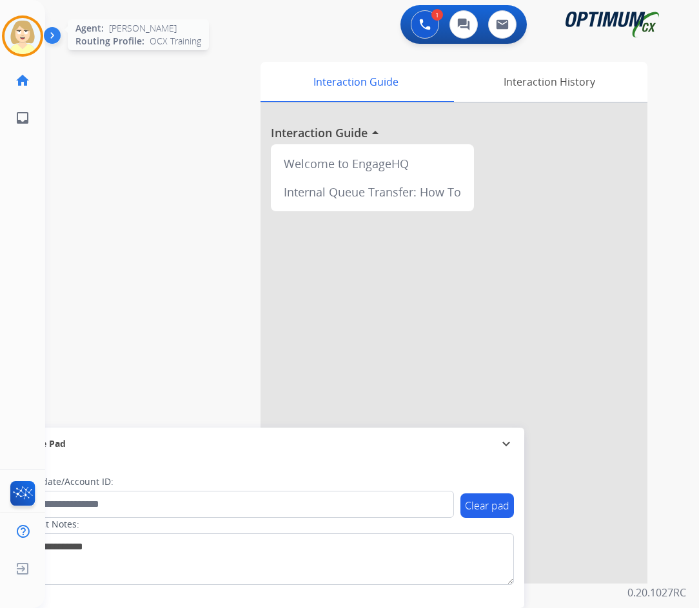
click at [16, 31] on img at bounding box center [23, 36] width 36 height 36
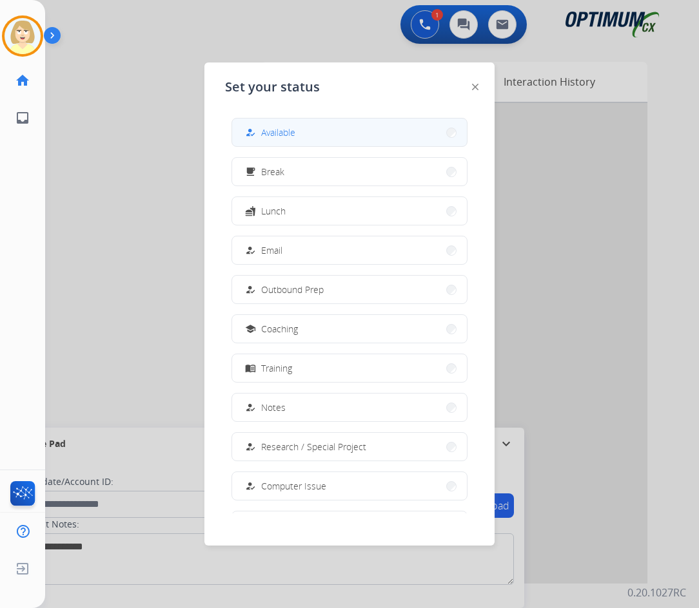
click at [276, 131] on span "Available" at bounding box center [278, 133] width 34 height 14
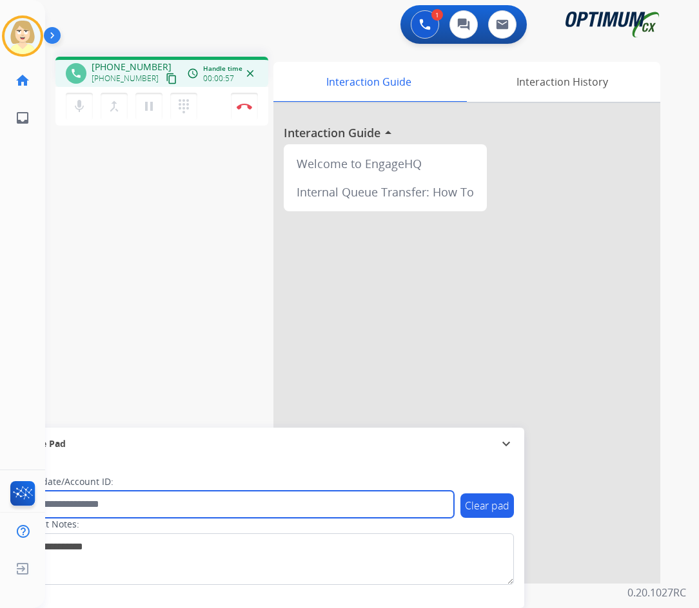
click at [56, 503] on input "text" at bounding box center [235, 504] width 437 height 27
paste input "*********"
type input "*********"
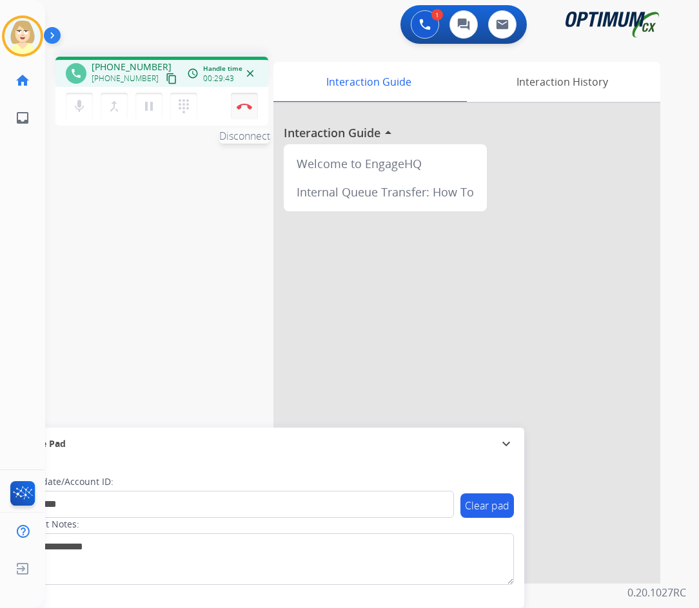
click at [247, 105] on img at bounding box center [244, 106] width 15 height 6
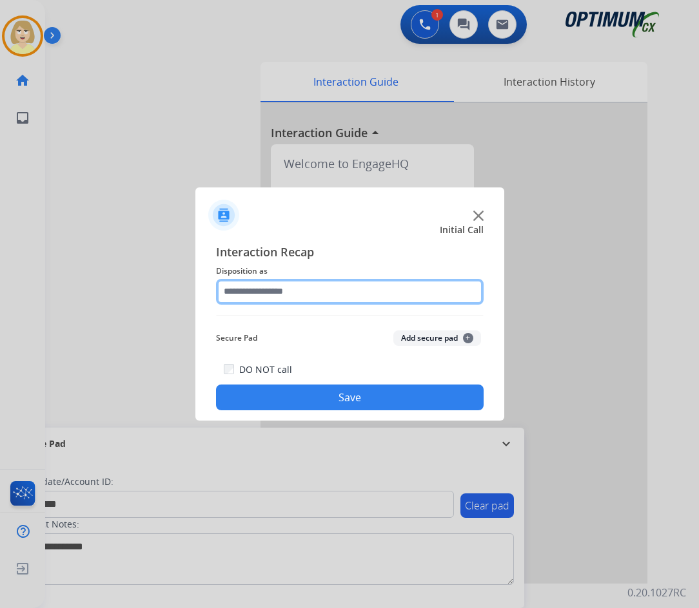
click at [247, 295] on input "text" at bounding box center [349, 292] width 267 height 26
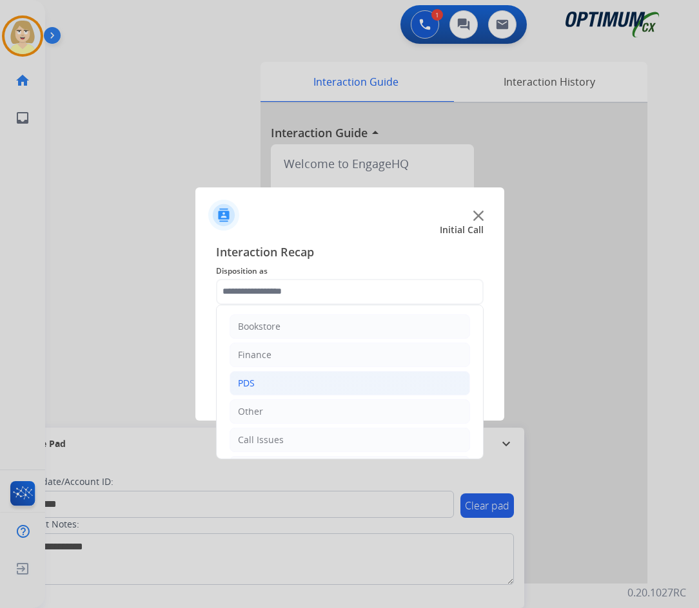
click at [252, 382] on div "PDS" at bounding box center [246, 383] width 17 height 13
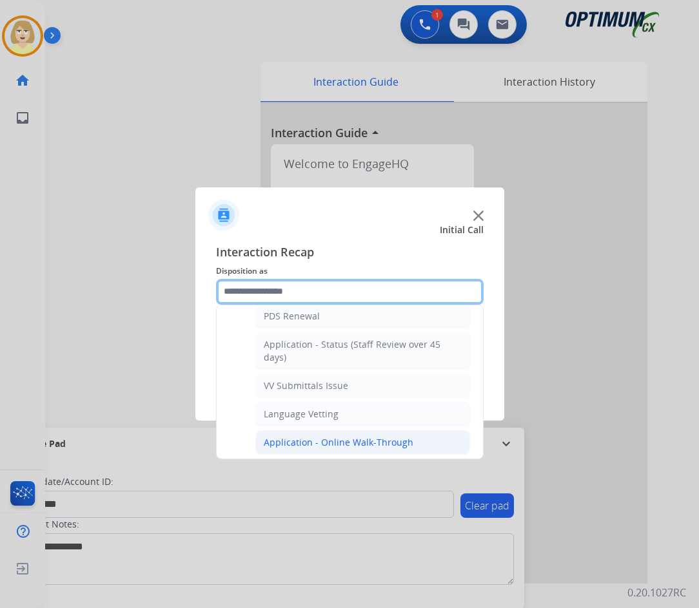
scroll to position [129, 0]
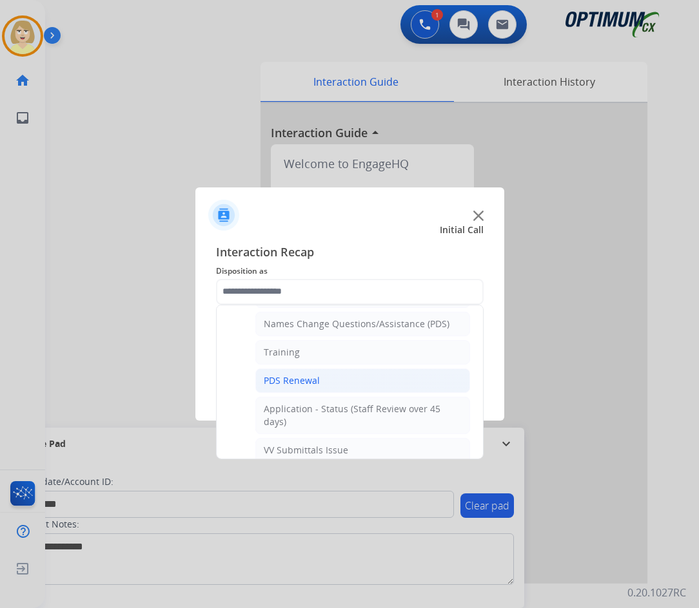
click at [293, 377] on div "PDS Renewal" at bounding box center [292, 380] width 56 height 13
type input "**********"
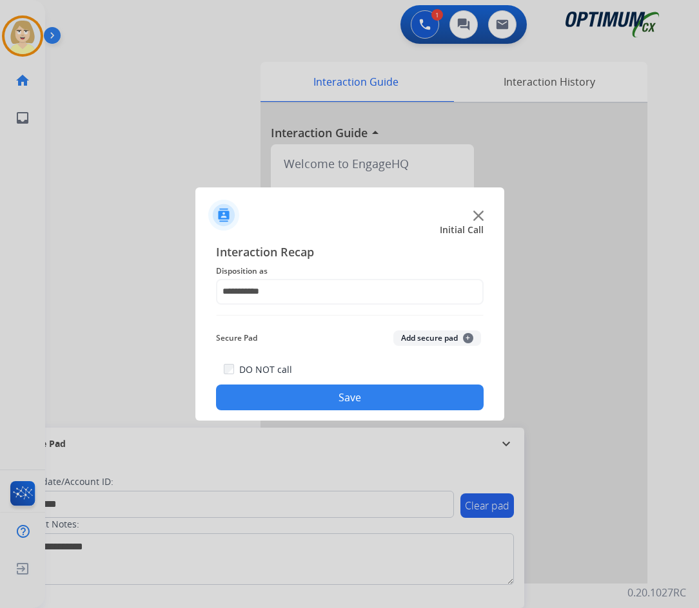
click at [421, 339] on button "Add secure pad +" at bounding box center [437, 338] width 88 height 15
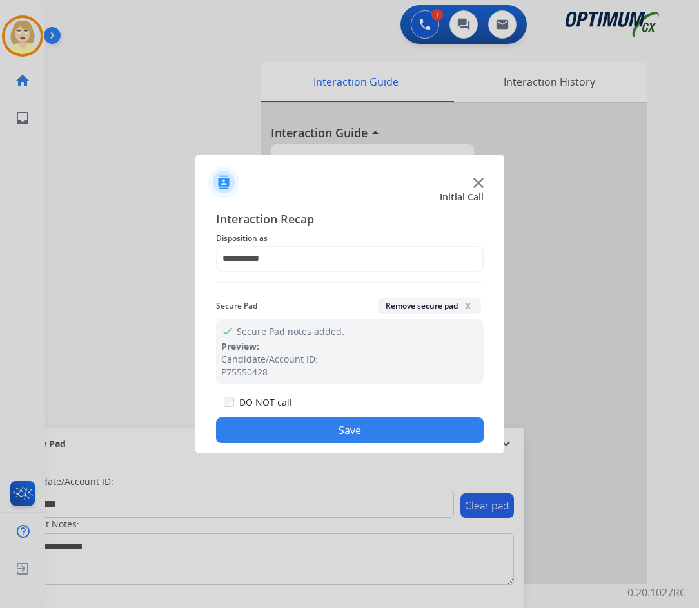
drag, startPoint x: 299, startPoint y: 428, endPoint x: 117, endPoint y: 286, distance: 230.5
click at [294, 423] on button "Save" at bounding box center [349, 431] width 267 height 26
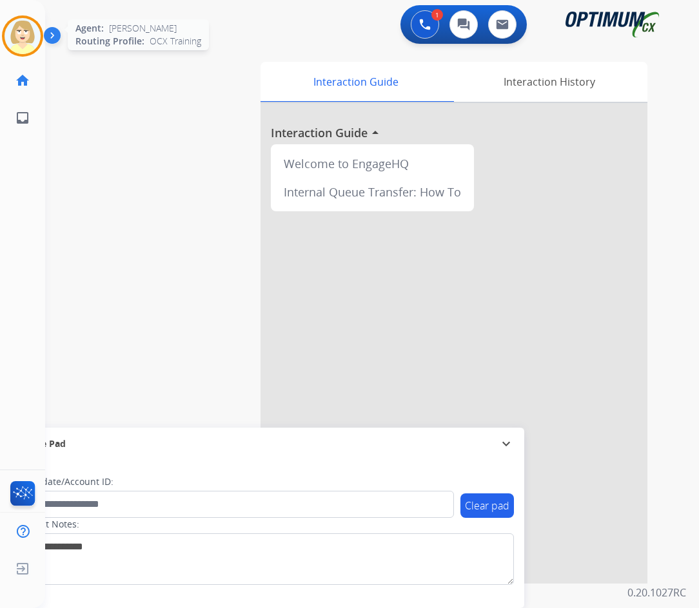
click at [19, 34] on img at bounding box center [23, 36] width 36 height 36
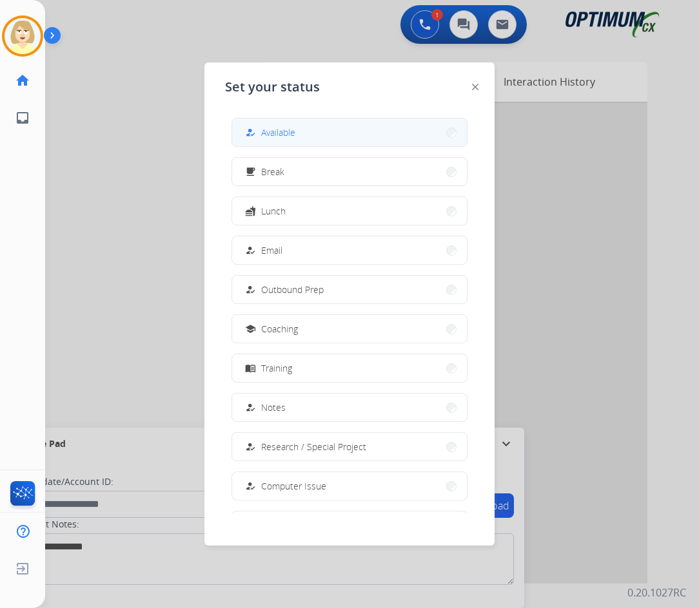
click at [262, 133] on div "how_to_reg Available" at bounding box center [268, 132] width 53 height 15
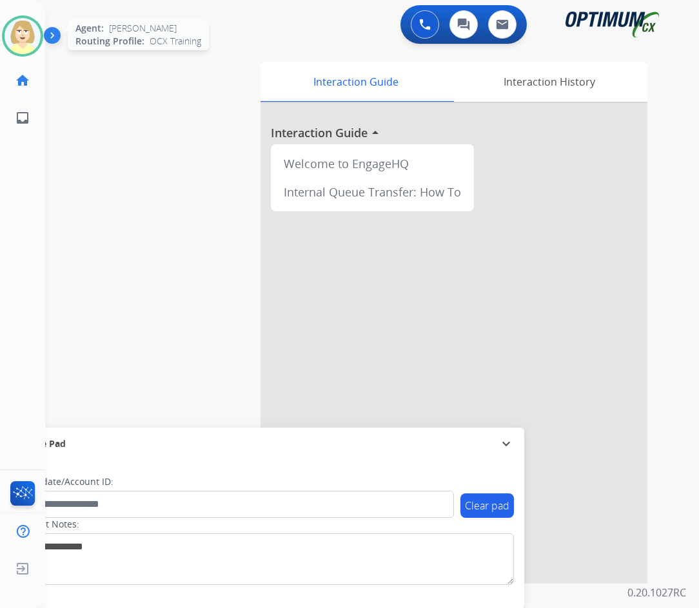
click at [14, 26] on img at bounding box center [23, 36] width 36 height 36
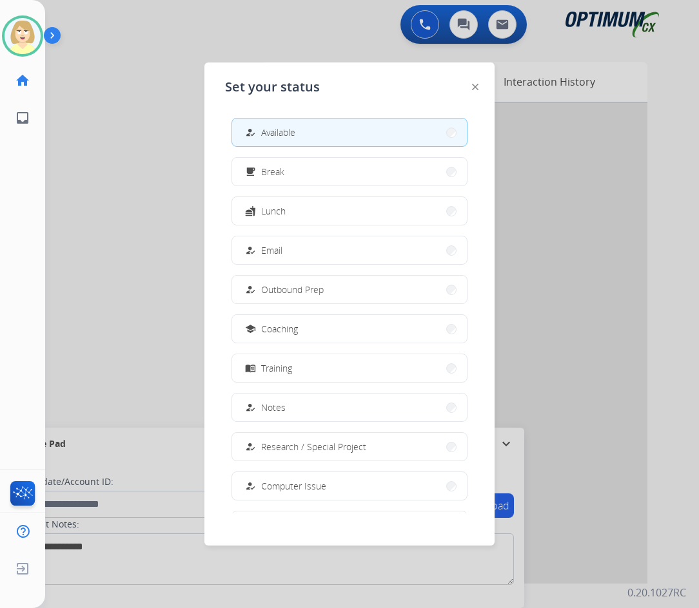
click at [302, 442] on span "Research / Special Project" at bounding box center [313, 447] width 105 height 14
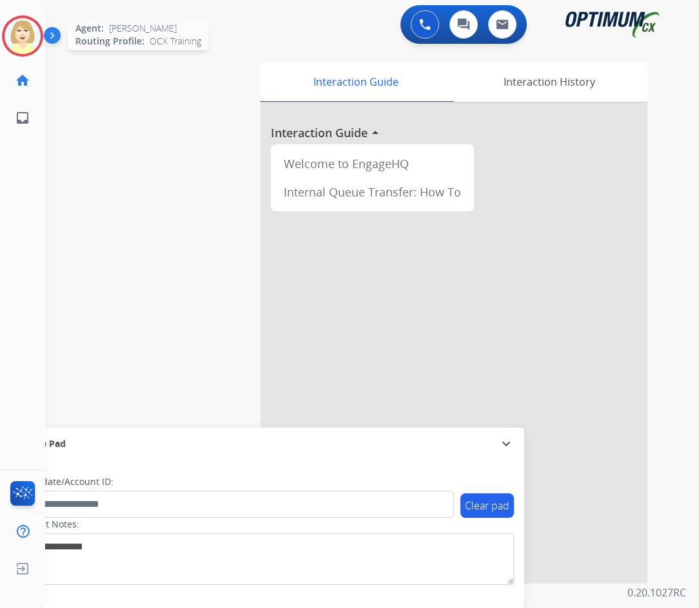
click at [30, 31] on img at bounding box center [23, 36] width 36 height 36
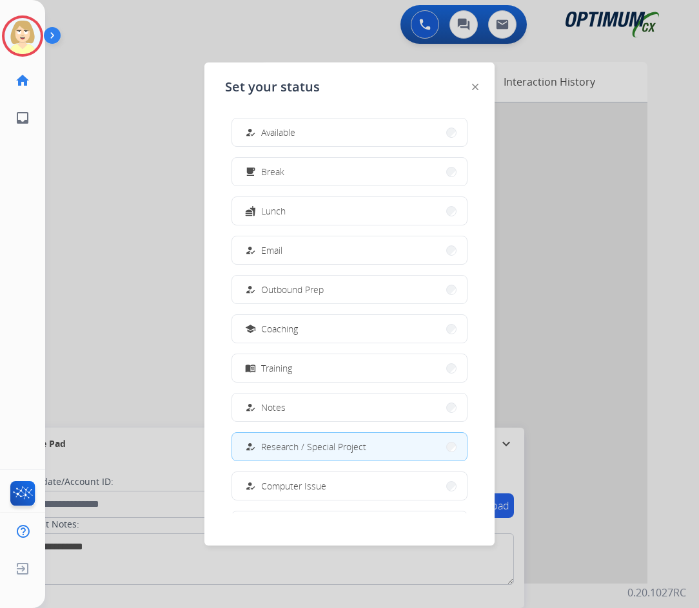
scroll to position [122, 0]
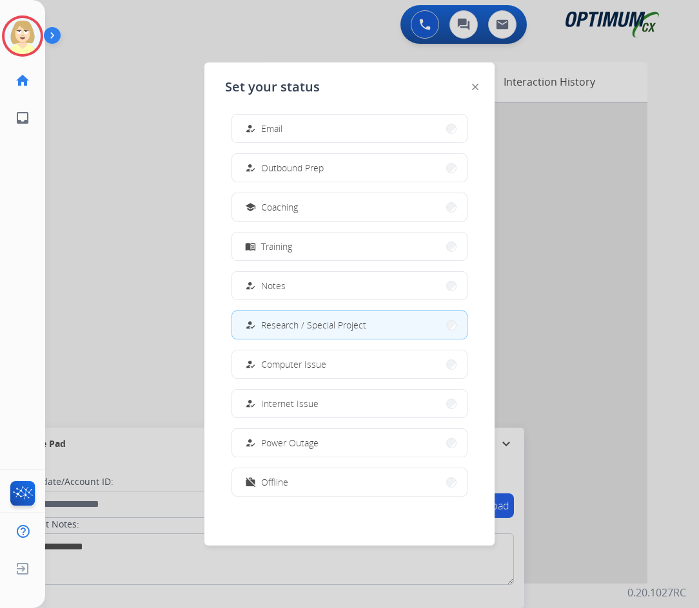
drag, startPoint x: 267, startPoint y: 477, endPoint x: 682, endPoint y: 516, distance: 416.9
click at [268, 476] on span "Offline" at bounding box center [274, 483] width 27 height 14
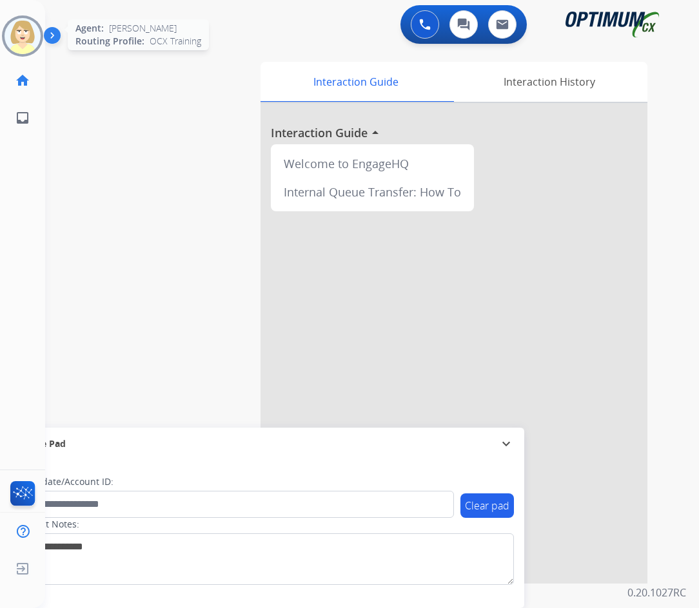
click at [24, 34] on img at bounding box center [23, 36] width 36 height 36
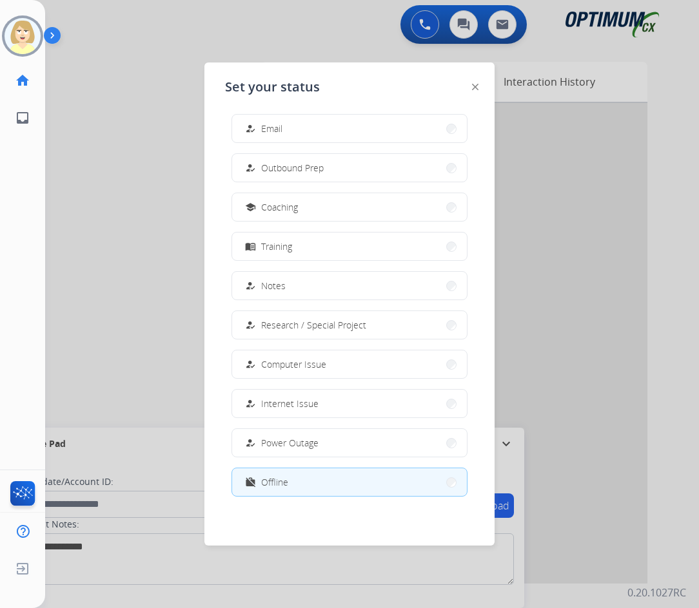
click at [291, 483] on button "work_off Offline" at bounding box center [349, 483] width 235 height 28
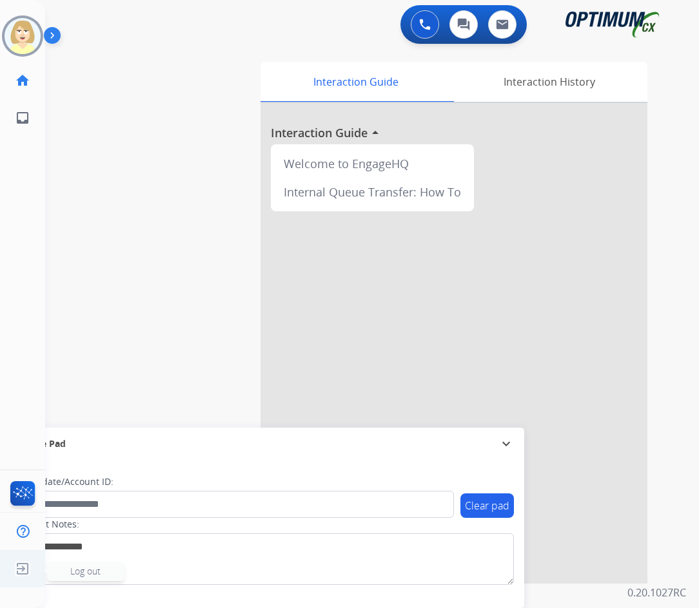
click at [99, 573] on span "Log out" at bounding box center [85, 571] width 30 height 12
